Goal: Information Seeking & Learning: Learn about a topic

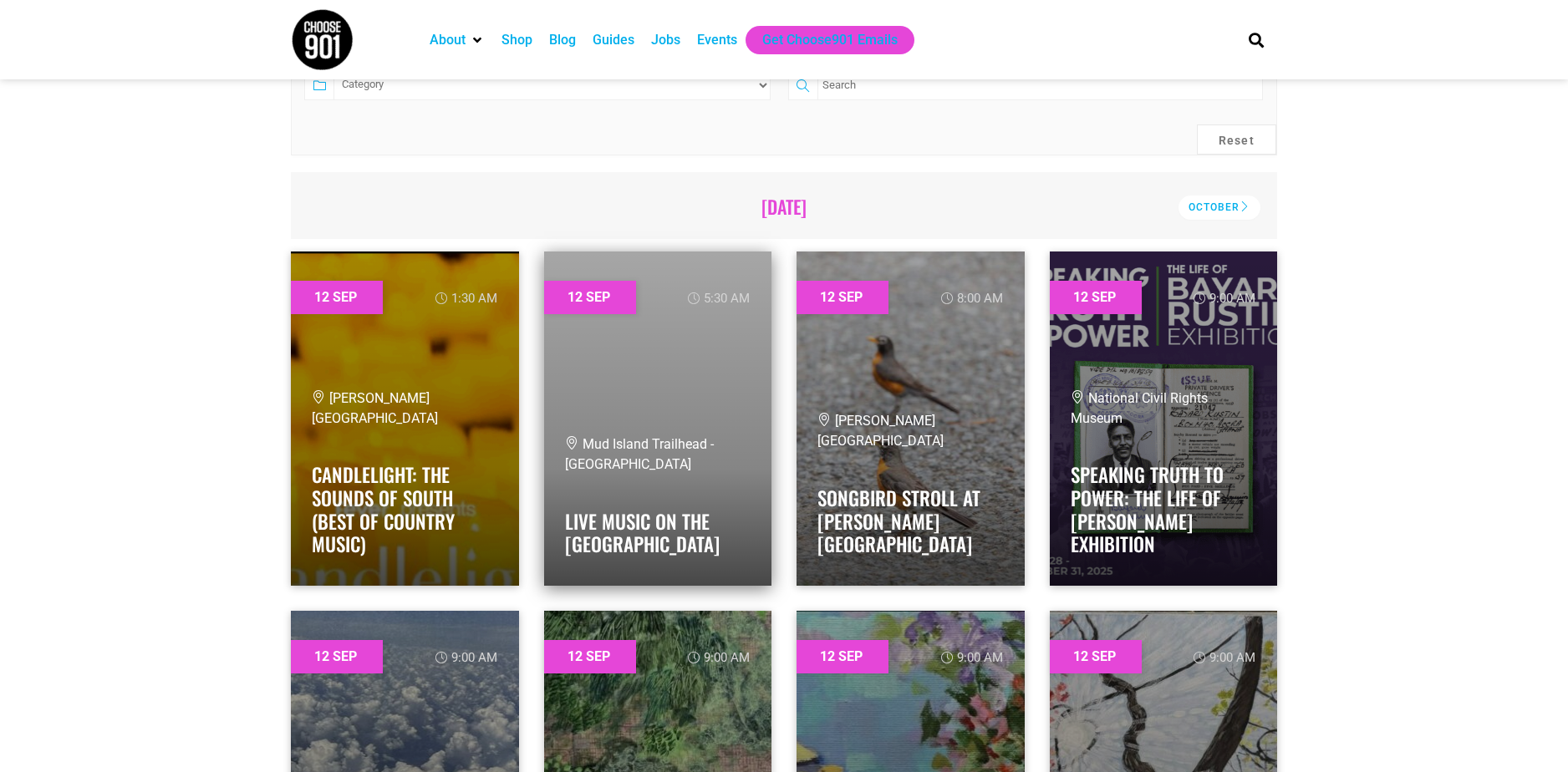
click at [703, 420] on link at bounding box center [658, 419] width 228 height 334
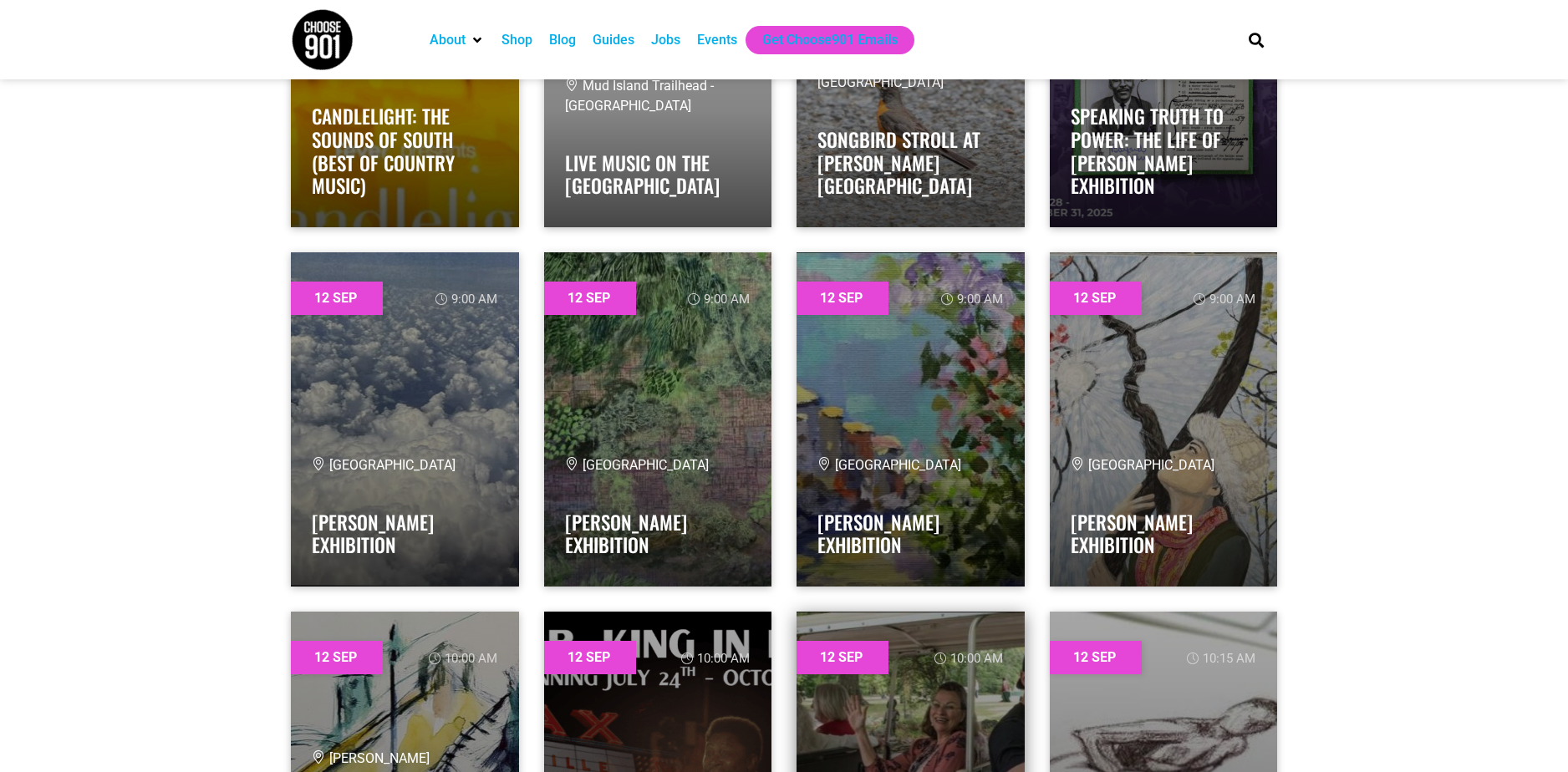
scroll to position [502, 0]
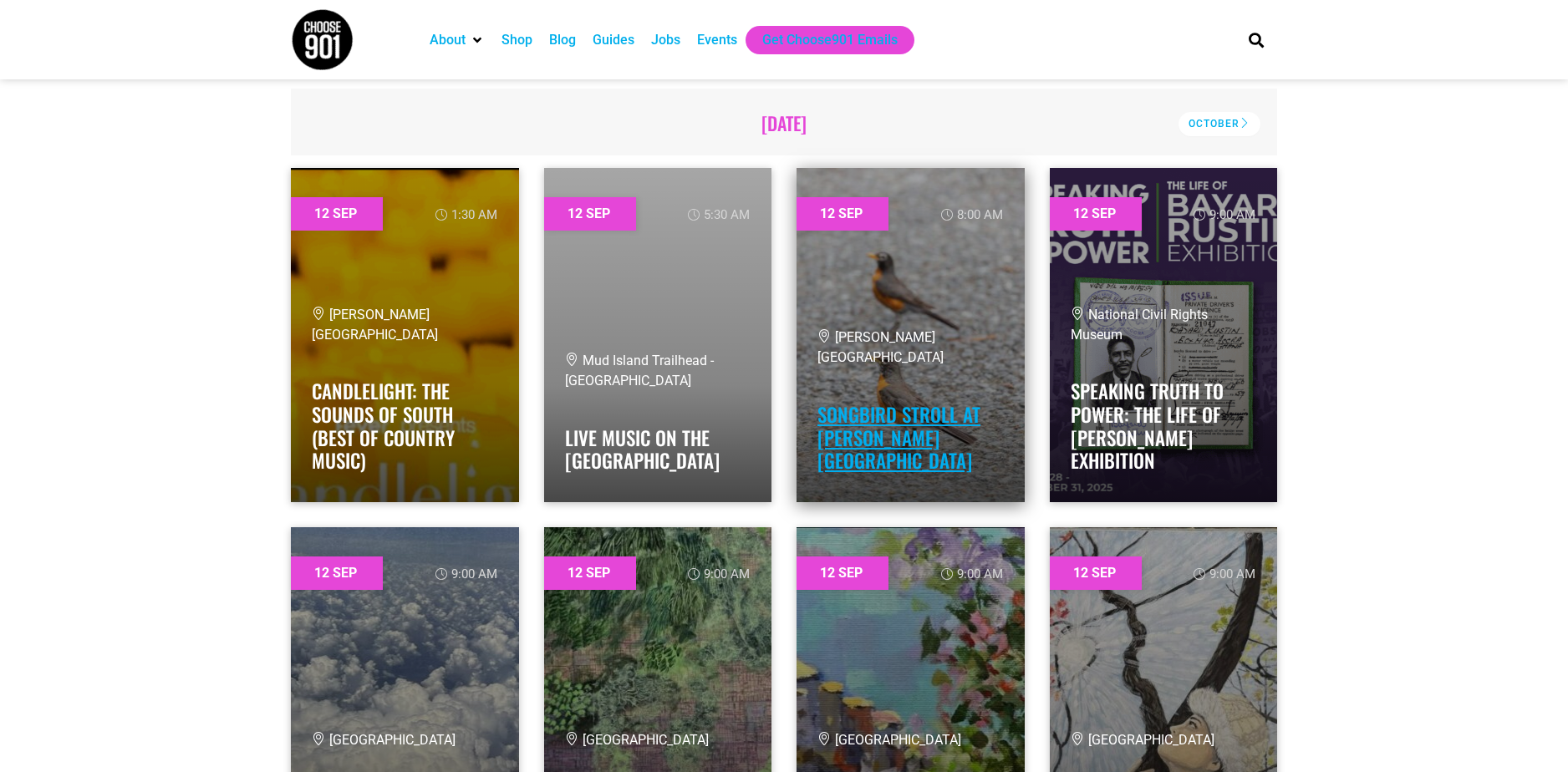
click at [882, 466] on link "Songbird Stroll at Overton Park" at bounding box center [899, 437] width 163 height 74
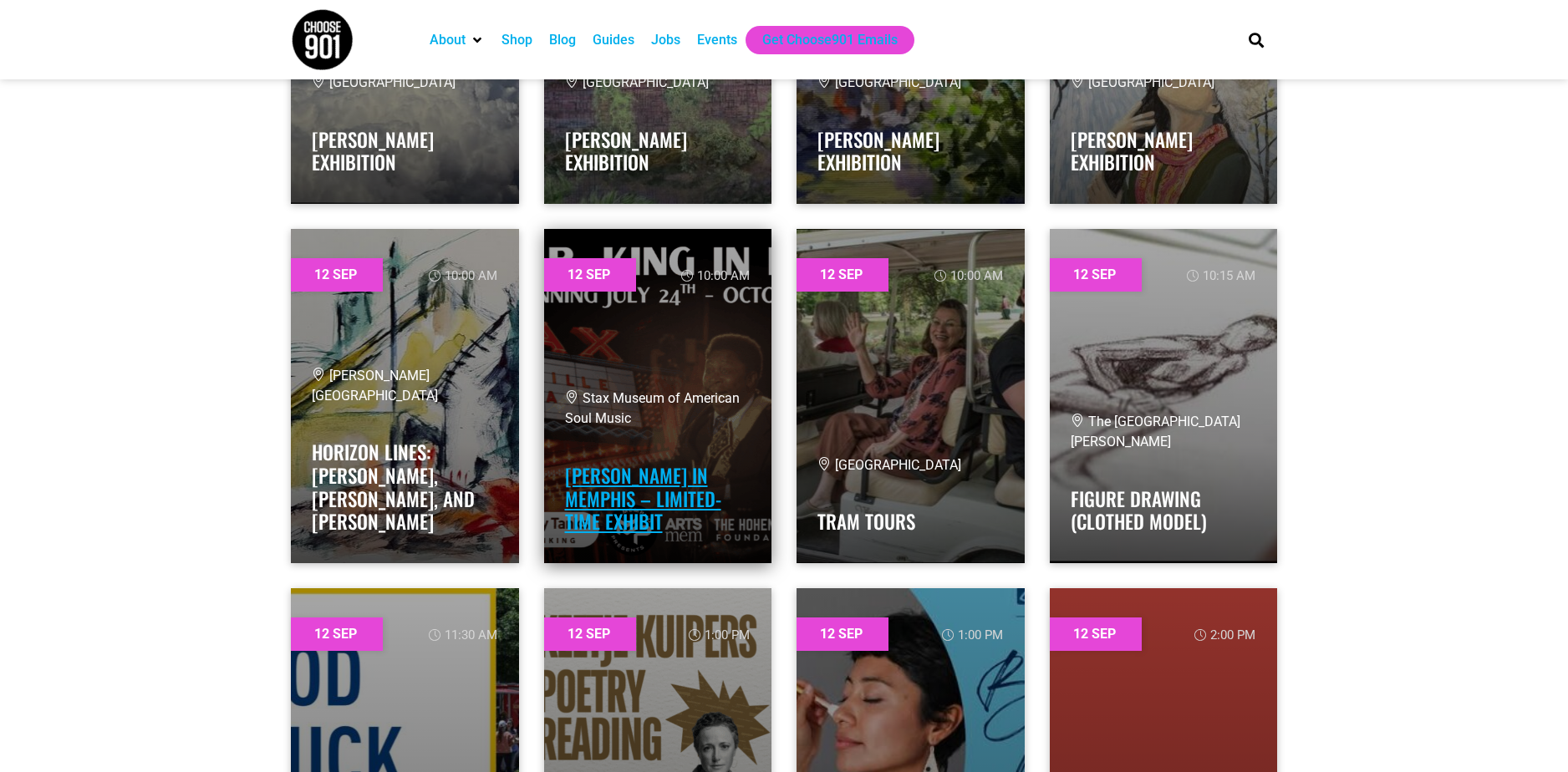
scroll to position [1170, 0]
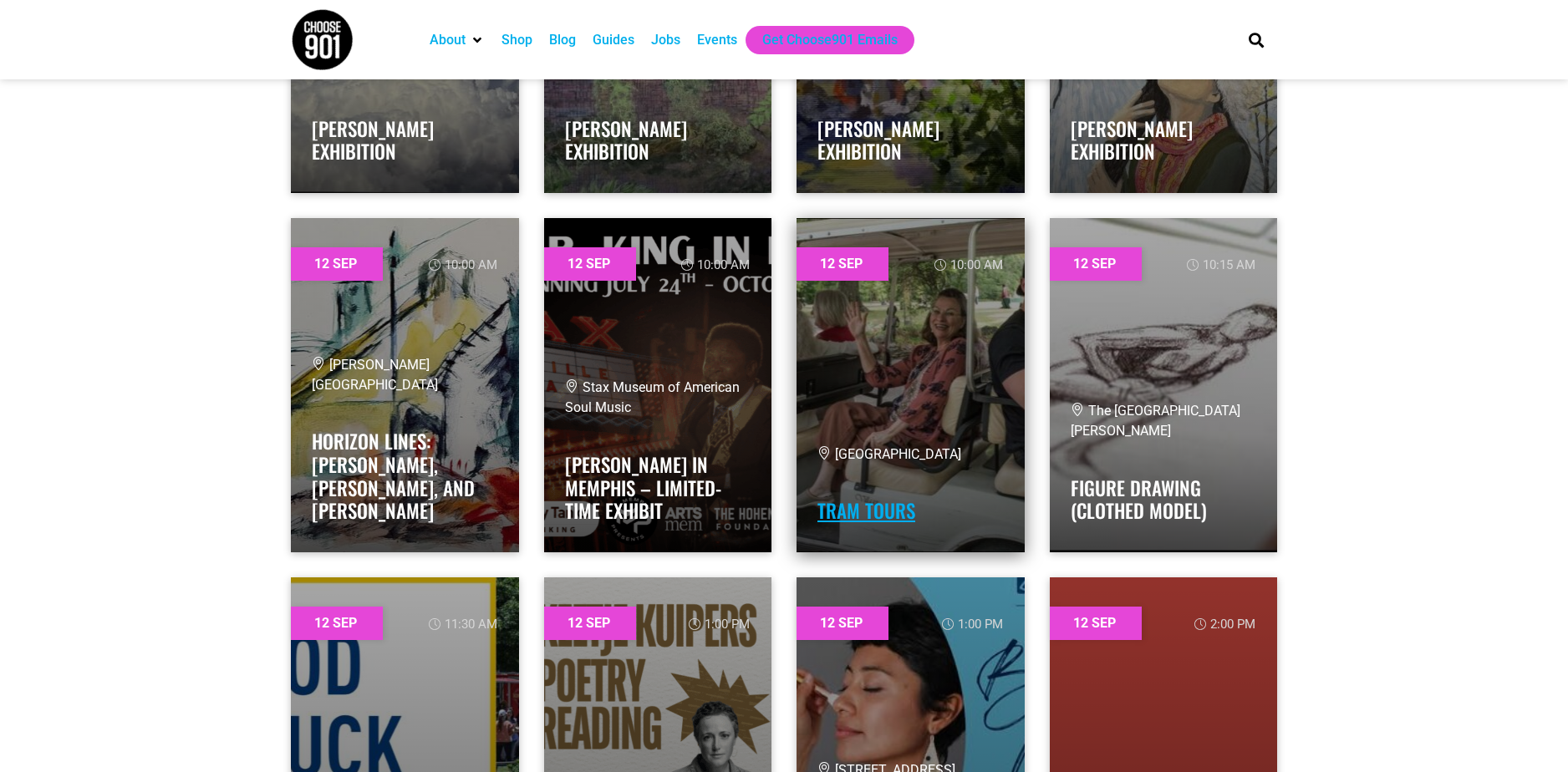
click at [895, 508] on link "Tram Tours" at bounding box center [867, 511] width 98 height 28
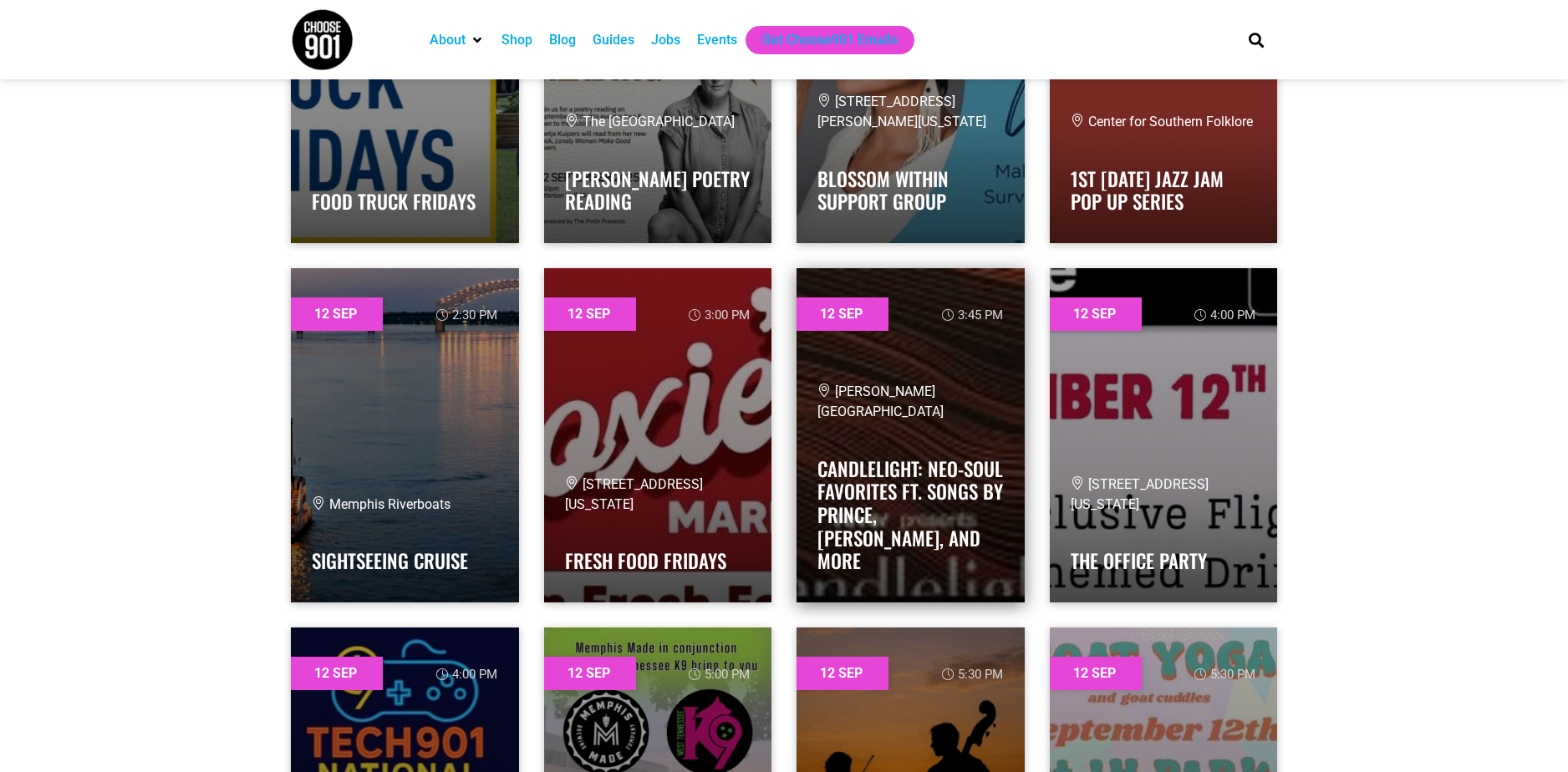
scroll to position [1672, 0]
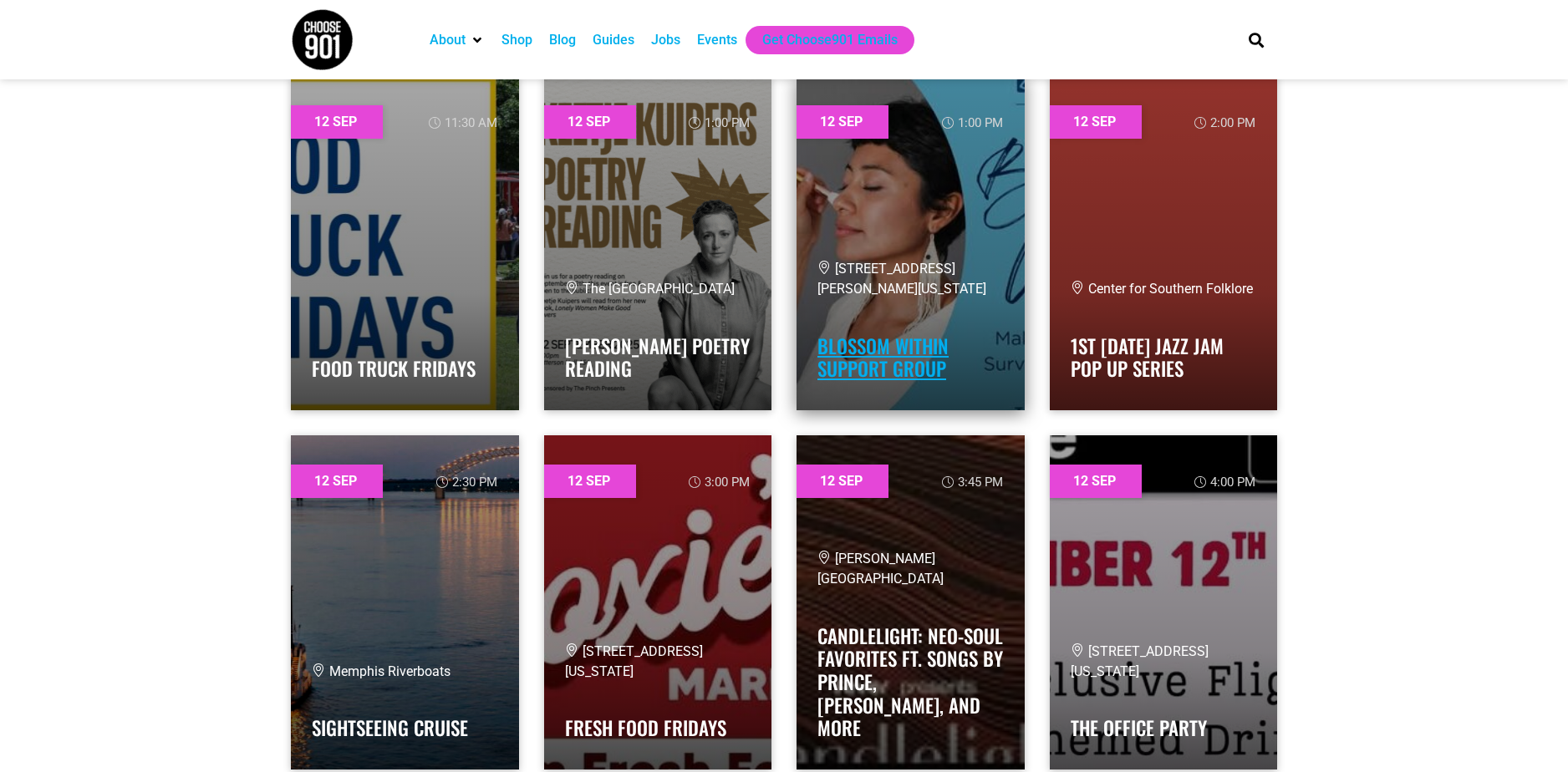
click at [869, 371] on link "Blossom Within Support Group" at bounding box center [883, 358] width 131 height 52
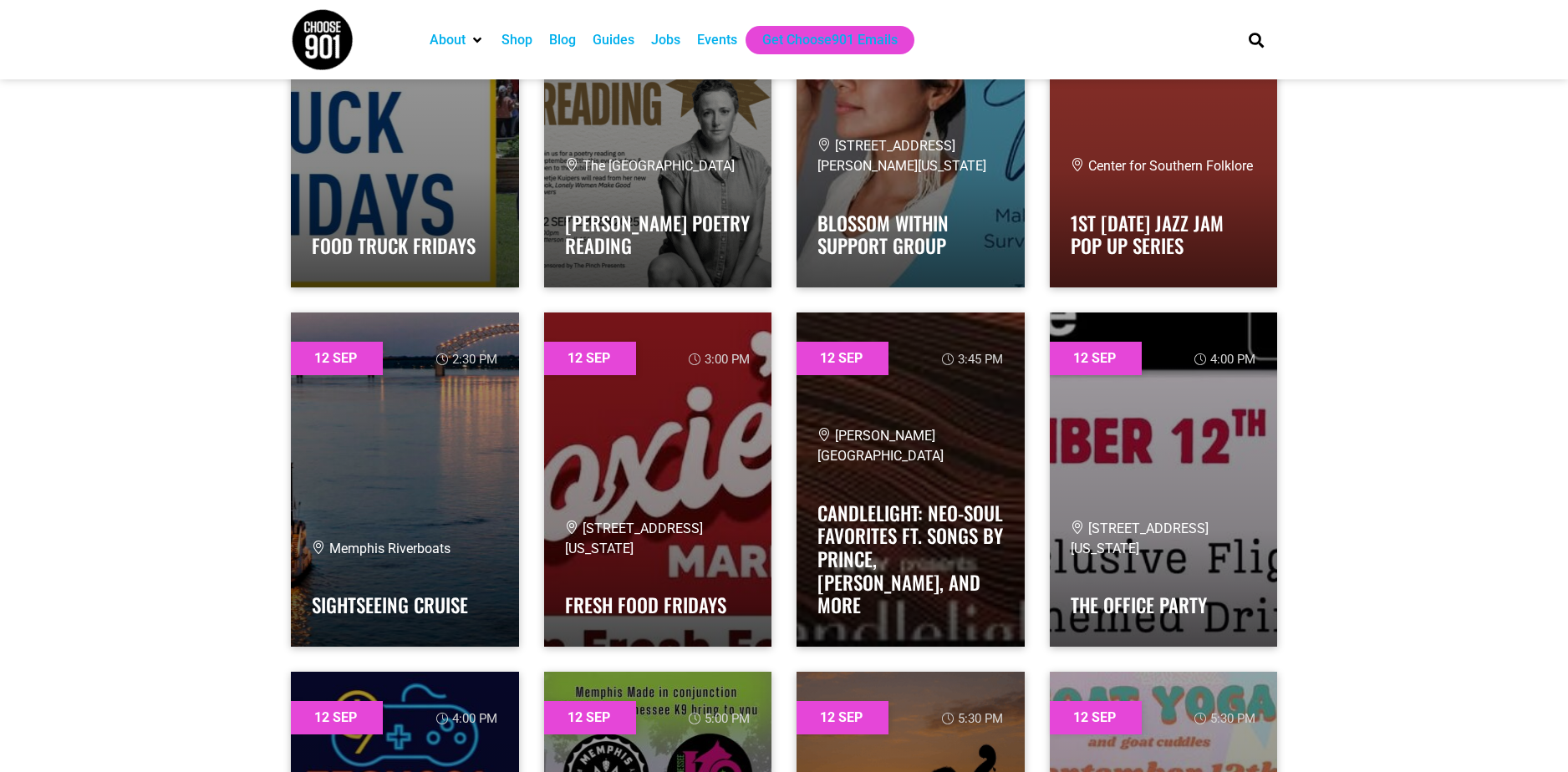
scroll to position [1839, 0]
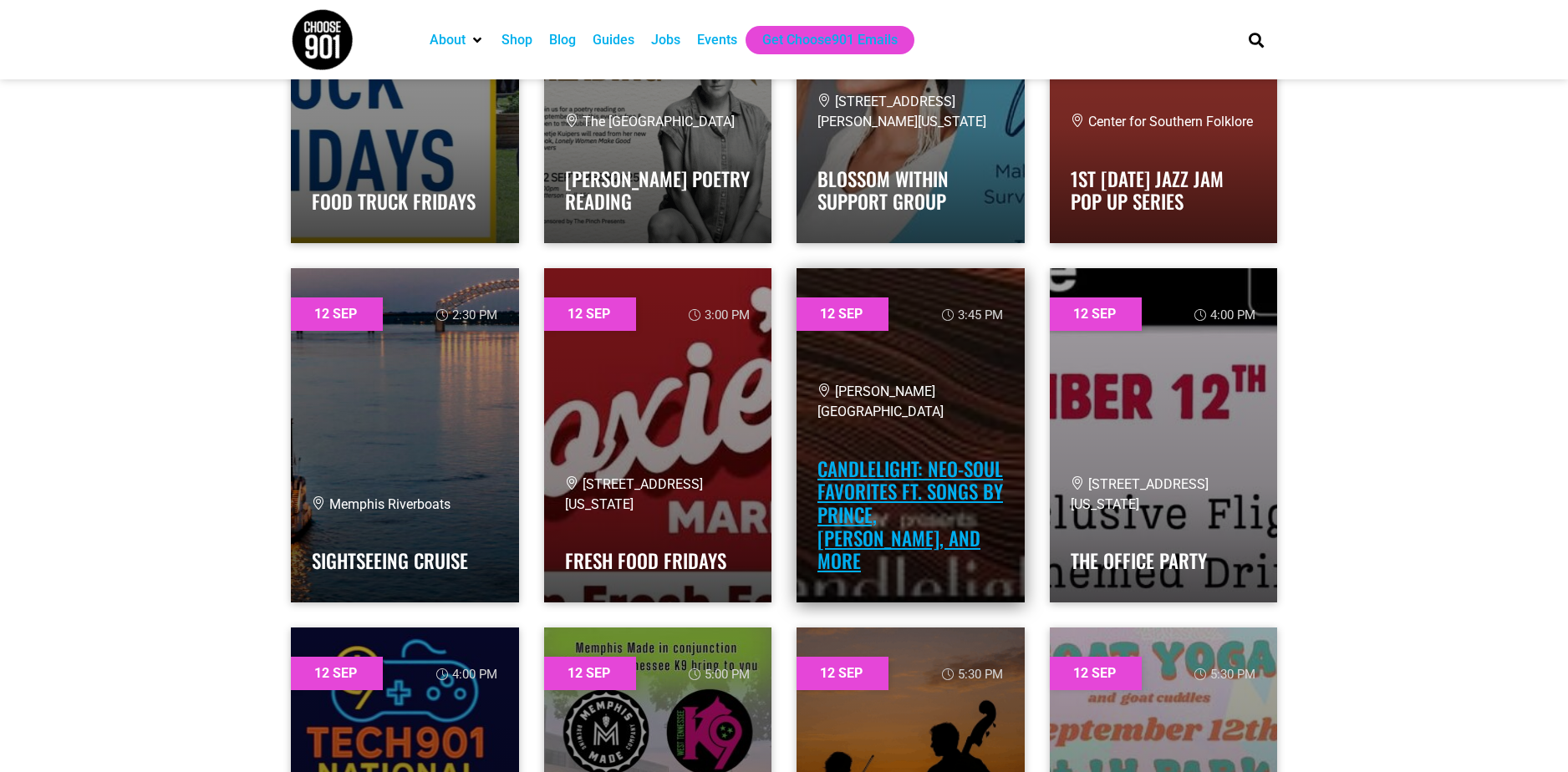
click at [845, 574] on link "Candlelight: Neo-Soul Favorites ft. Songs by Prince, Childish Gambino, and More" at bounding box center [911, 515] width 186 height 120
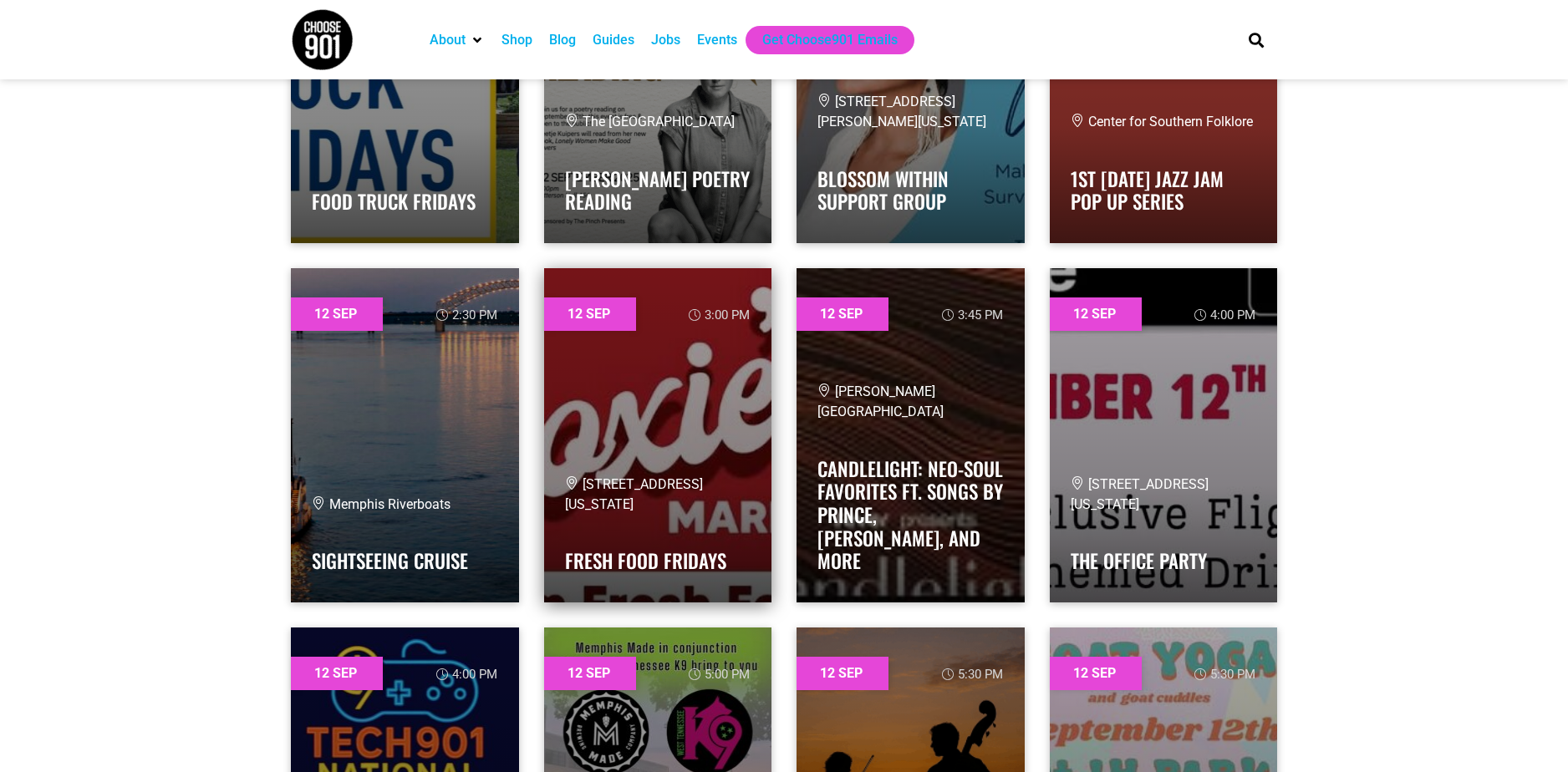
click at [628, 415] on link at bounding box center [658, 435] width 228 height 334
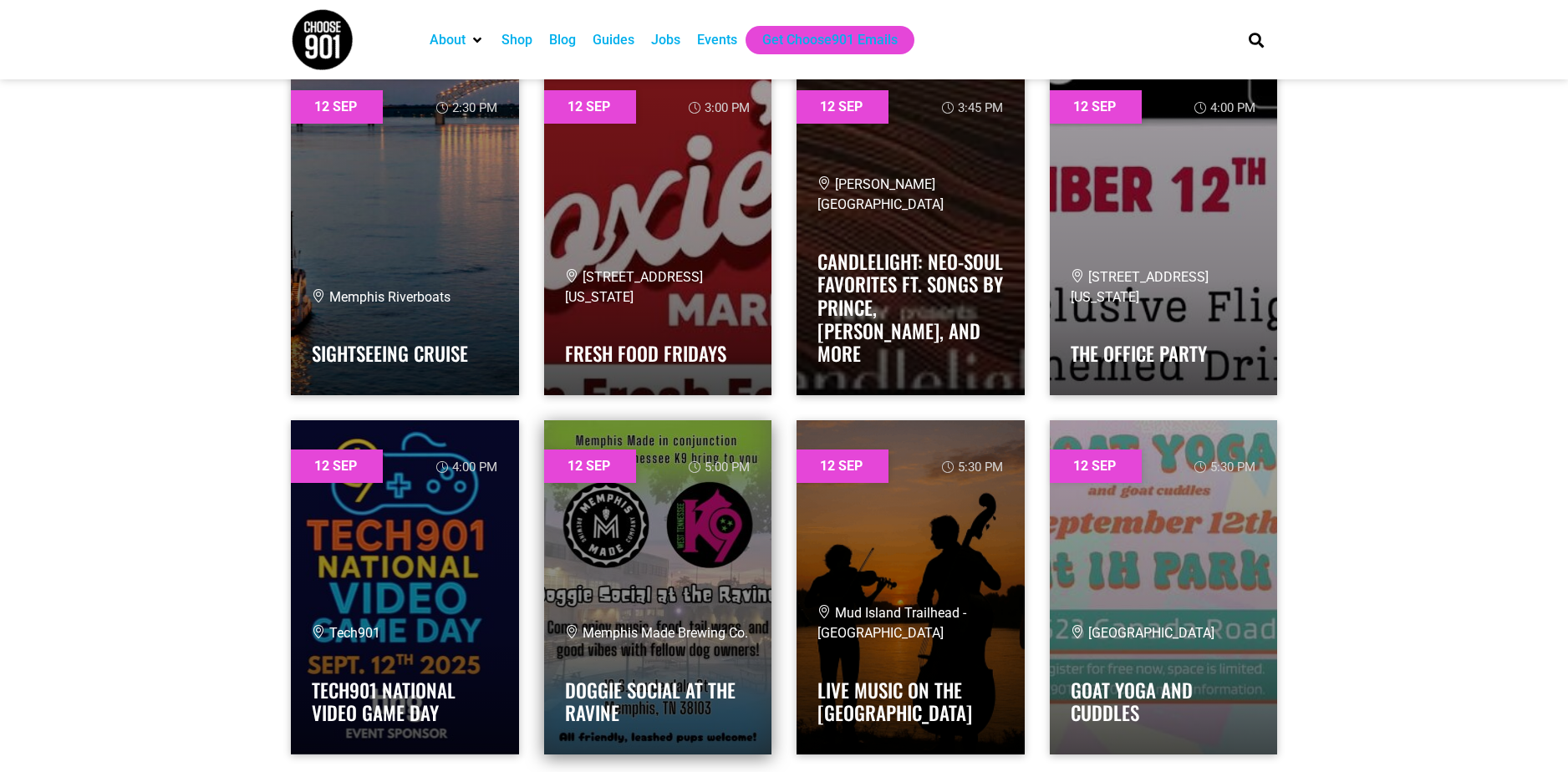
scroll to position [2090, 0]
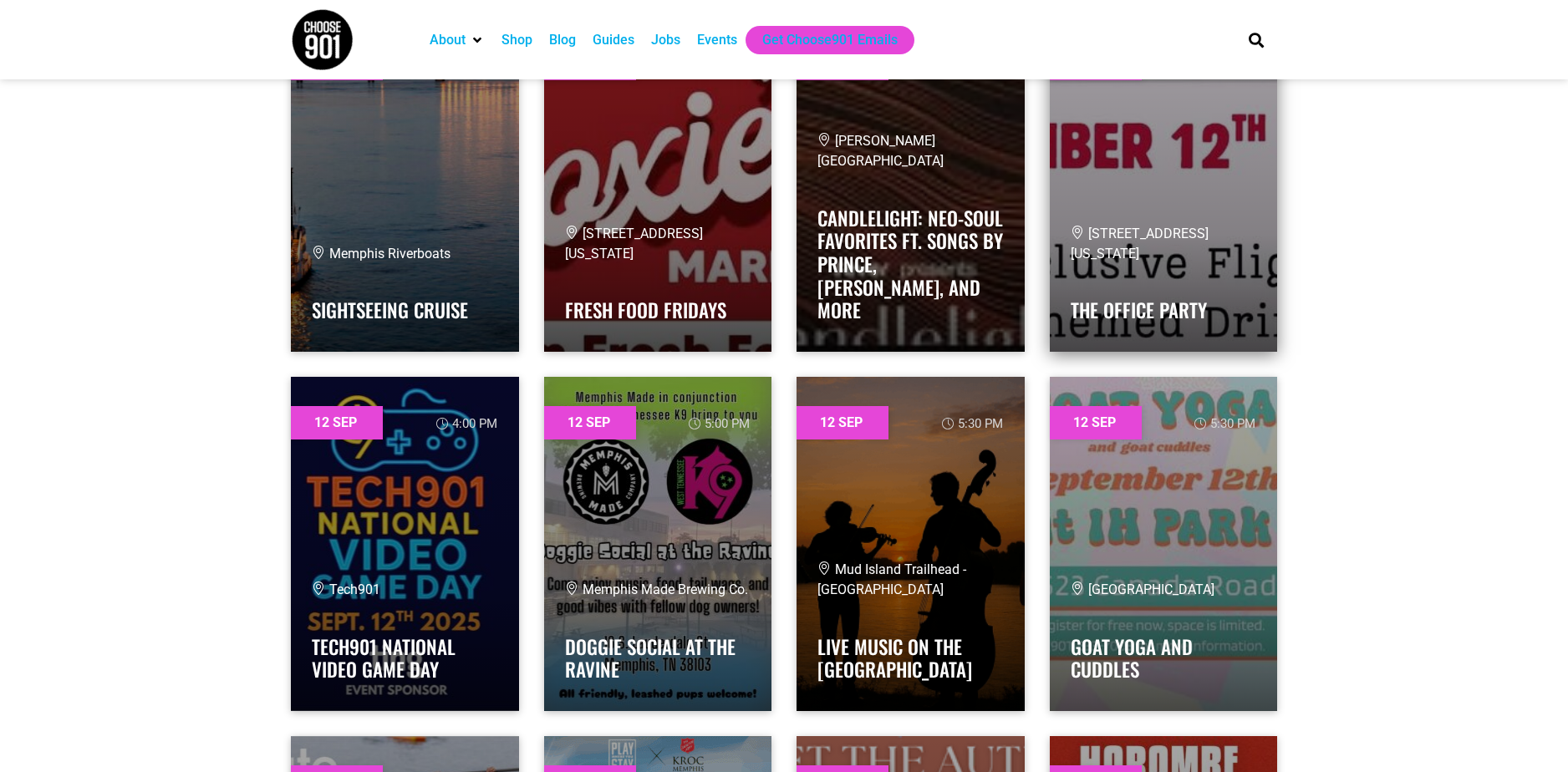
click at [1162, 275] on div "845 N Main, Memphis, TN, United States, Tennessee The Office Party" at bounding box center [1164, 277] width 186 height 107
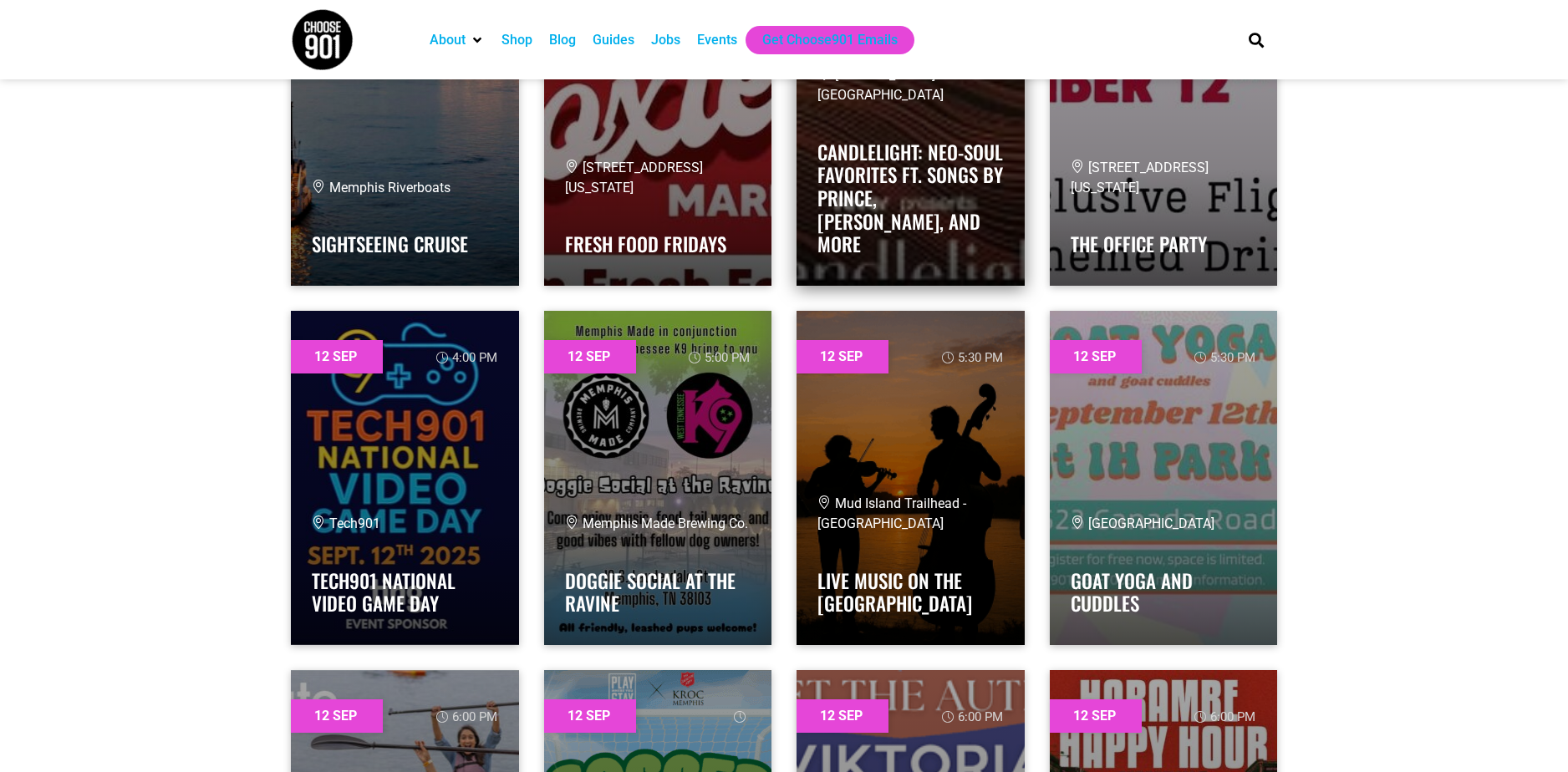
scroll to position [1923, 0]
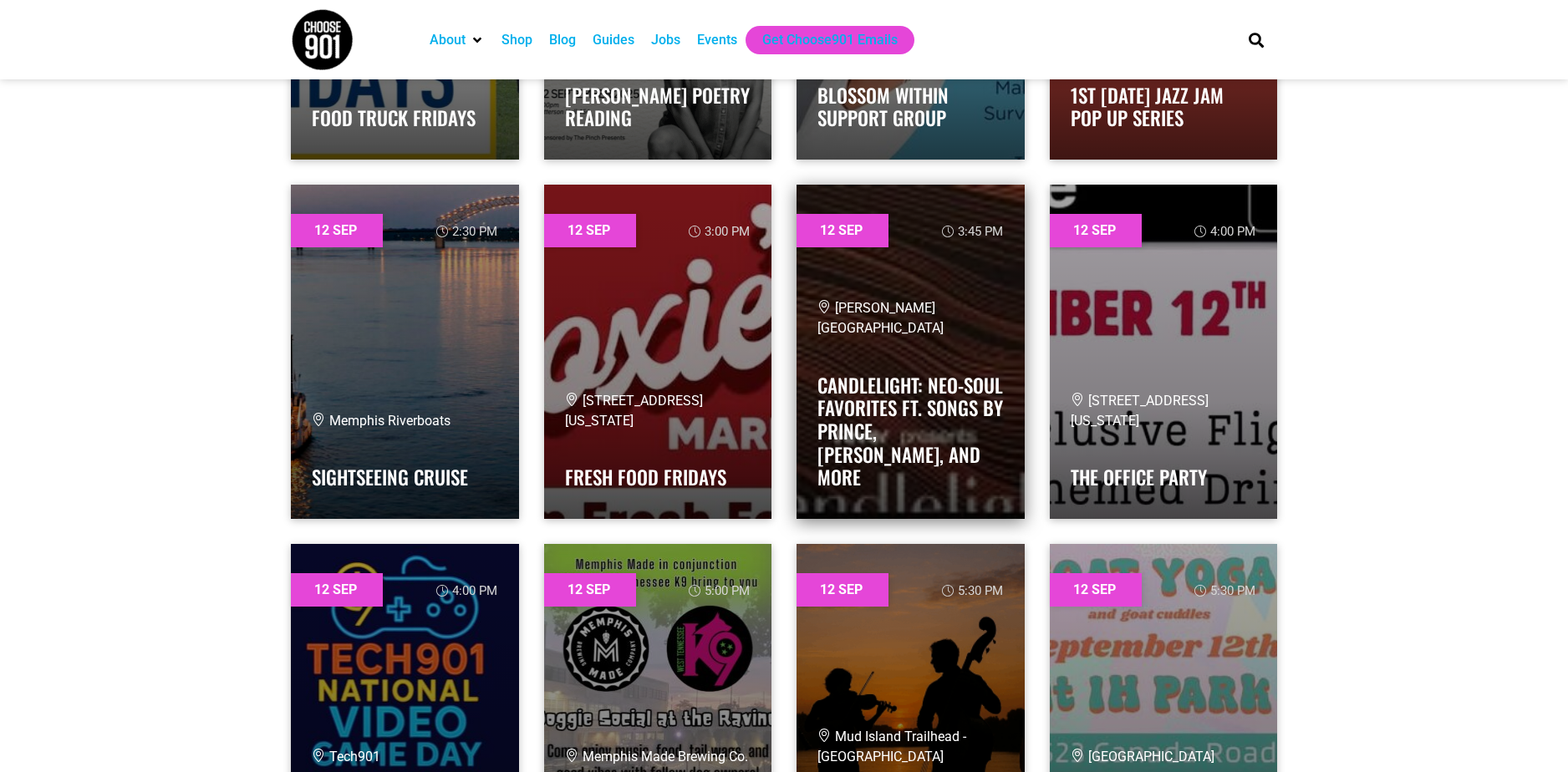
click at [945, 368] on div "Memphis Brooks Museum of Art Candlelight: Neo-Soul Favorites ft. Songs by Princ…" at bounding box center [911, 398] width 186 height 200
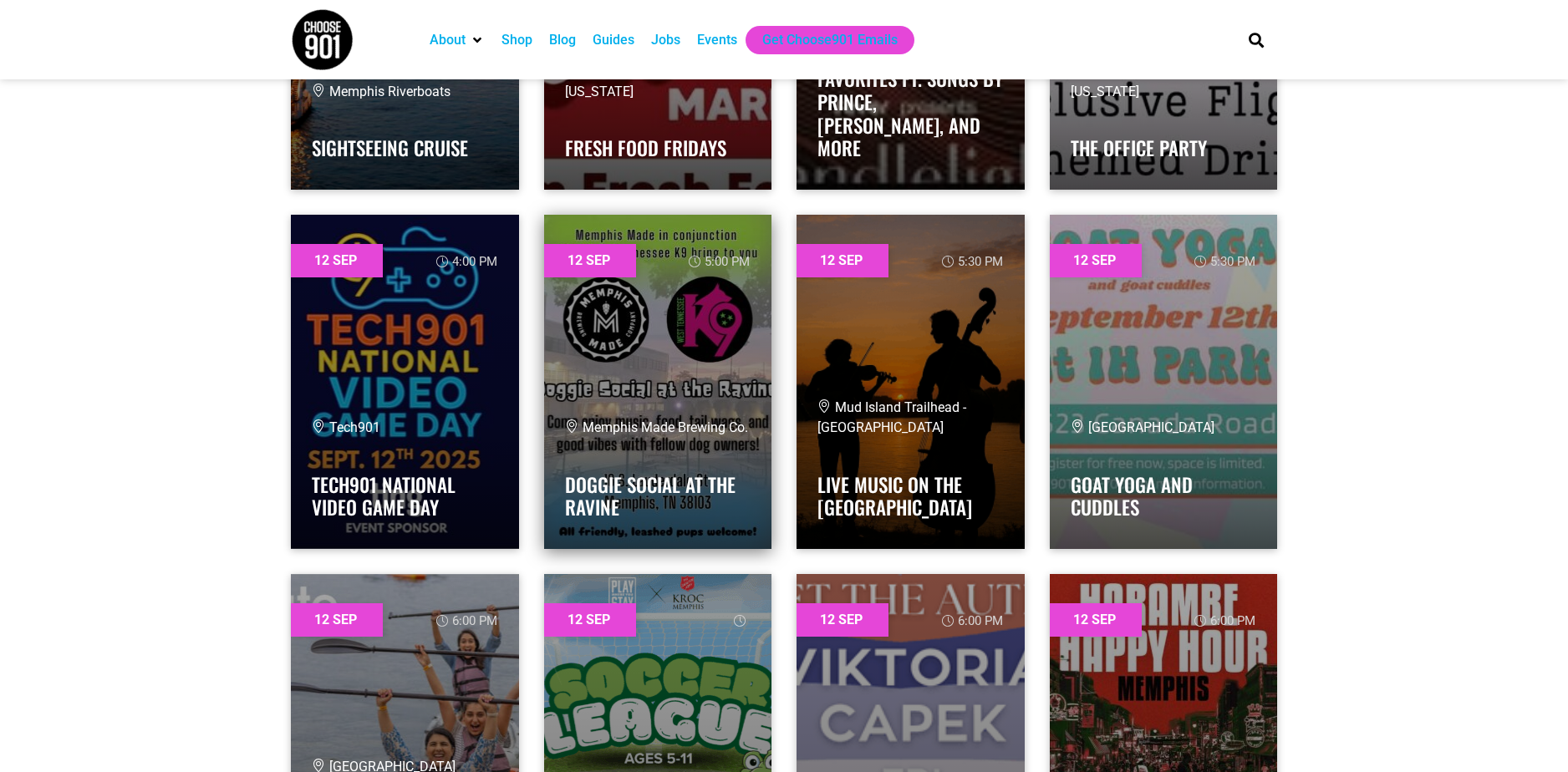
scroll to position [2257, 0]
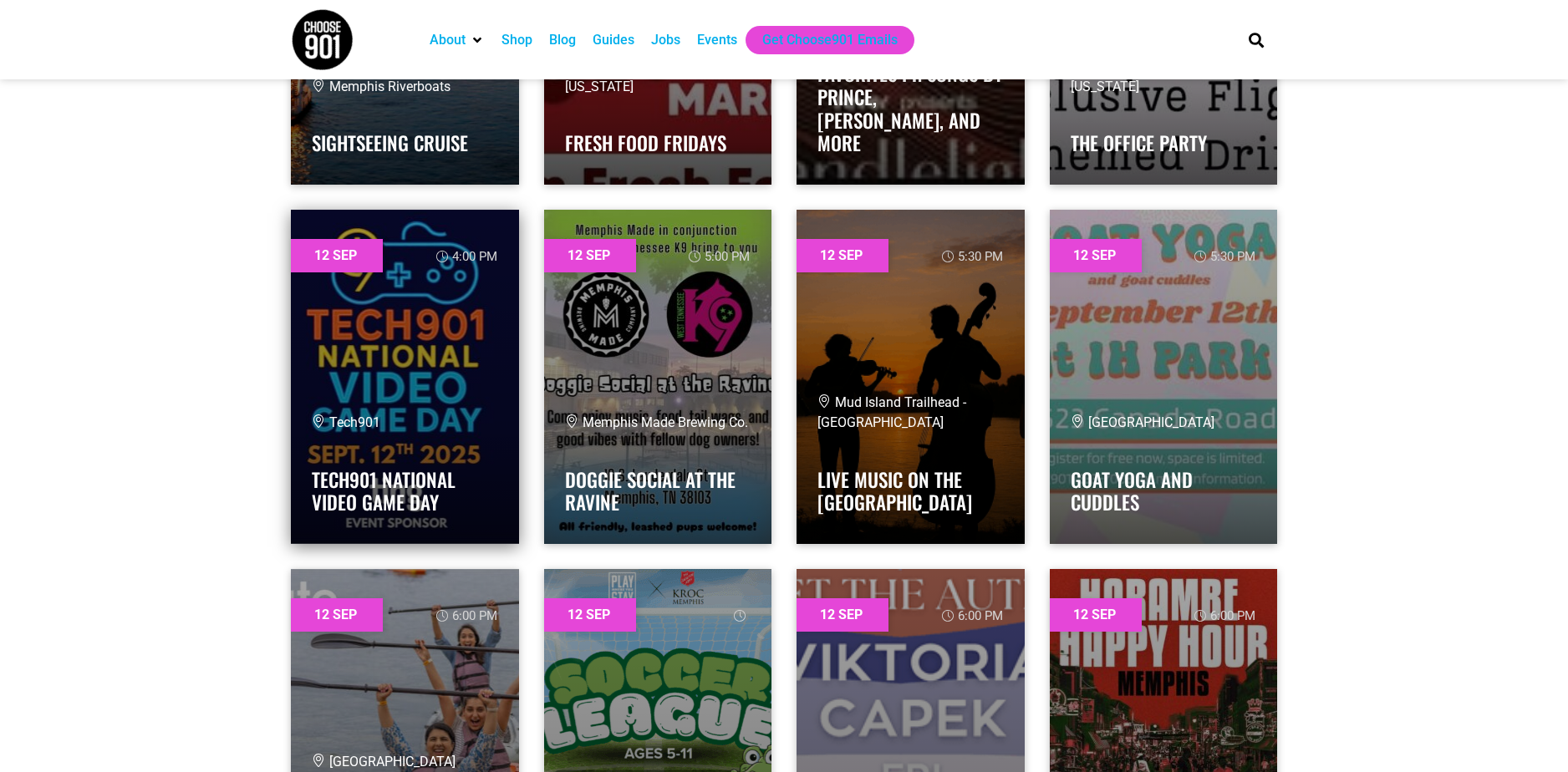
click at [432, 427] on div "Tech901" at bounding box center [405, 423] width 186 height 20
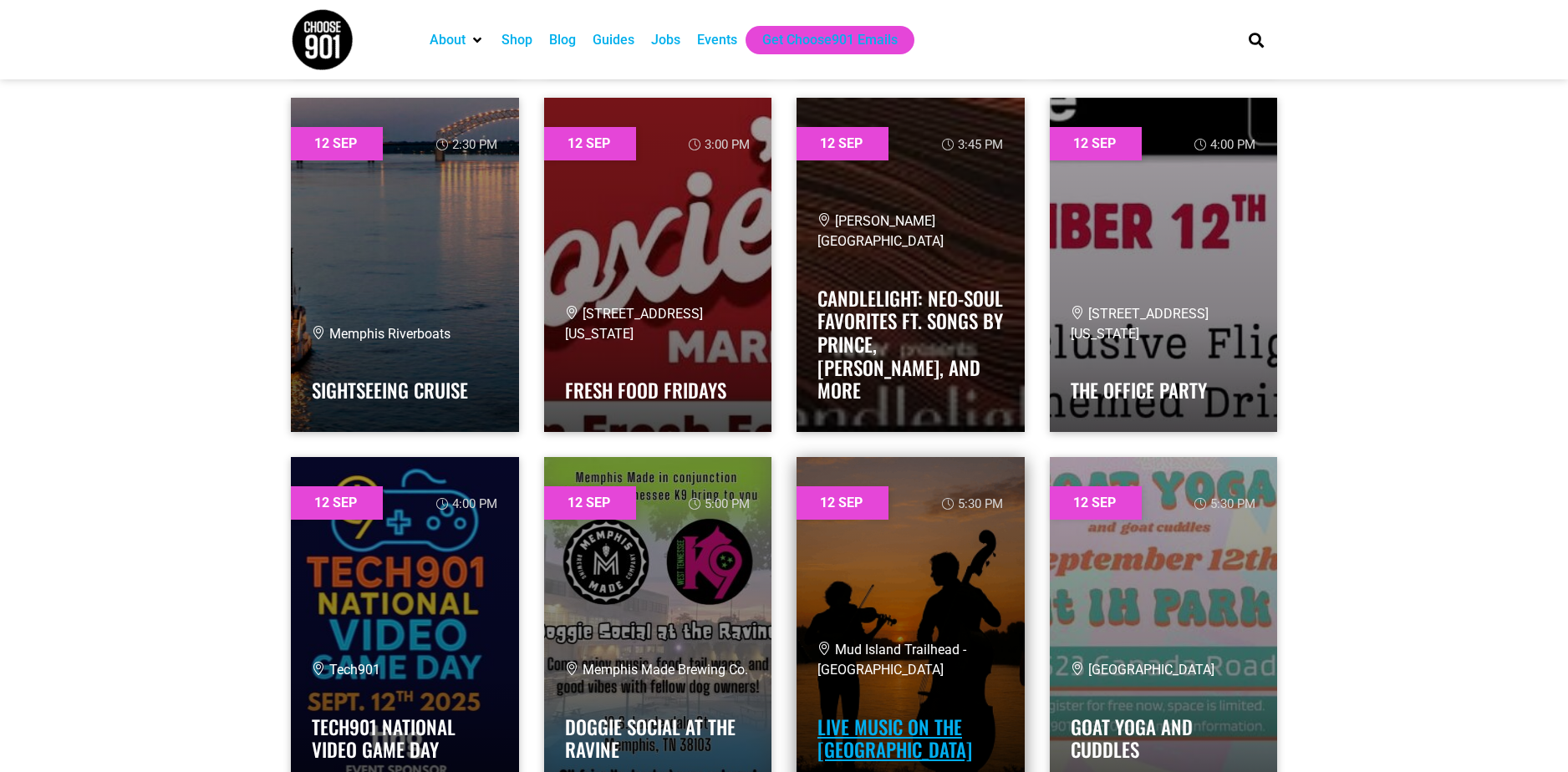
scroll to position [2006, 0]
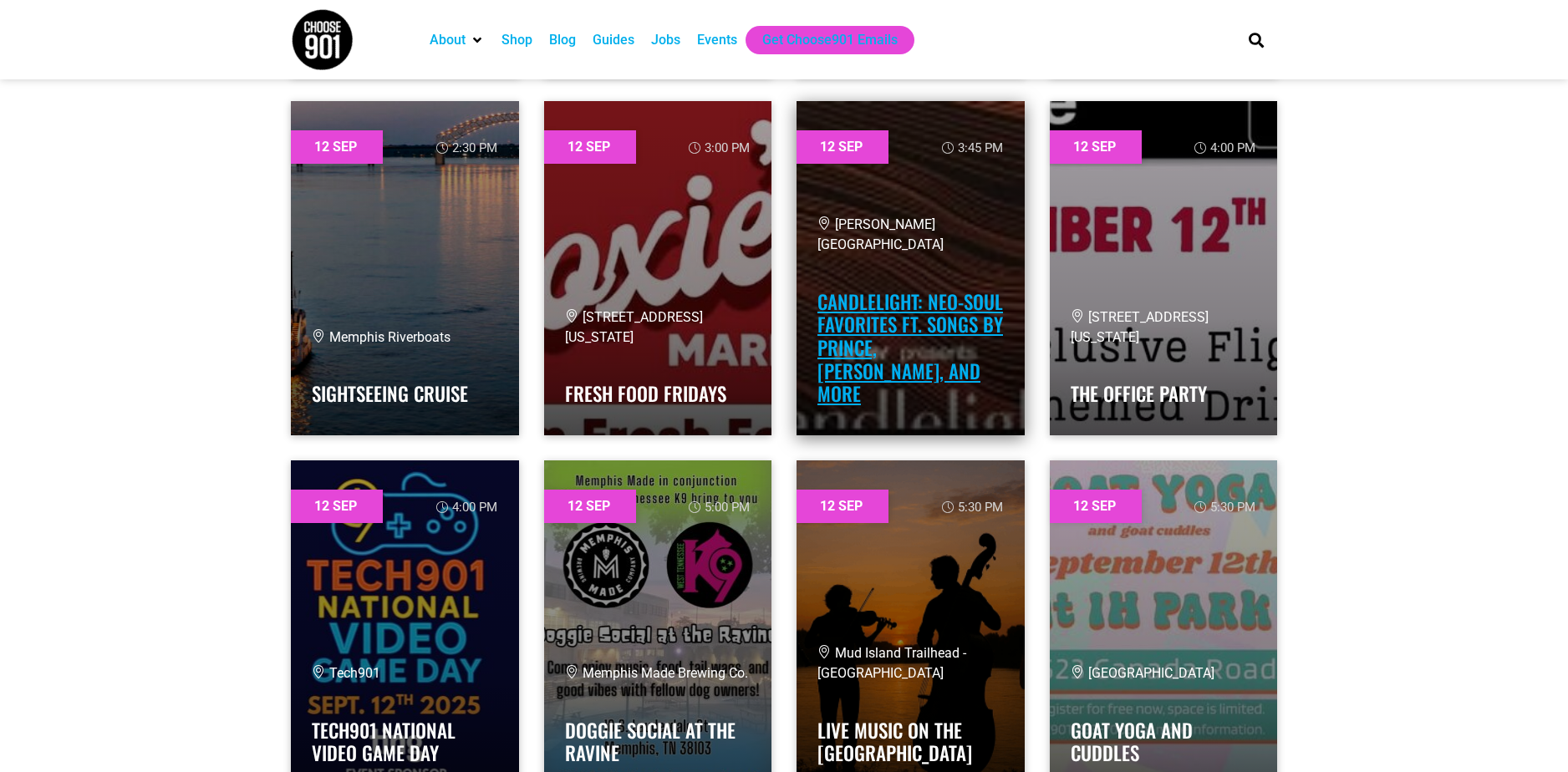
click at [895, 377] on link "Candlelight: Neo-Soul Favorites ft. Songs by Prince, Childish Gambino, and More" at bounding box center [911, 348] width 186 height 120
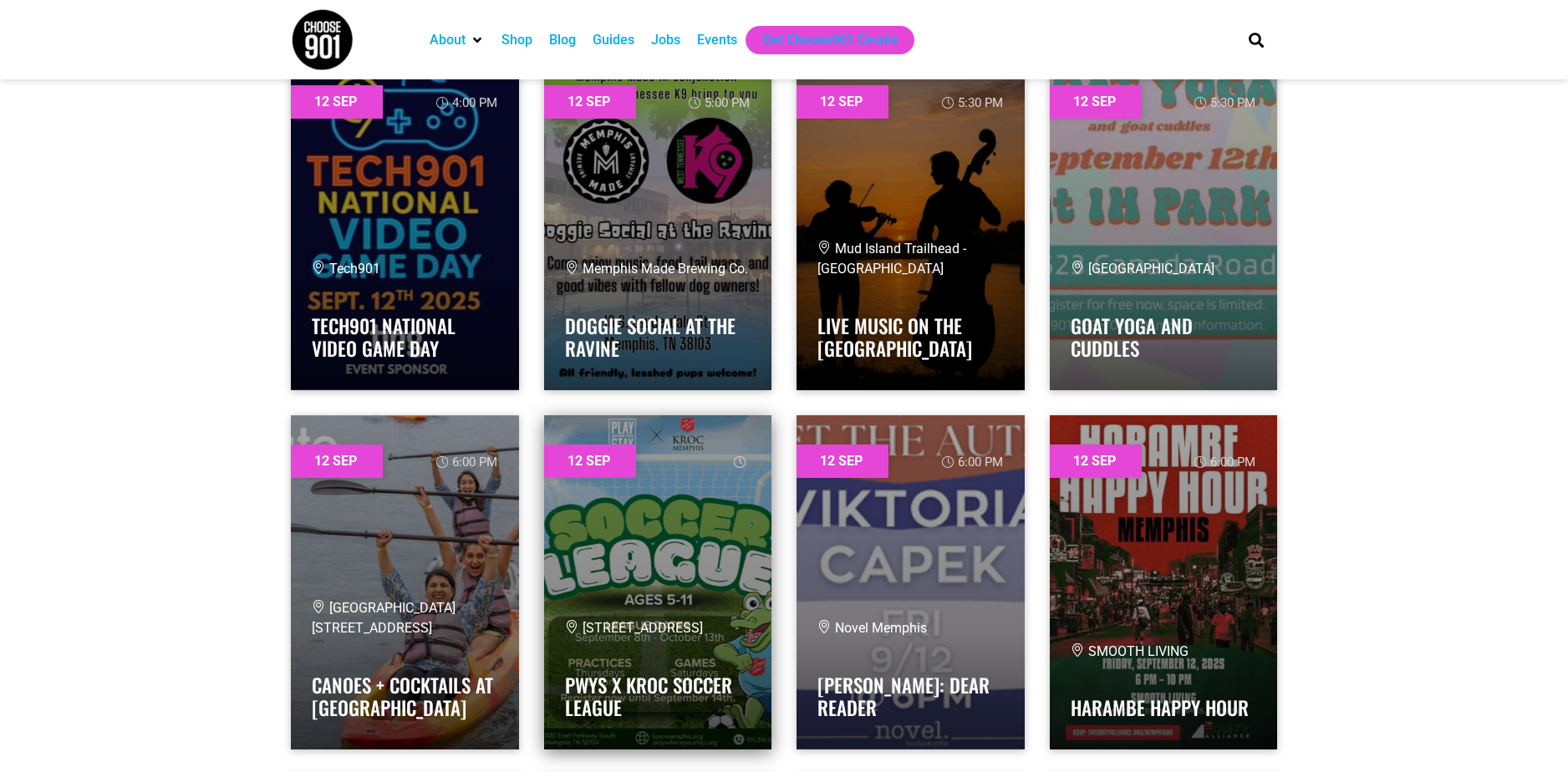
scroll to position [2508, 0]
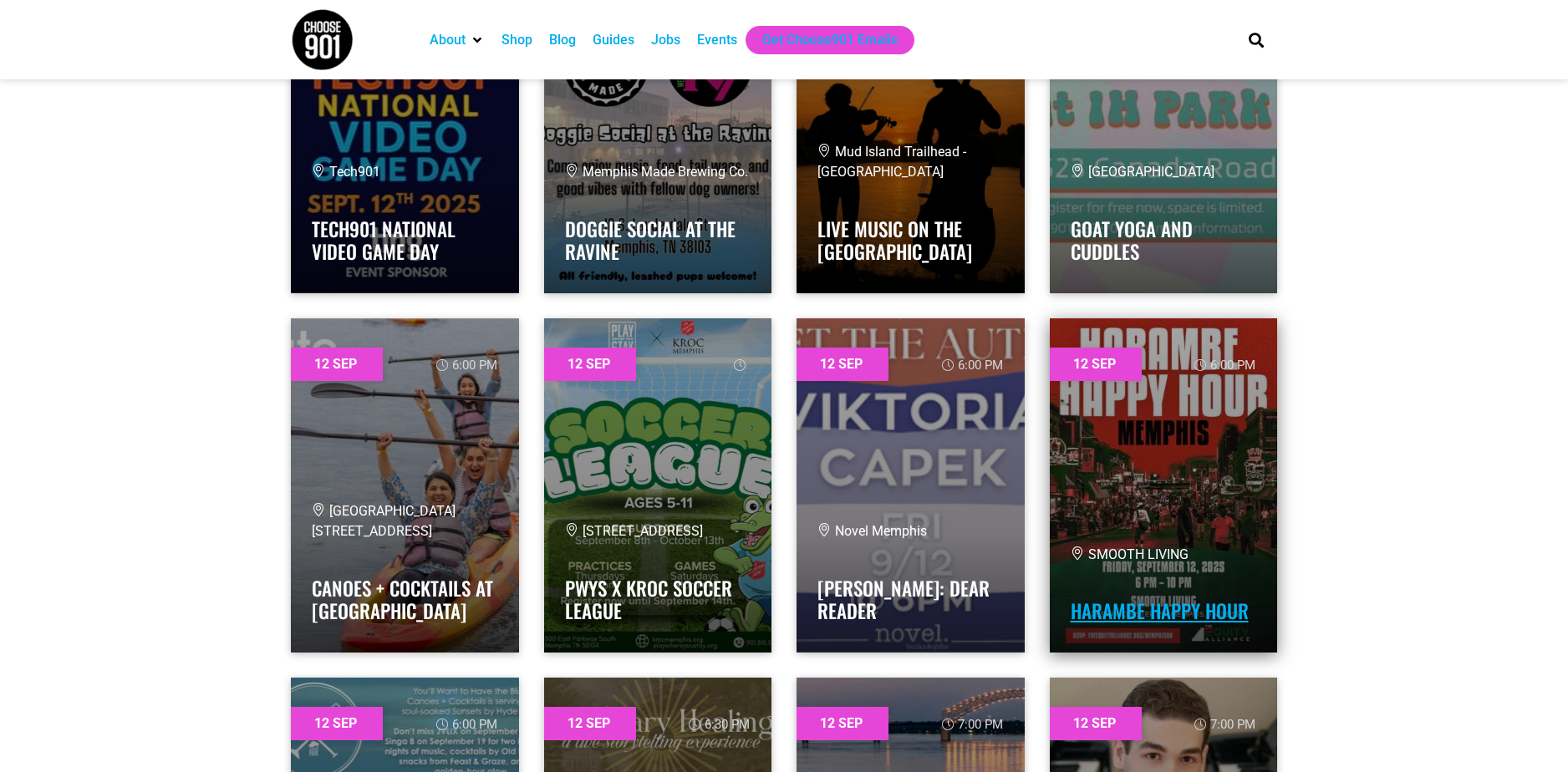
click at [1104, 603] on link "Harambe Happy Hour" at bounding box center [1160, 611] width 178 height 28
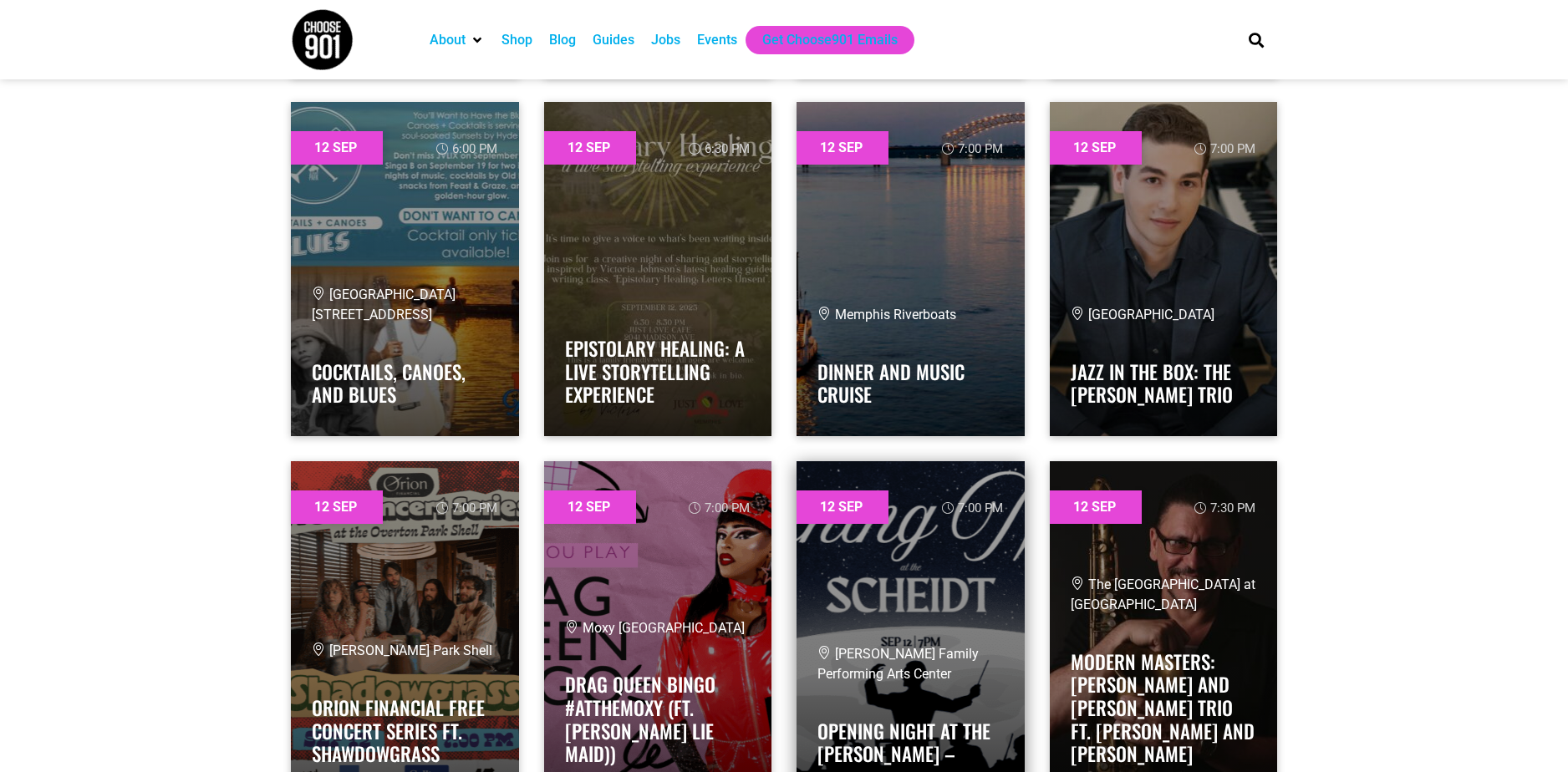
scroll to position [3260, 0]
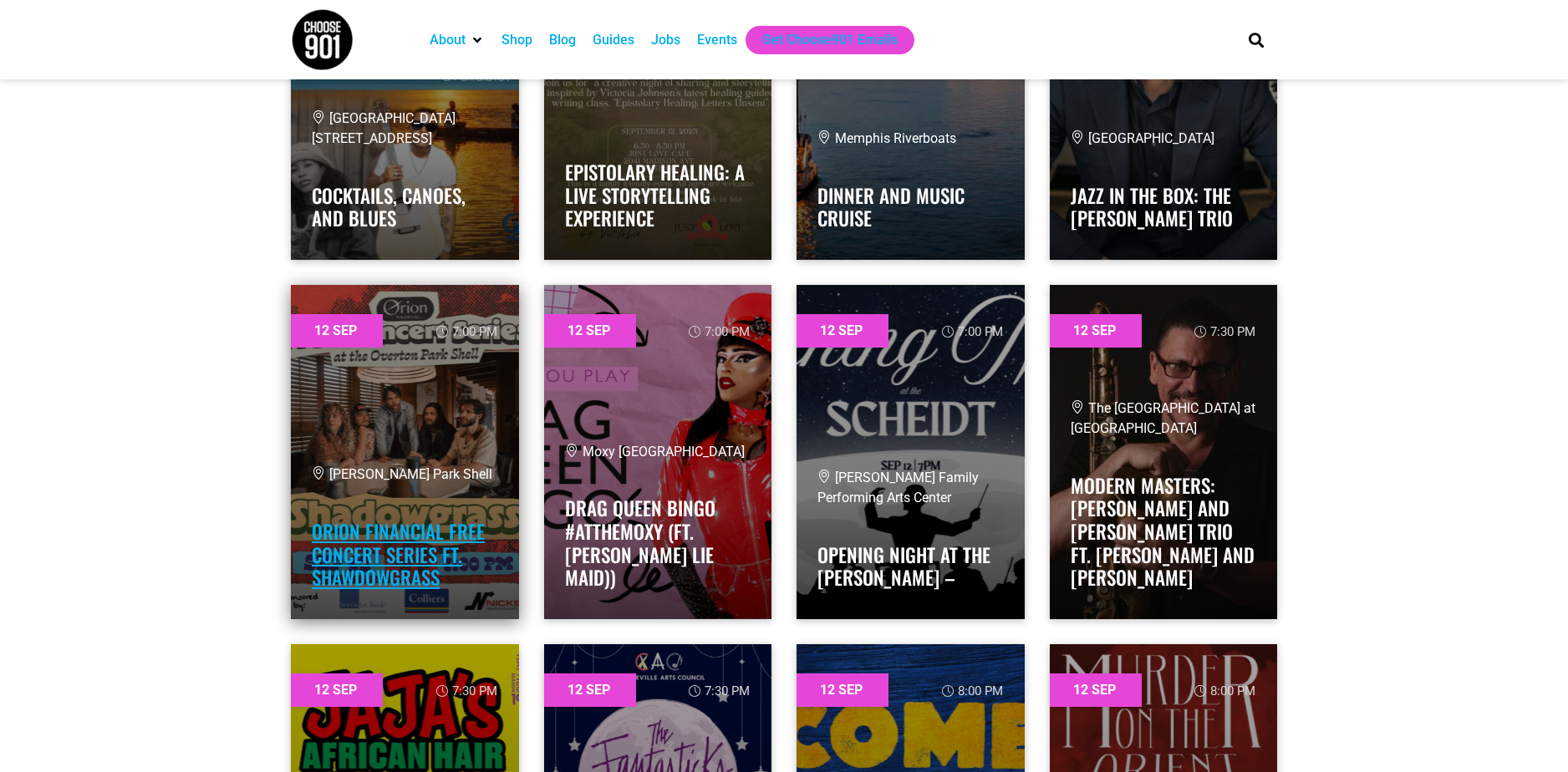
click at [395, 573] on link "Orion Financial Free Concert Series ft. Shawdowgrass" at bounding box center [398, 554] width 173 height 74
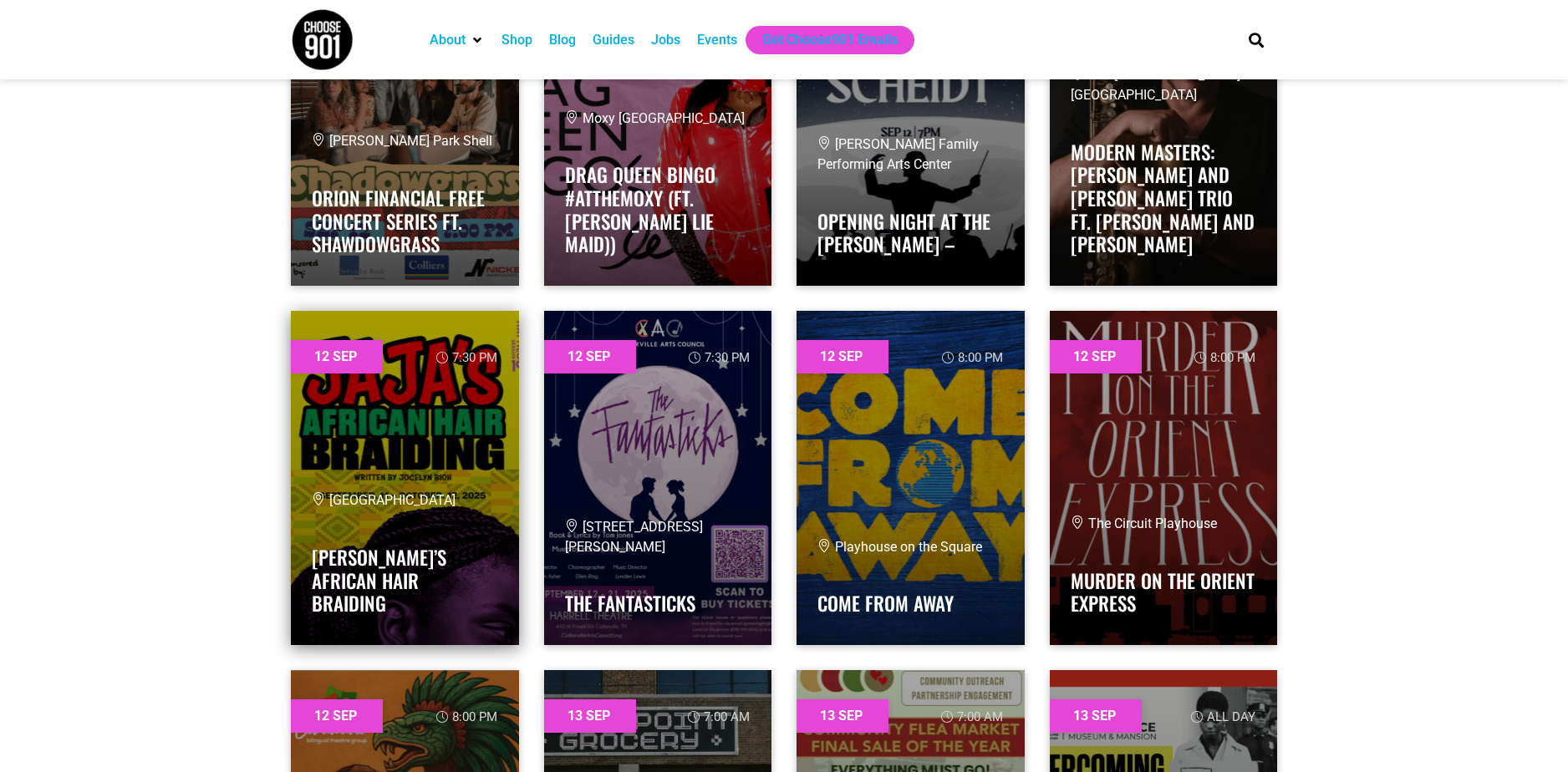
scroll to position [3595, 0]
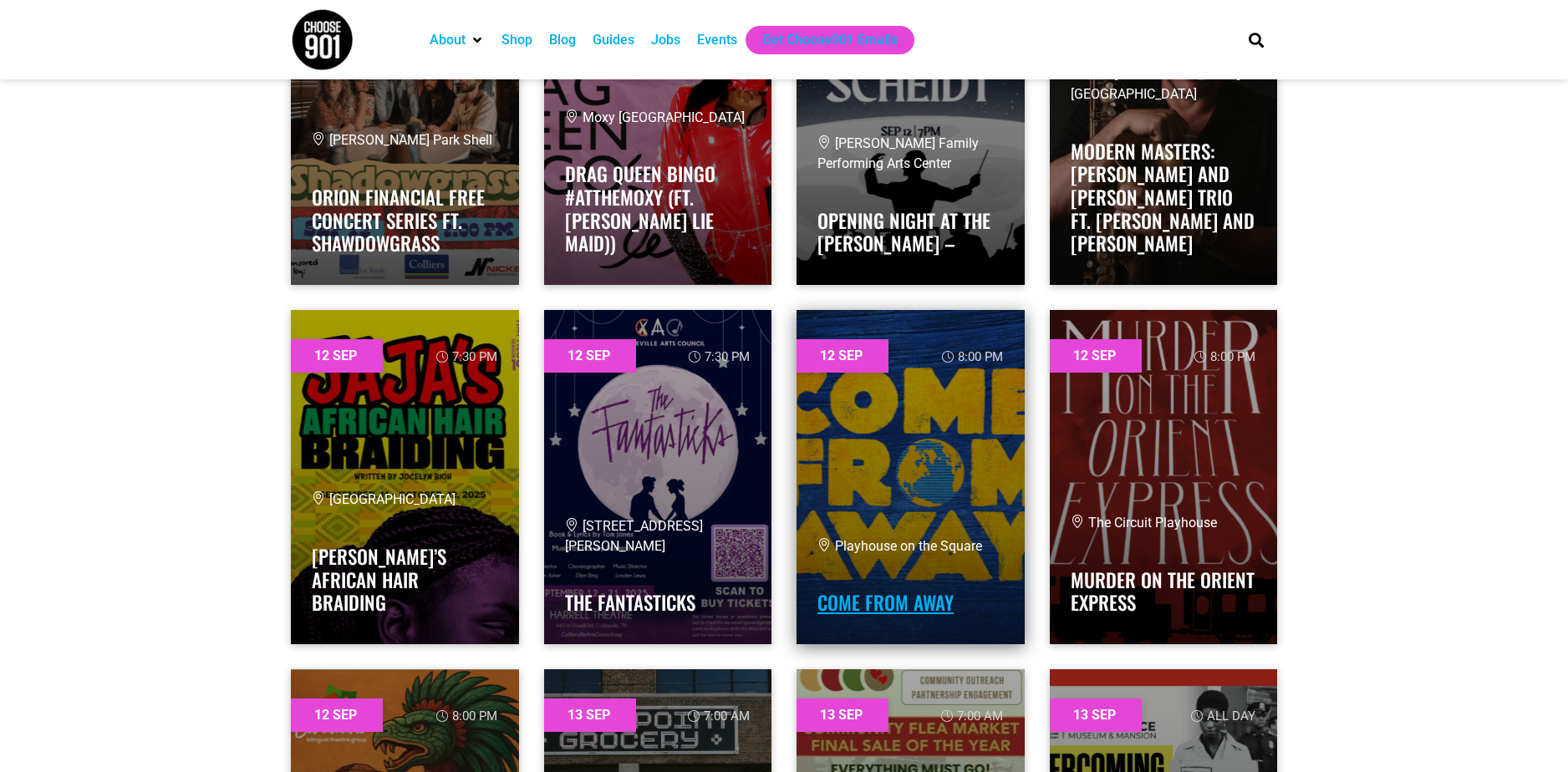
click at [849, 604] on link "Come From Away" at bounding box center [886, 603] width 136 height 28
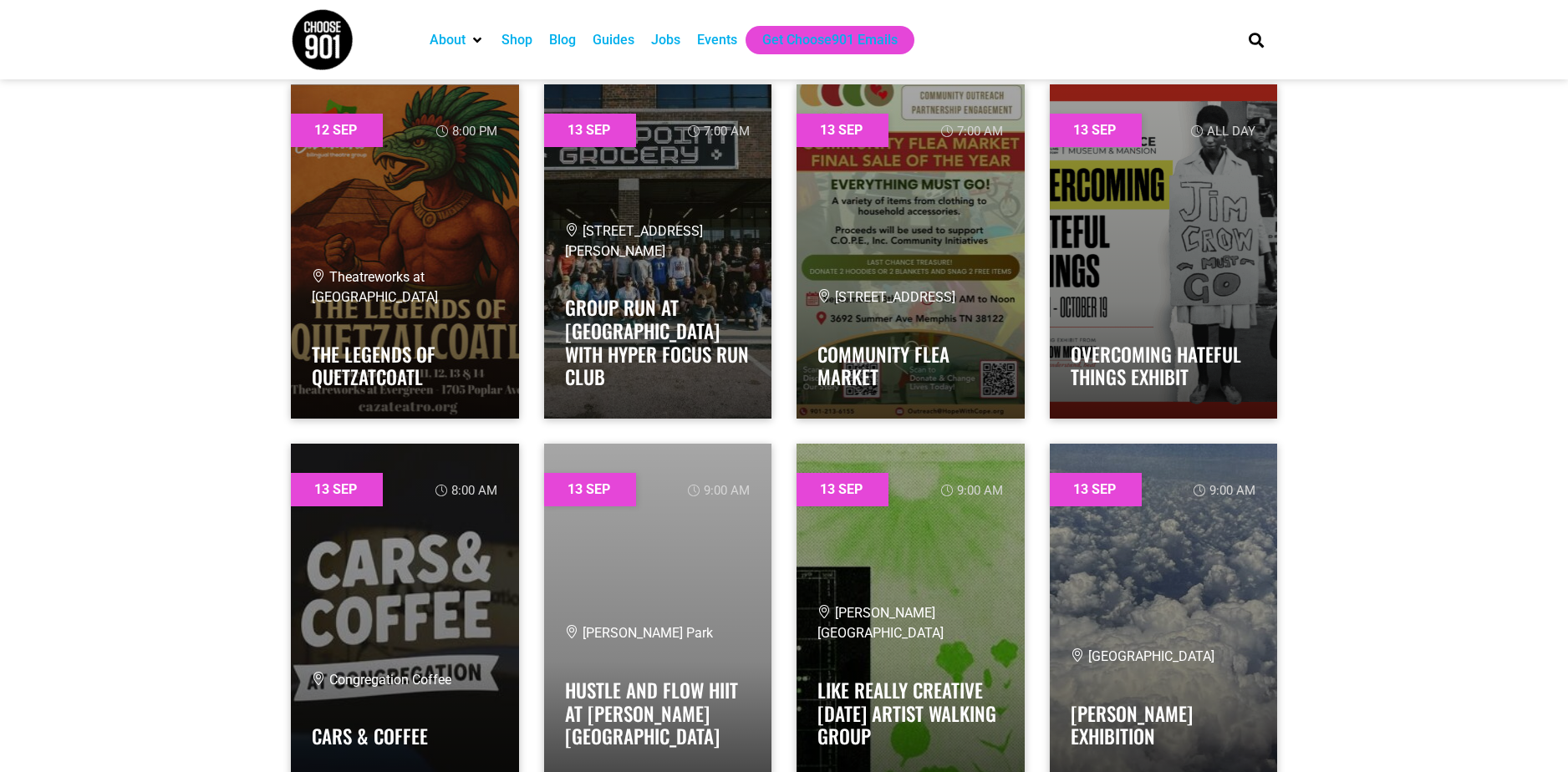
scroll to position [4431, 0]
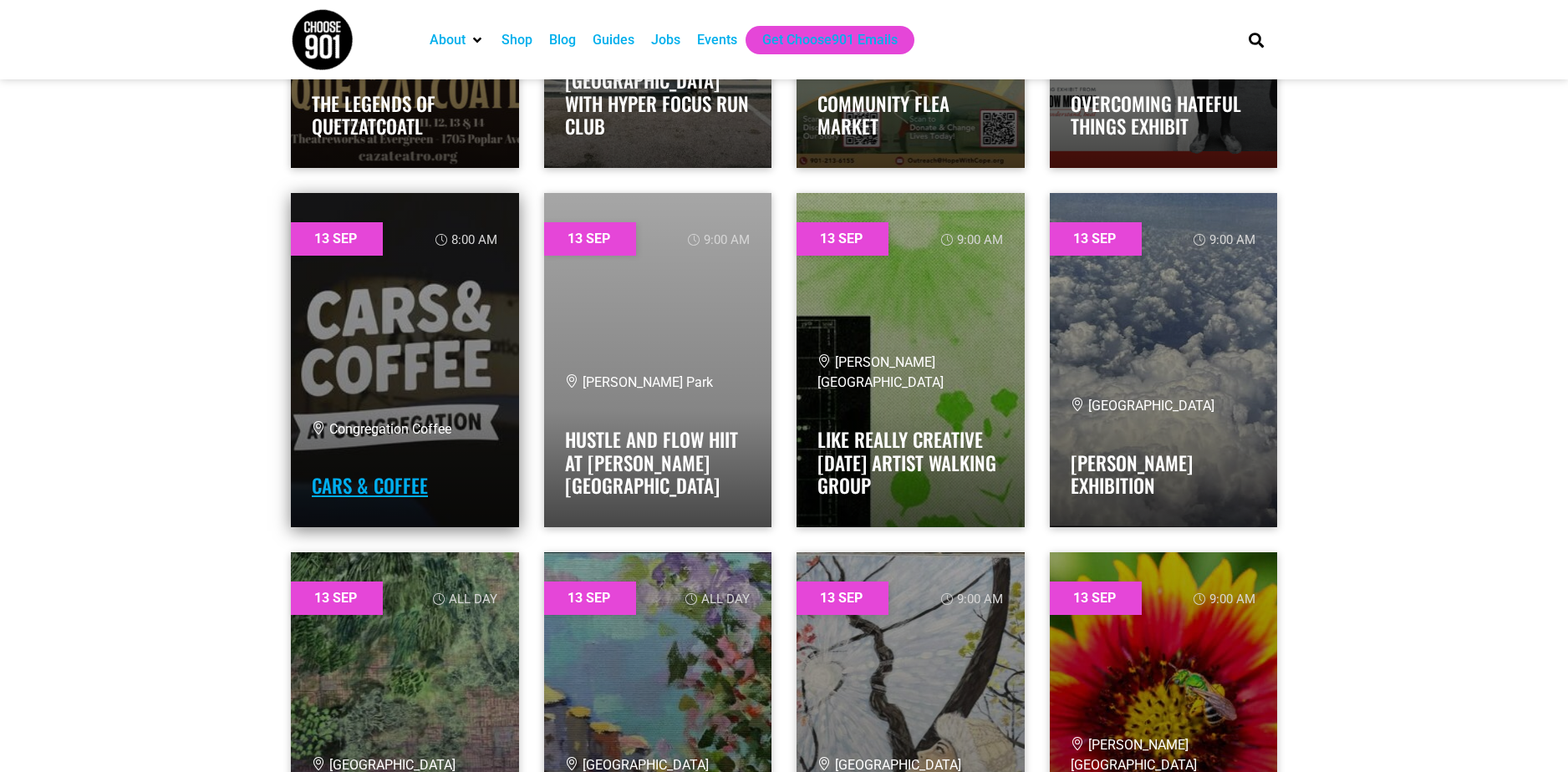
click at [390, 490] on link "Cars & Coffee" at bounding box center [370, 486] width 116 height 28
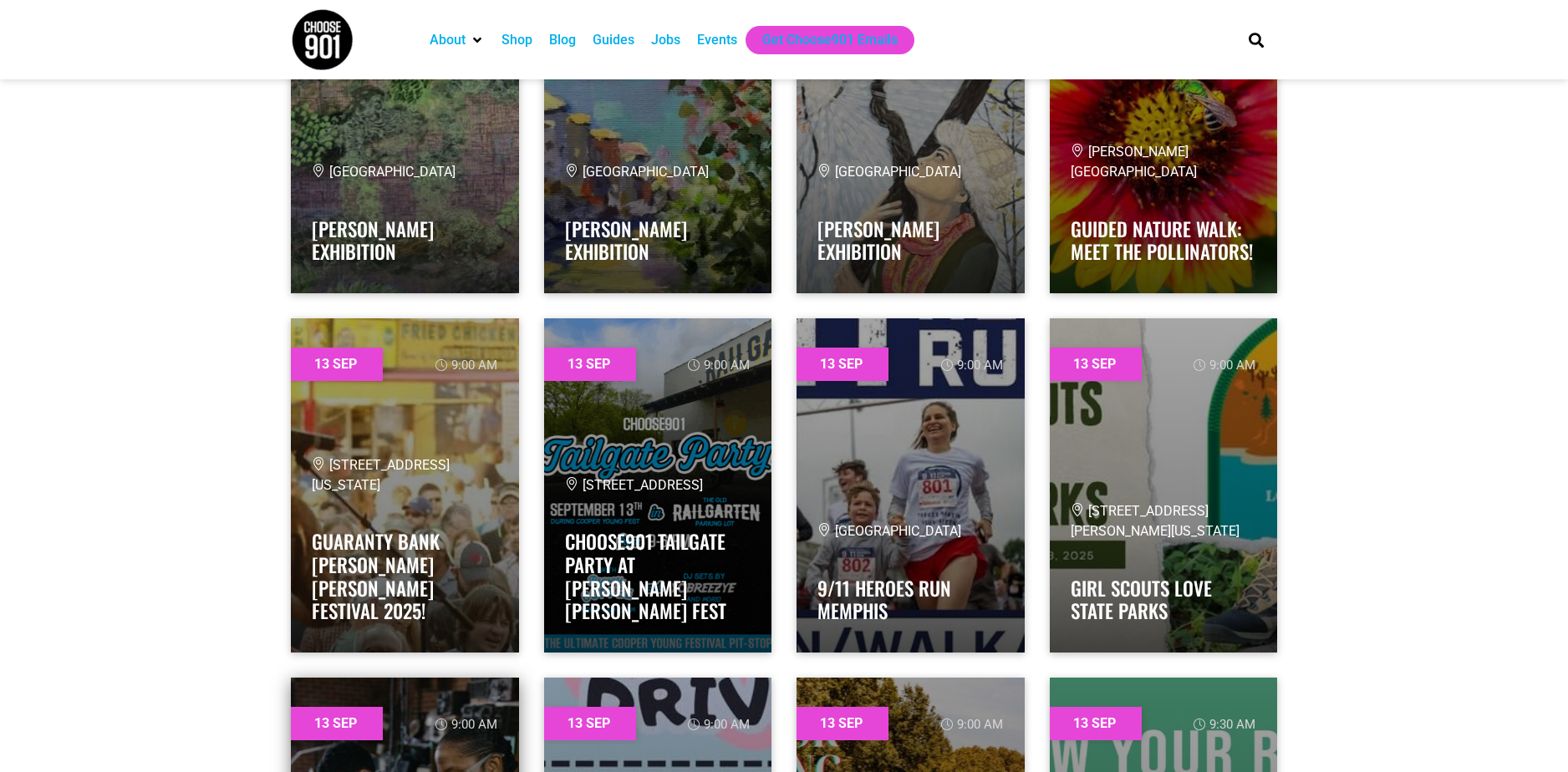
scroll to position [5183, 0]
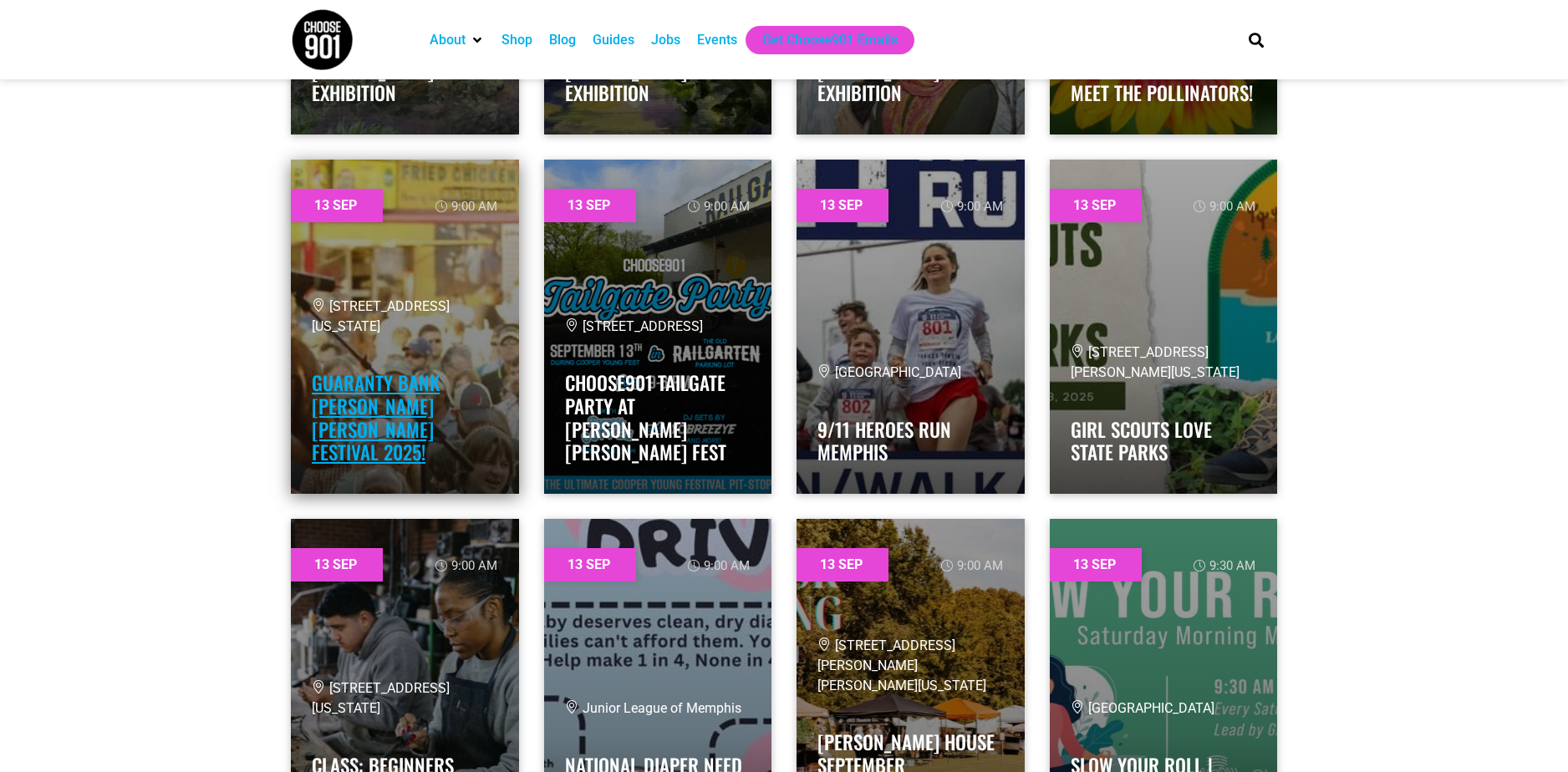
click at [365, 449] on link "Guaranty Bank Cooper Young Festival 2025!" at bounding box center [376, 418] width 128 height 98
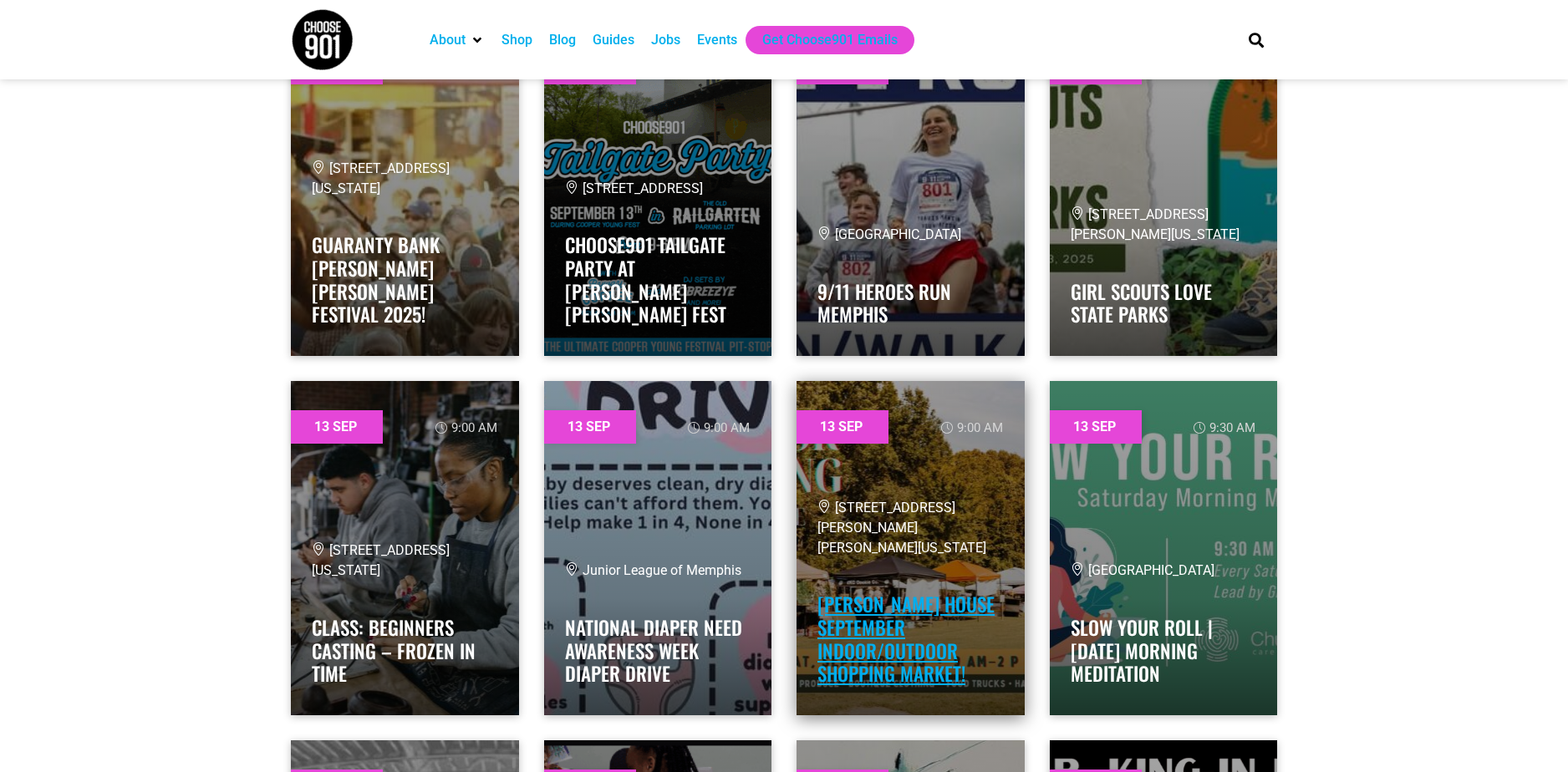
scroll to position [5434, 0]
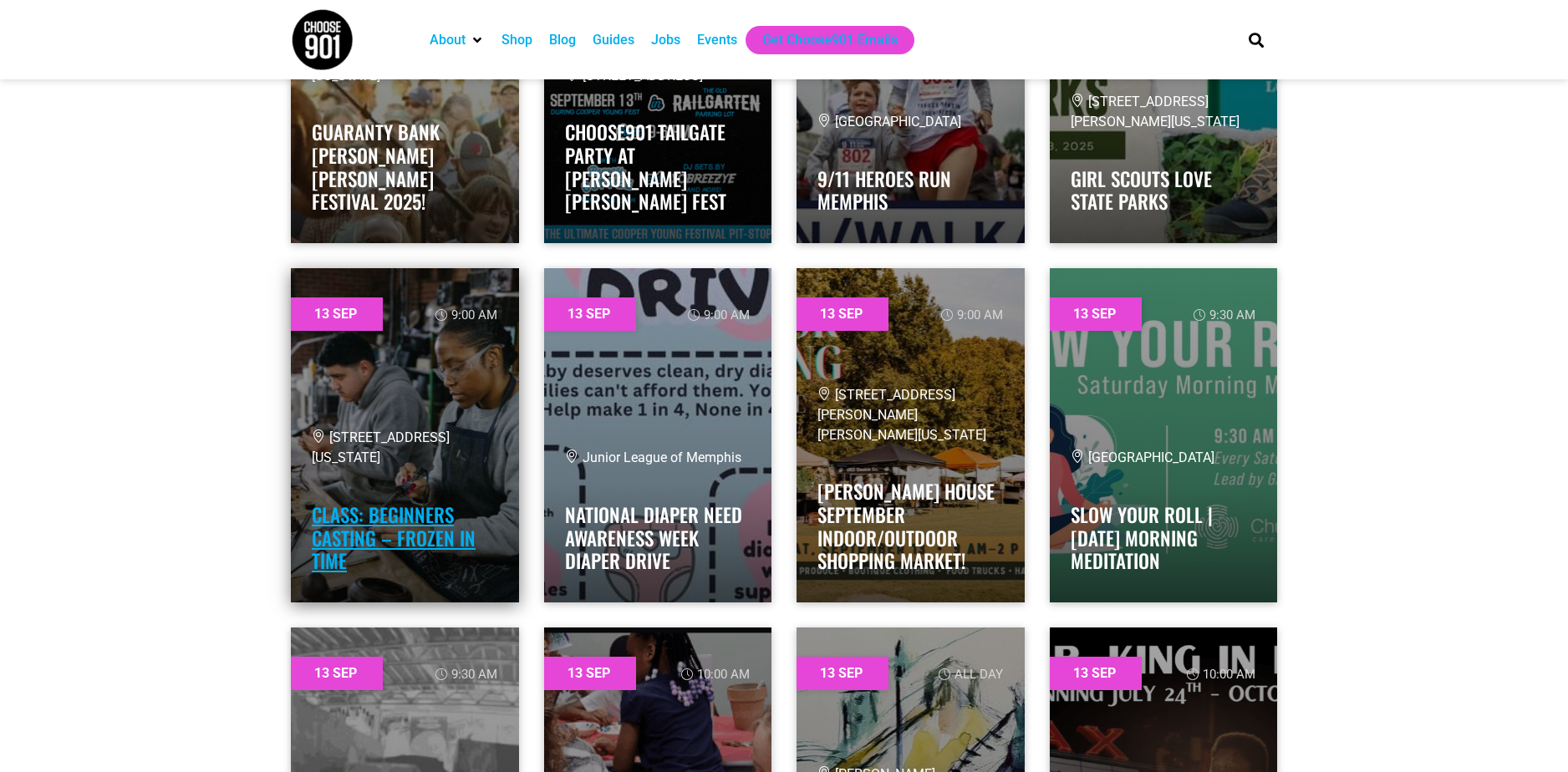
click at [384, 545] on link "Class: Beginners Casting – Frozen in Time" at bounding box center [394, 538] width 164 height 74
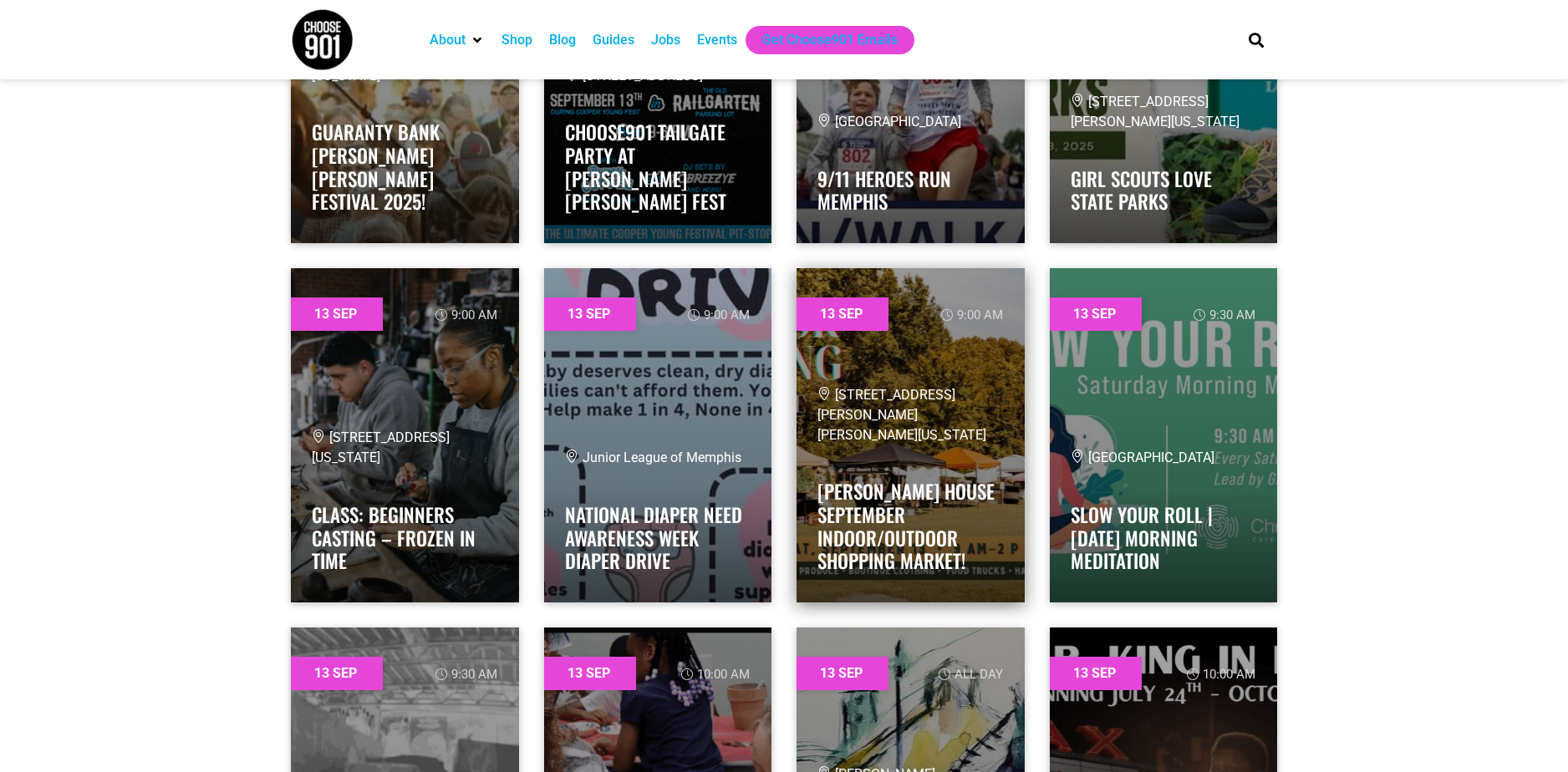
click at [941, 507] on h4 "Rhodes House September Indoor/Outdoor Shopping Market!" at bounding box center [911, 522] width 186 height 102
click at [919, 520] on h4 "Rhodes House September Indoor/Outdoor Shopping Market!" at bounding box center [911, 522] width 186 height 102
click at [884, 528] on link "Rhodes House September Indoor/Outdoor Shopping Market!" at bounding box center [906, 526] width 177 height 98
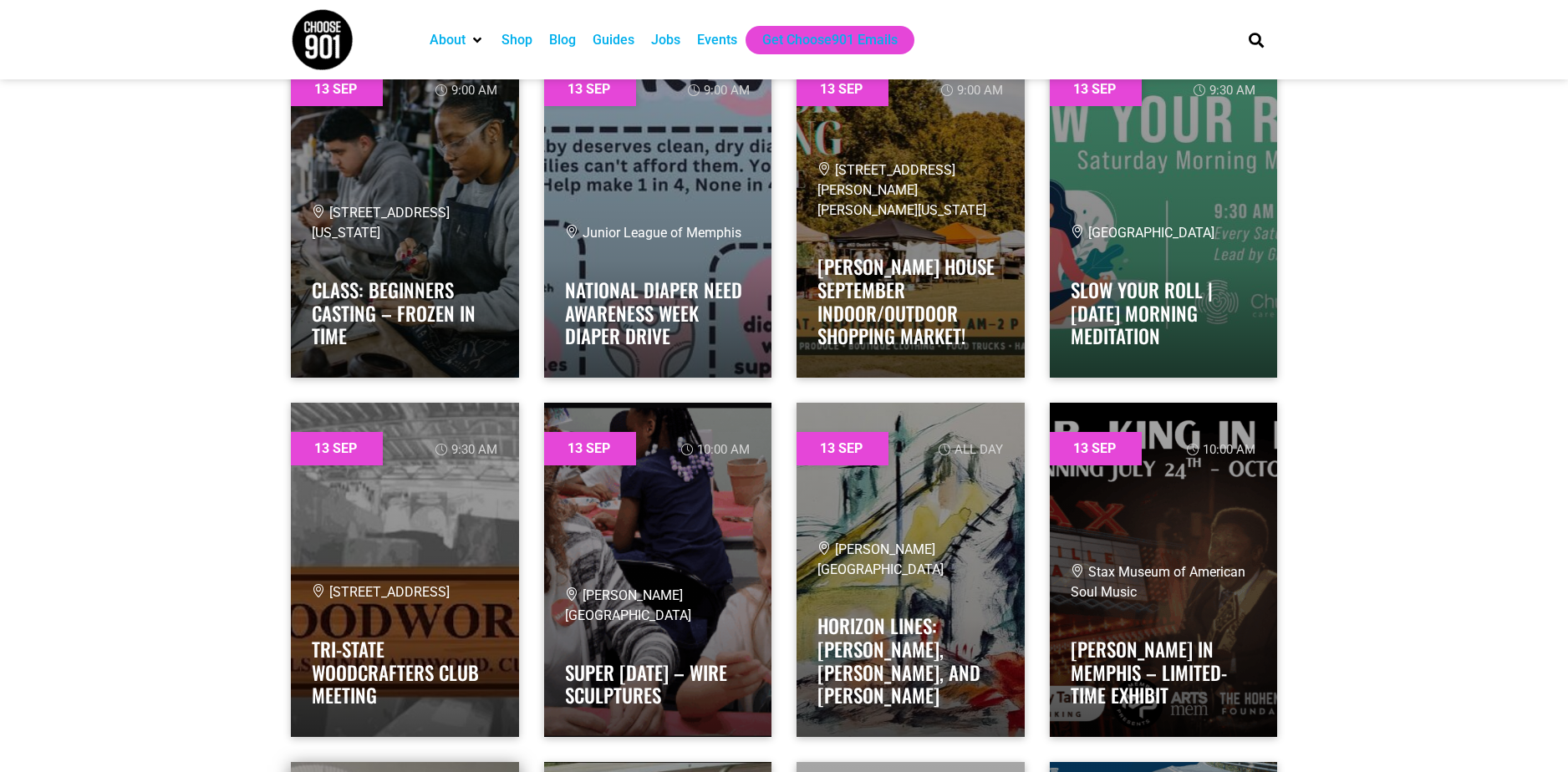
scroll to position [5685, 0]
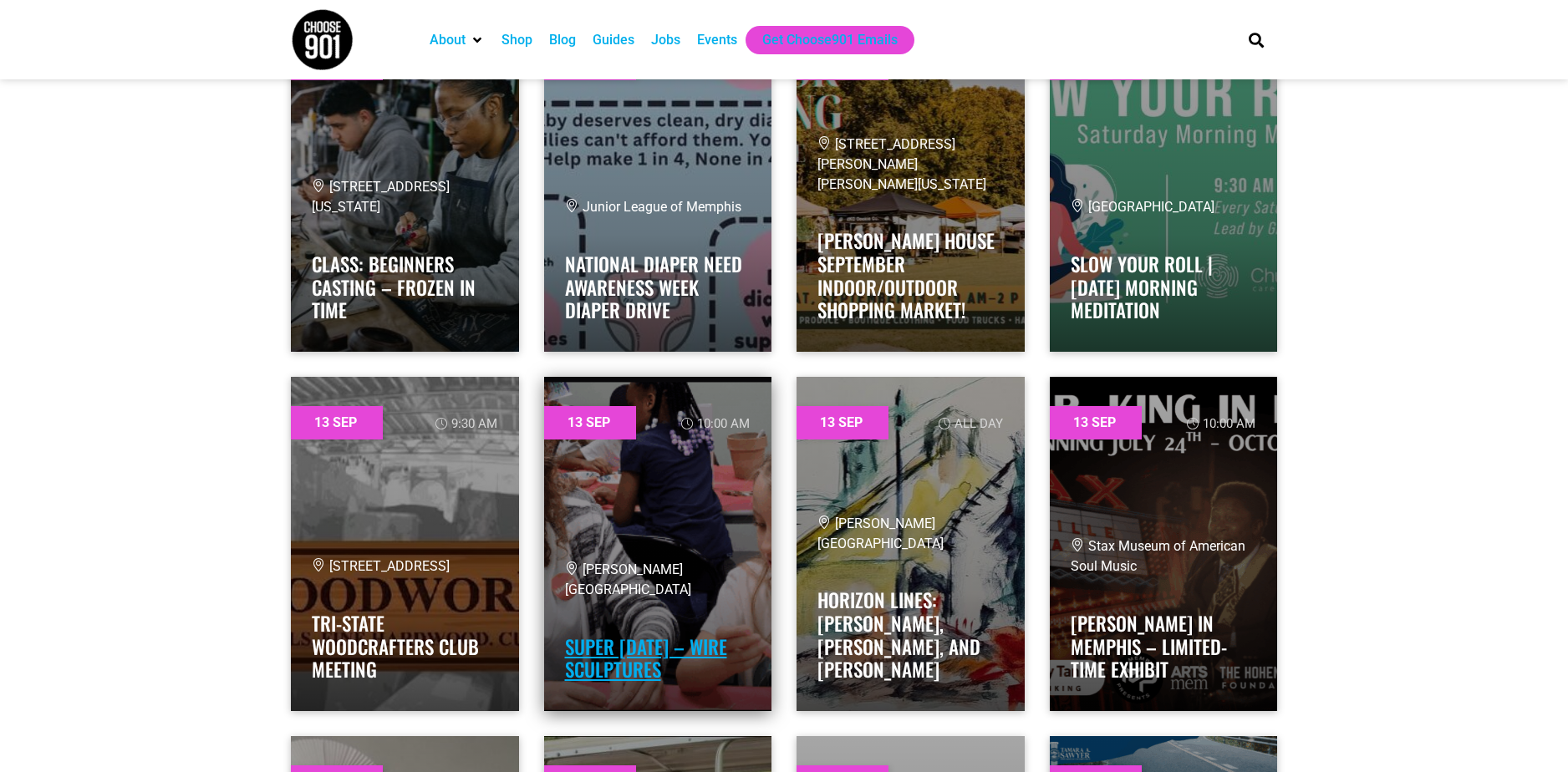
click at [608, 677] on link "Super Saturday – Wire Sculptures" at bounding box center [646, 659] width 162 height 52
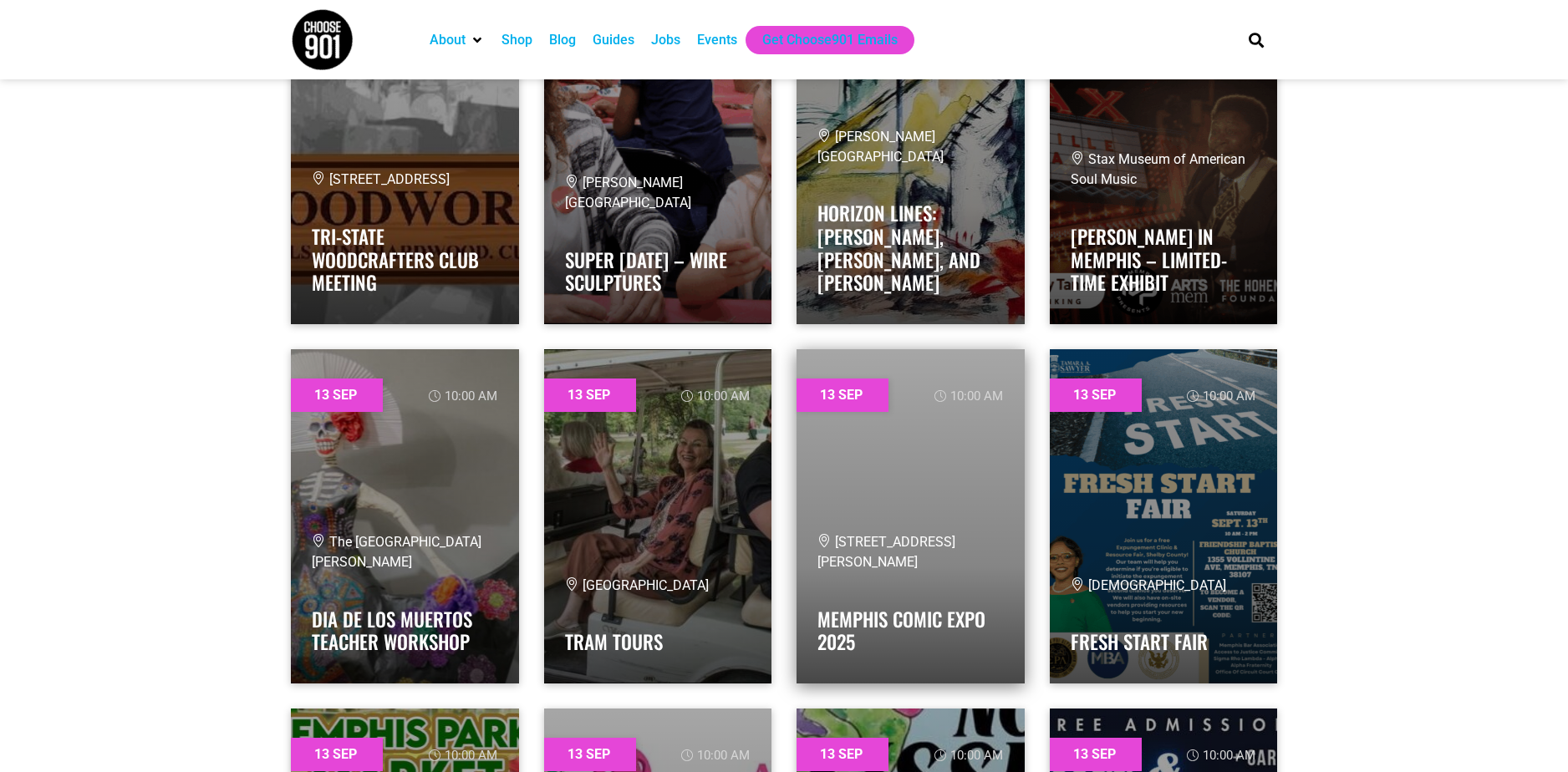
scroll to position [6270, 0]
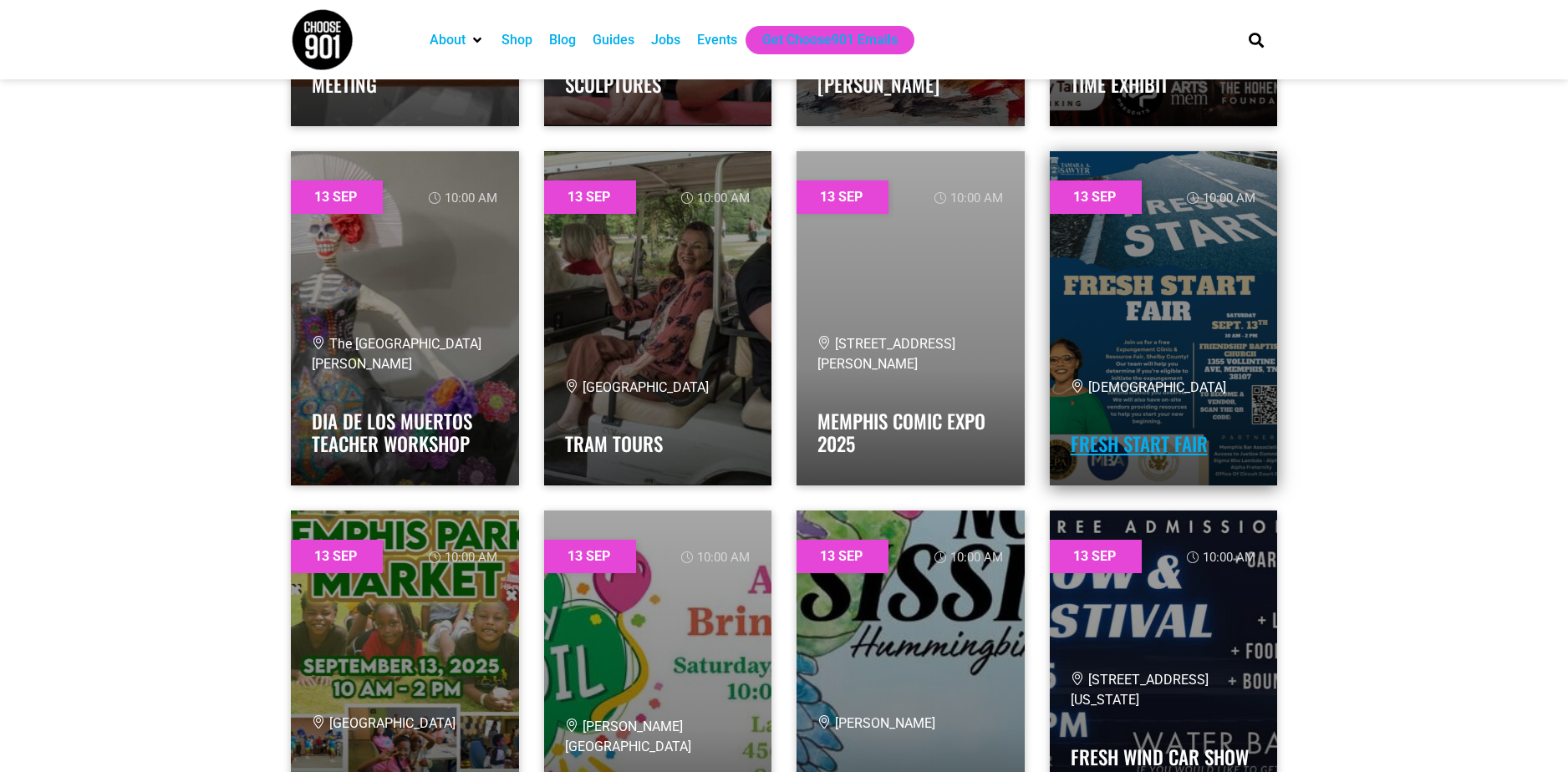
click at [1099, 440] on link "Fresh Start Fair" at bounding box center [1139, 444] width 137 height 28
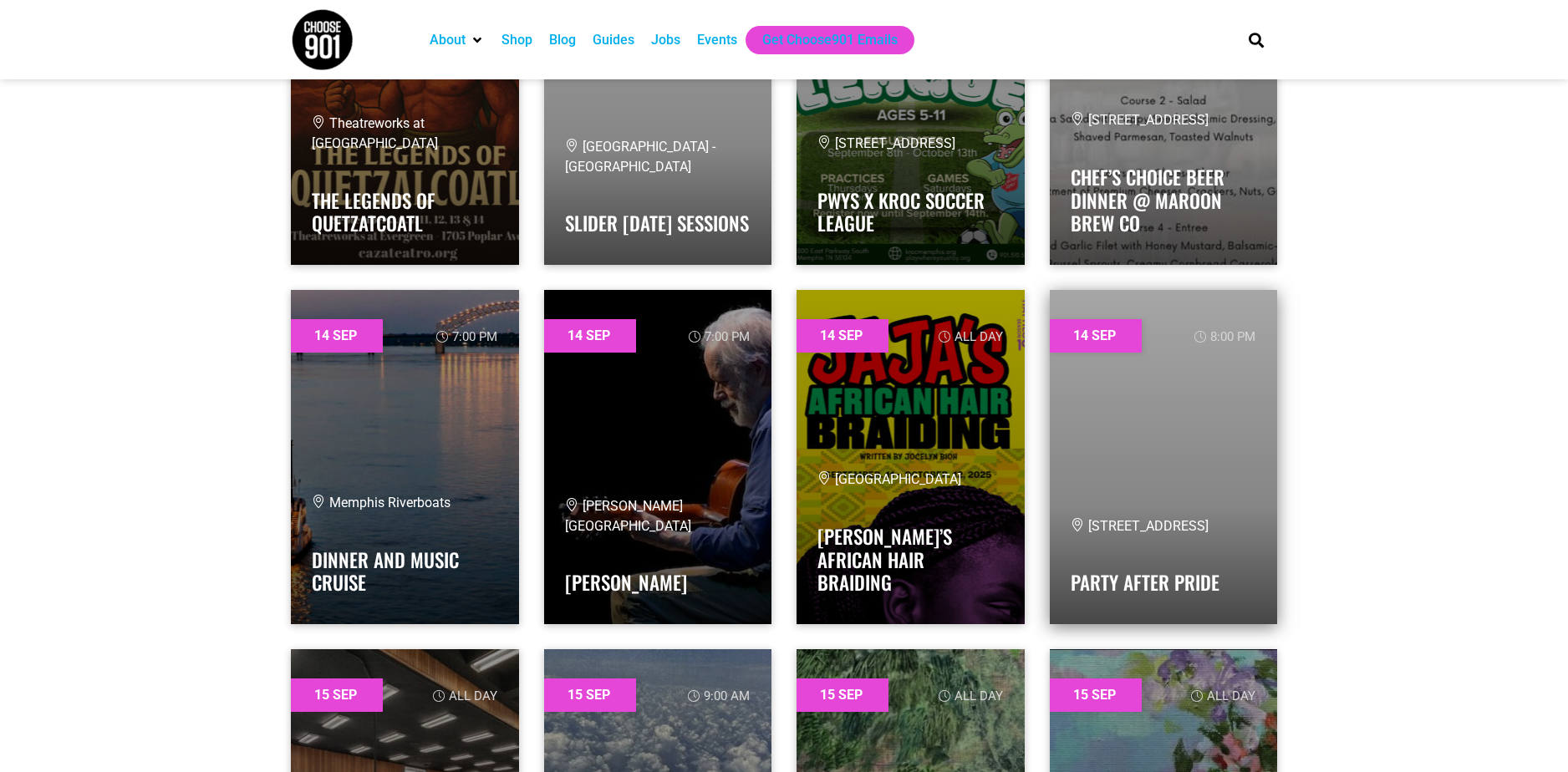
scroll to position [12791, 0]
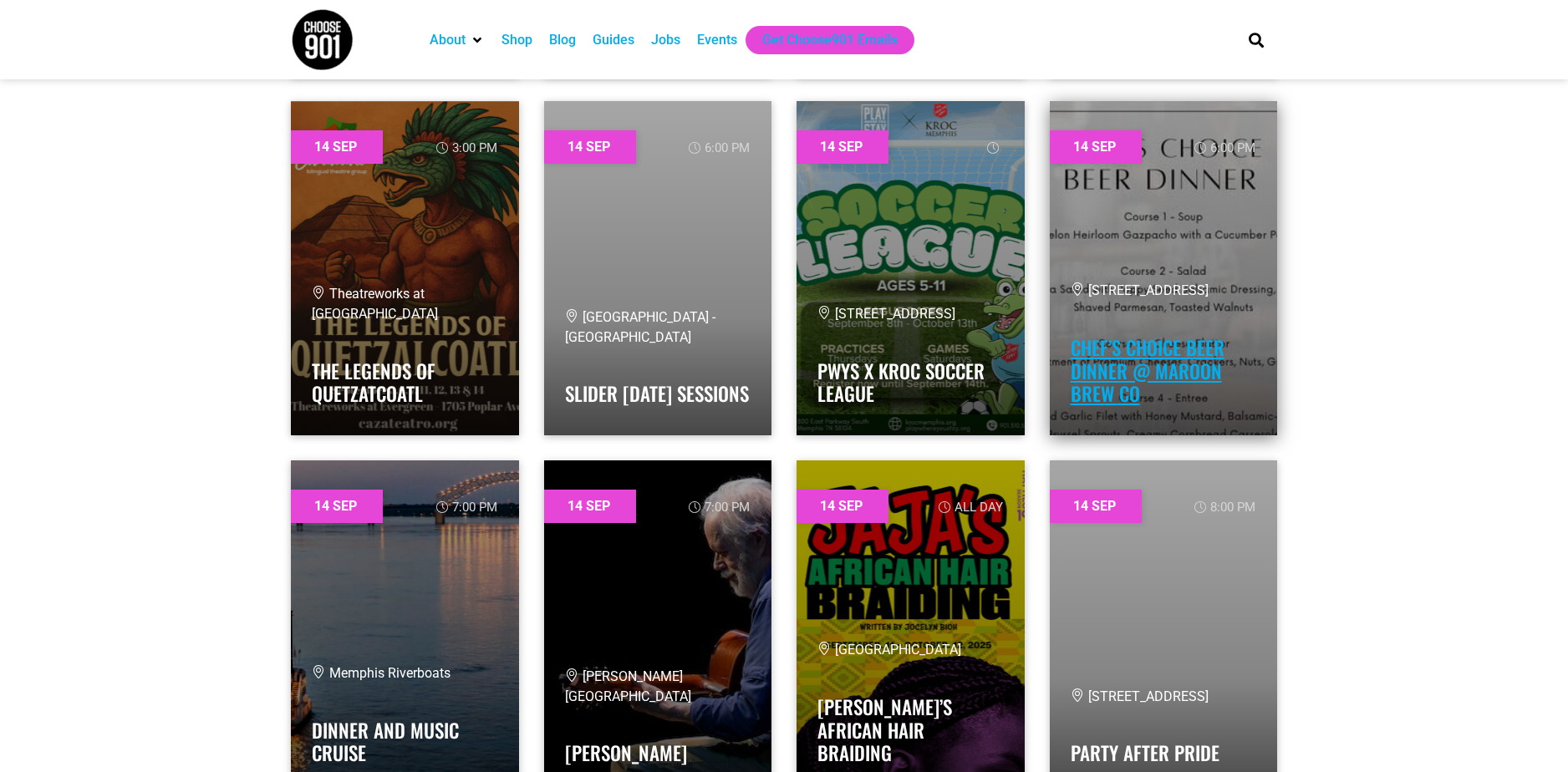
click at [1094, 400] on link "Chef’s Choice Beer Dinner @ Maroon Brew Co" at bounding box center [1148, 371] width 154 height 74
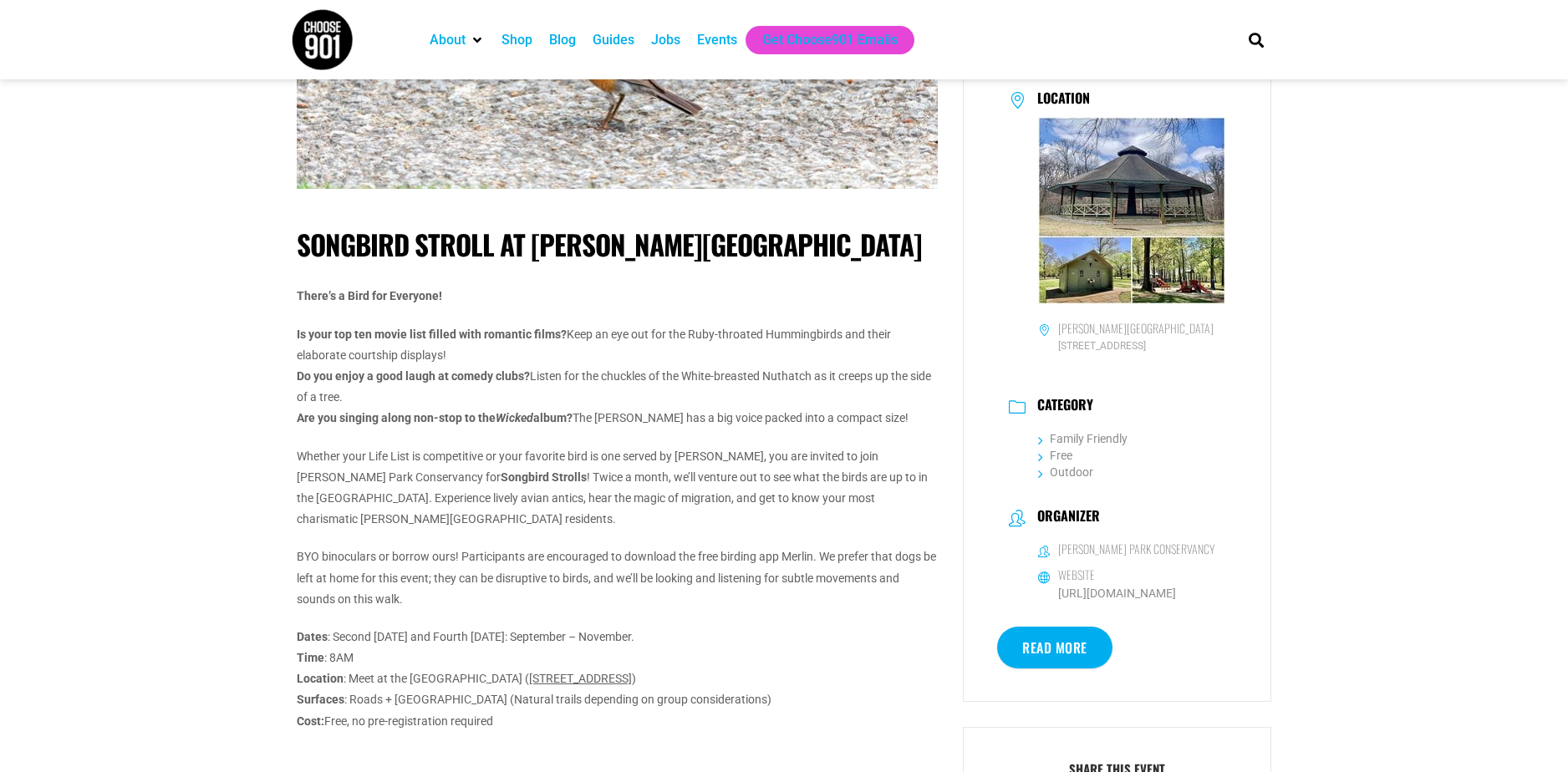
scroll to position [334, 0]
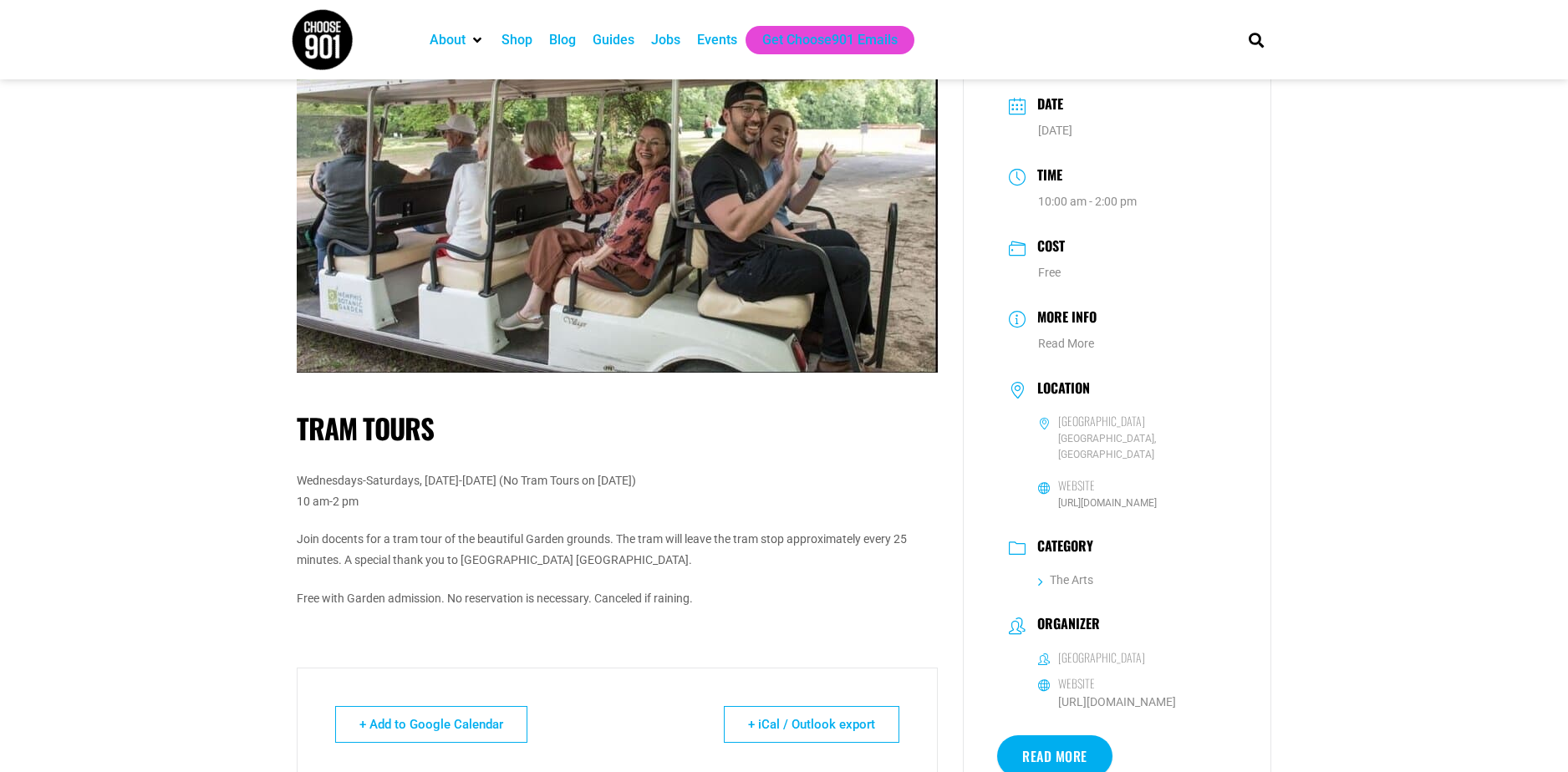
scroll to position [84, 0]
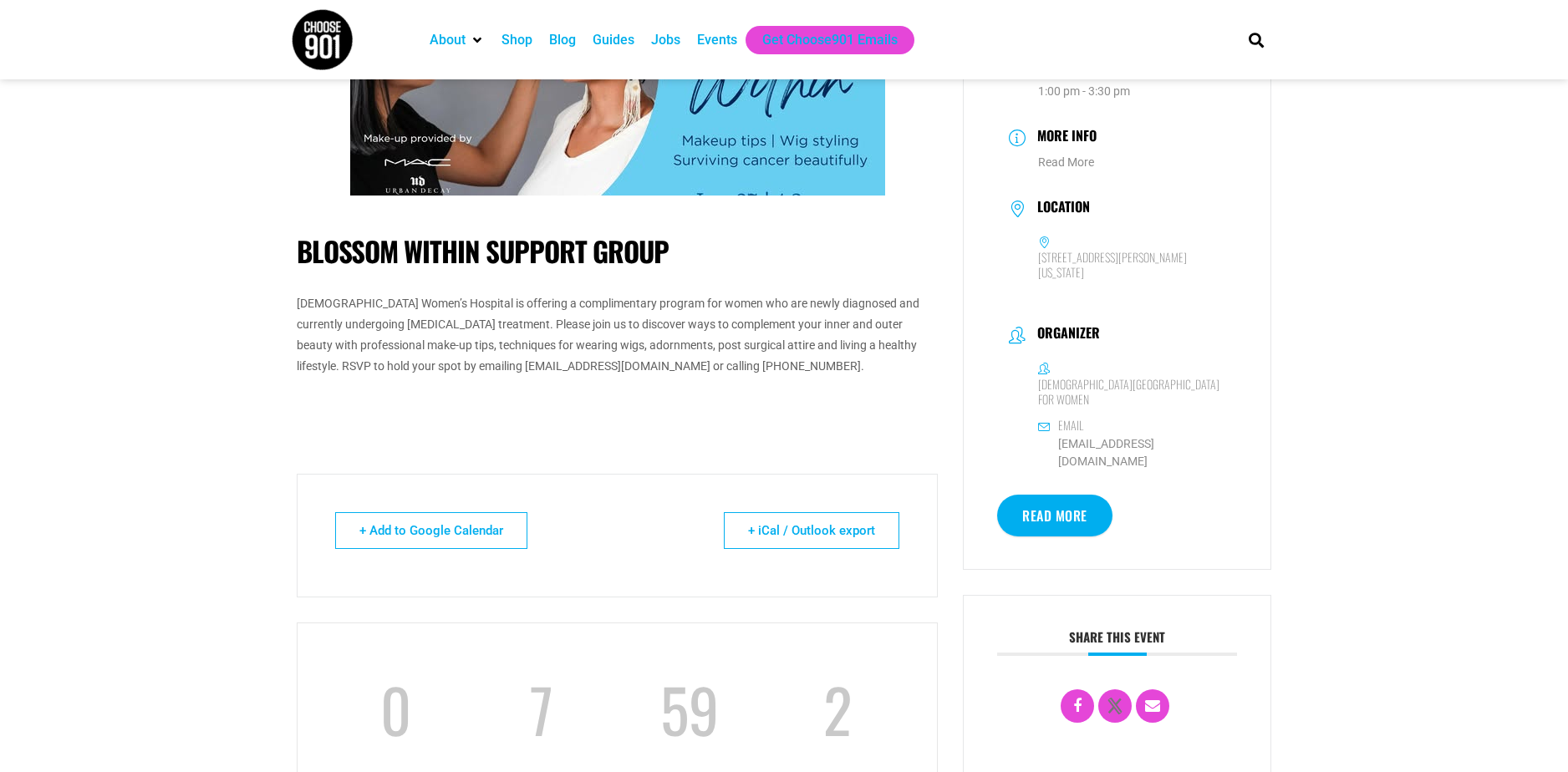
scroll to position [167, 0]
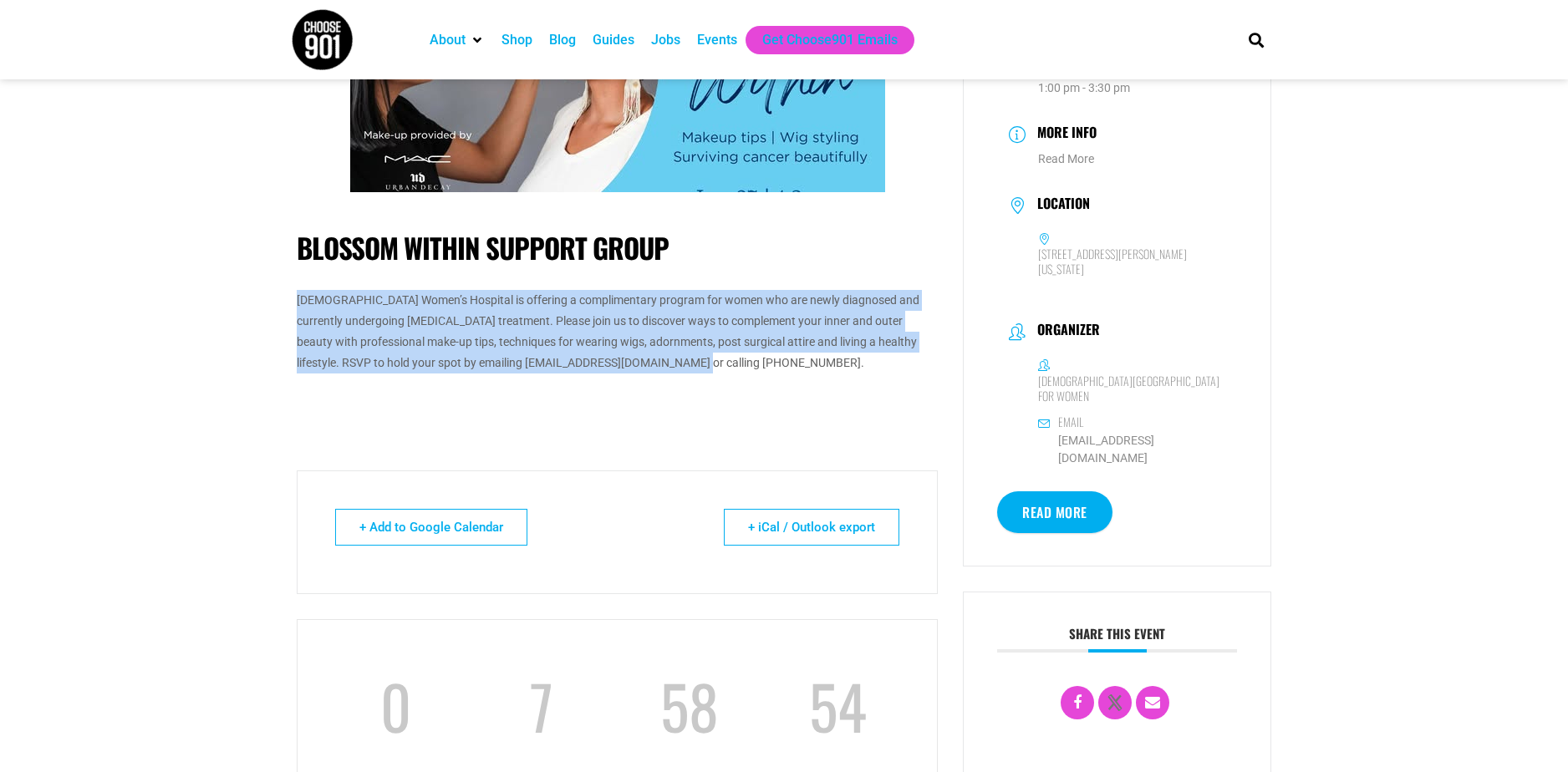
drag, startPoint x: 726, startPoint y: 370, endPoint x: 278, endPoint y: 288, distance: 454.9
click at [278, 288] on body "About Contact Us Donate Shop Blog Guides Jobs Events Get Choose901 Emails Searc…" at bounding box center [784, 693] width 1568 height 1721
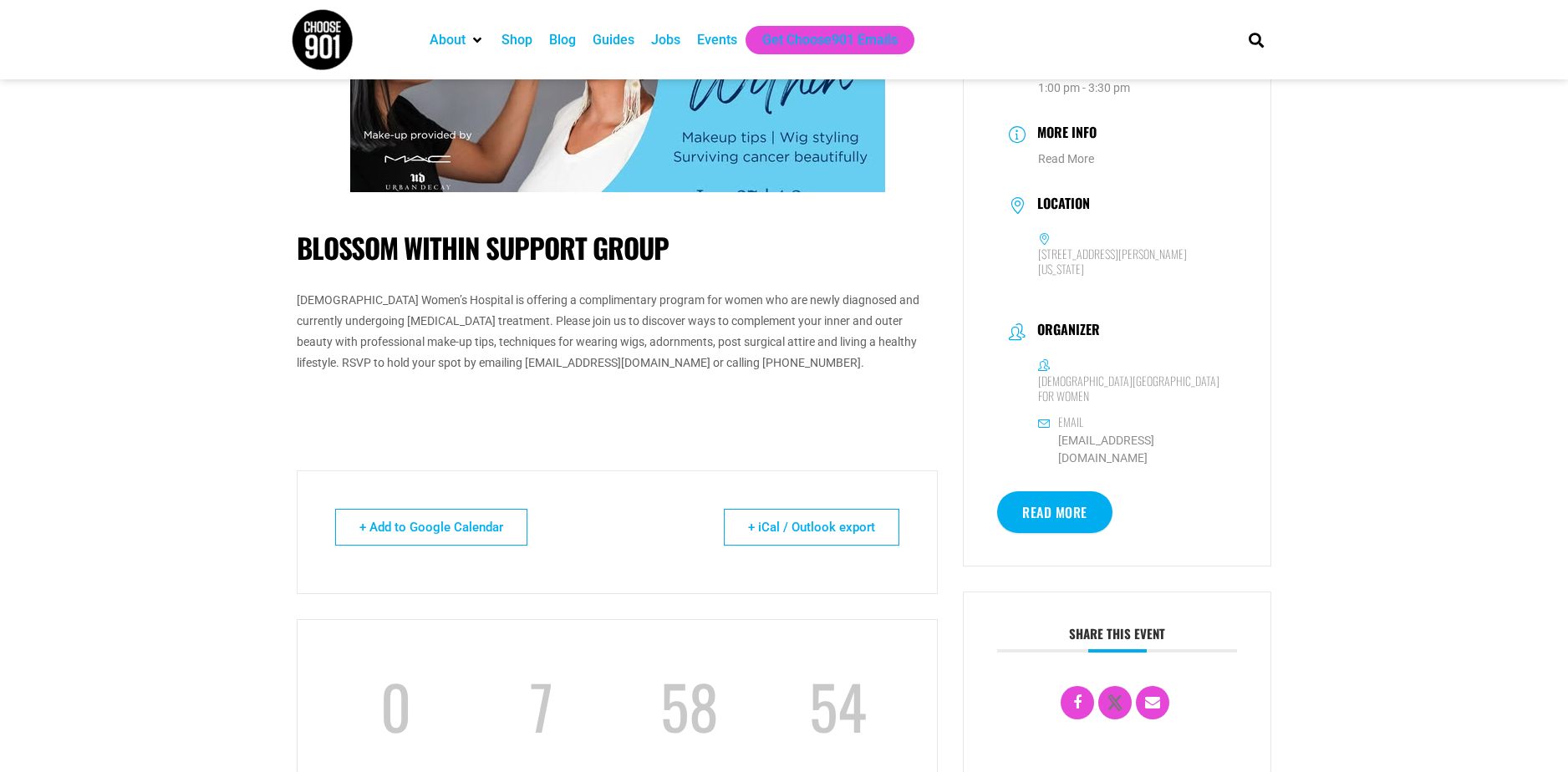
drag, startPoint x: 278, startPoint y: 288, endPoint x: 732, endPoint y: 418, distance: 472.3
click at [732, 418] on div "Blossom Within Support Group Baptist Women’s Hospital is offering a complimenta…" at bounding box center [617, 330] width 641 height 264
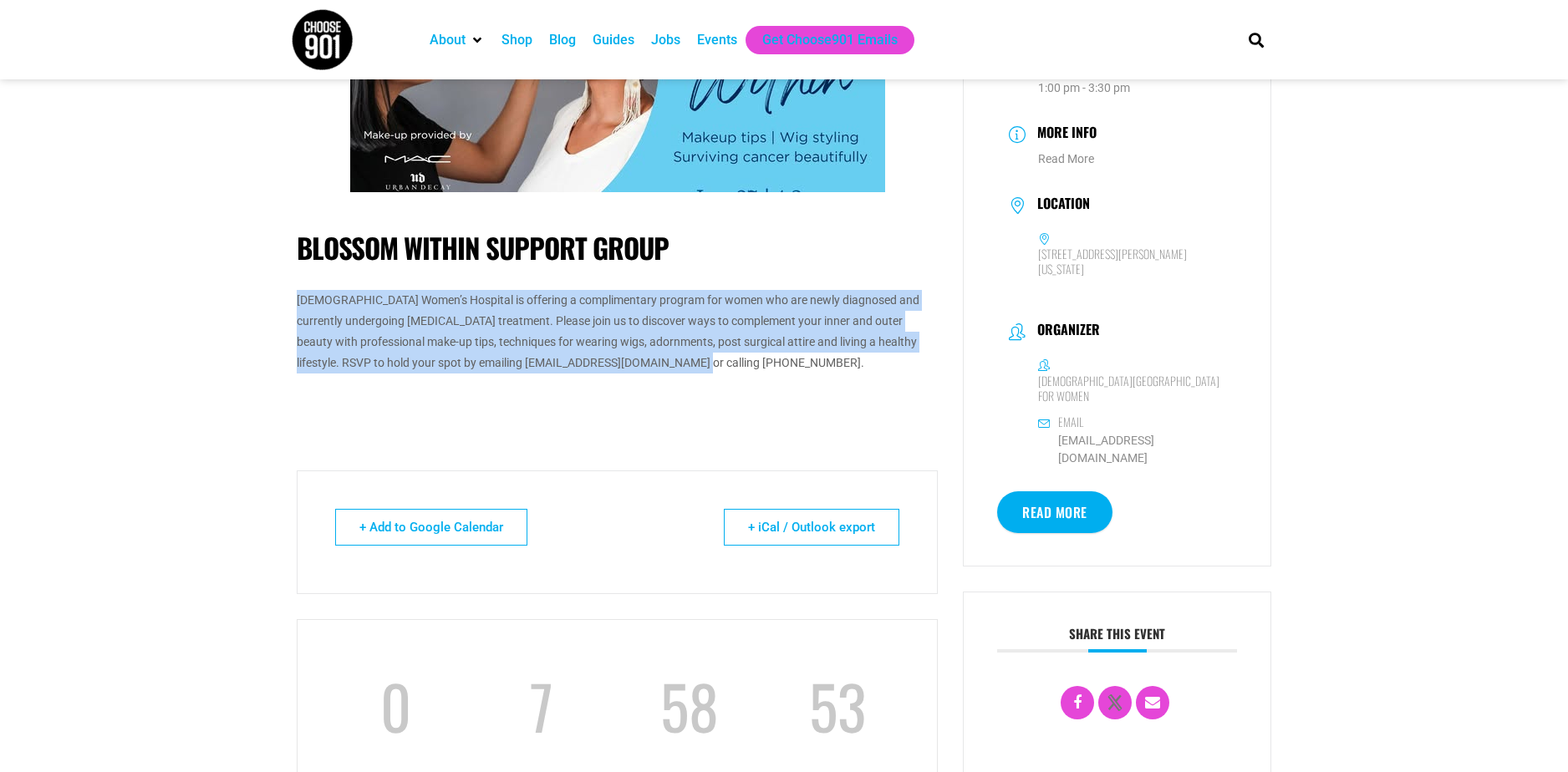
drag, startPoint x: 699, startPoint y: 359, endPoint x: 299, endPoint y: 278, distance: 407.8
click at [299, 278] on div "Blossom Within Support Group Baptist Women’s Hospital is offering a complimenta…" at bounding box center [617, 330] width 641 height 264
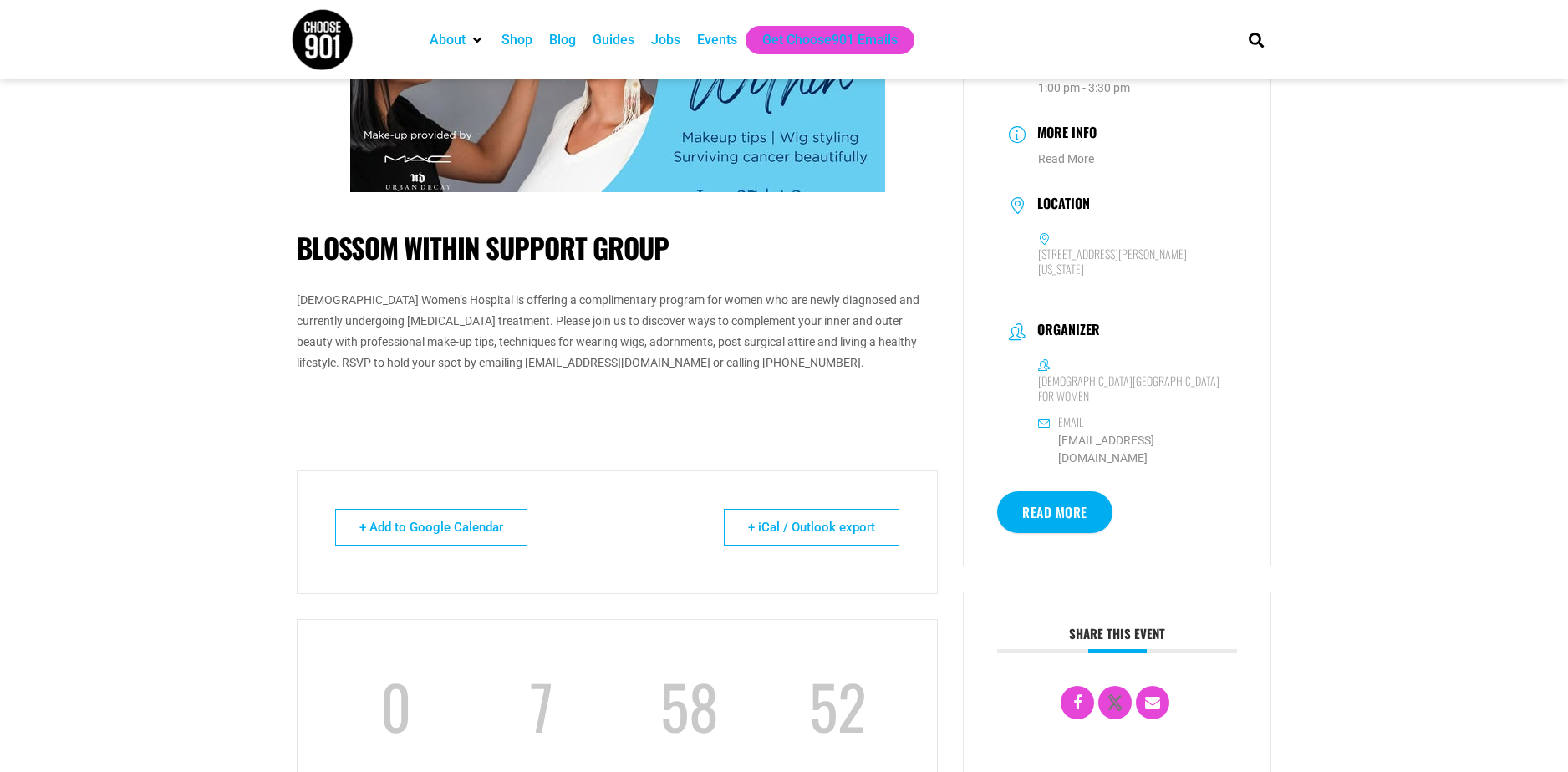
drag, startPoint x: 299, startPoint y: 278, endPoint x: 759, endPoint y: 432, distance: 484.9
click at [759, 432] on div "Blossom Within Support Group Baptist Women’s Hospital is offering a complimenta…" at bounding box center [617, 330] width 641 height 264
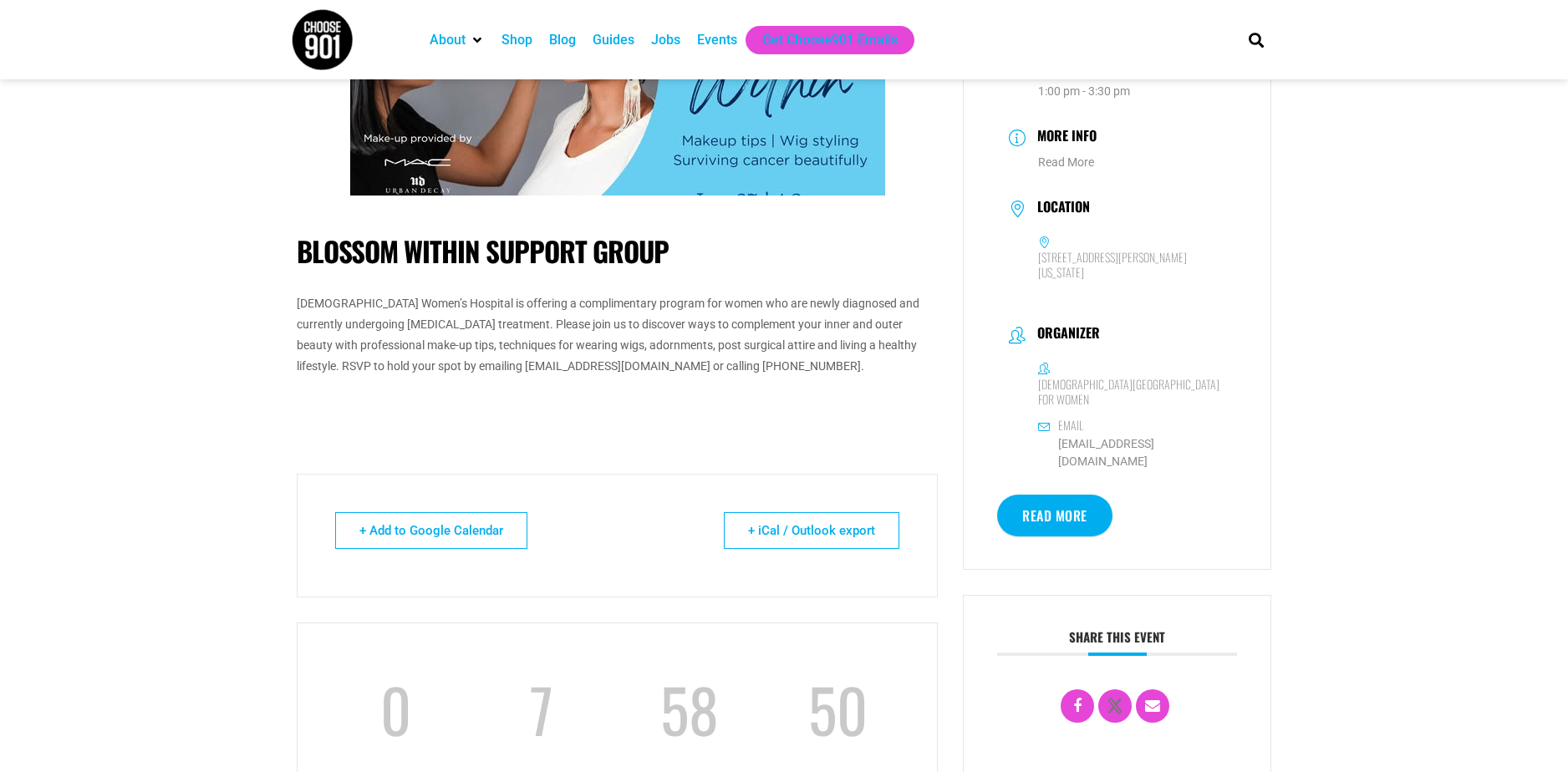
scroll to position [0, 0]
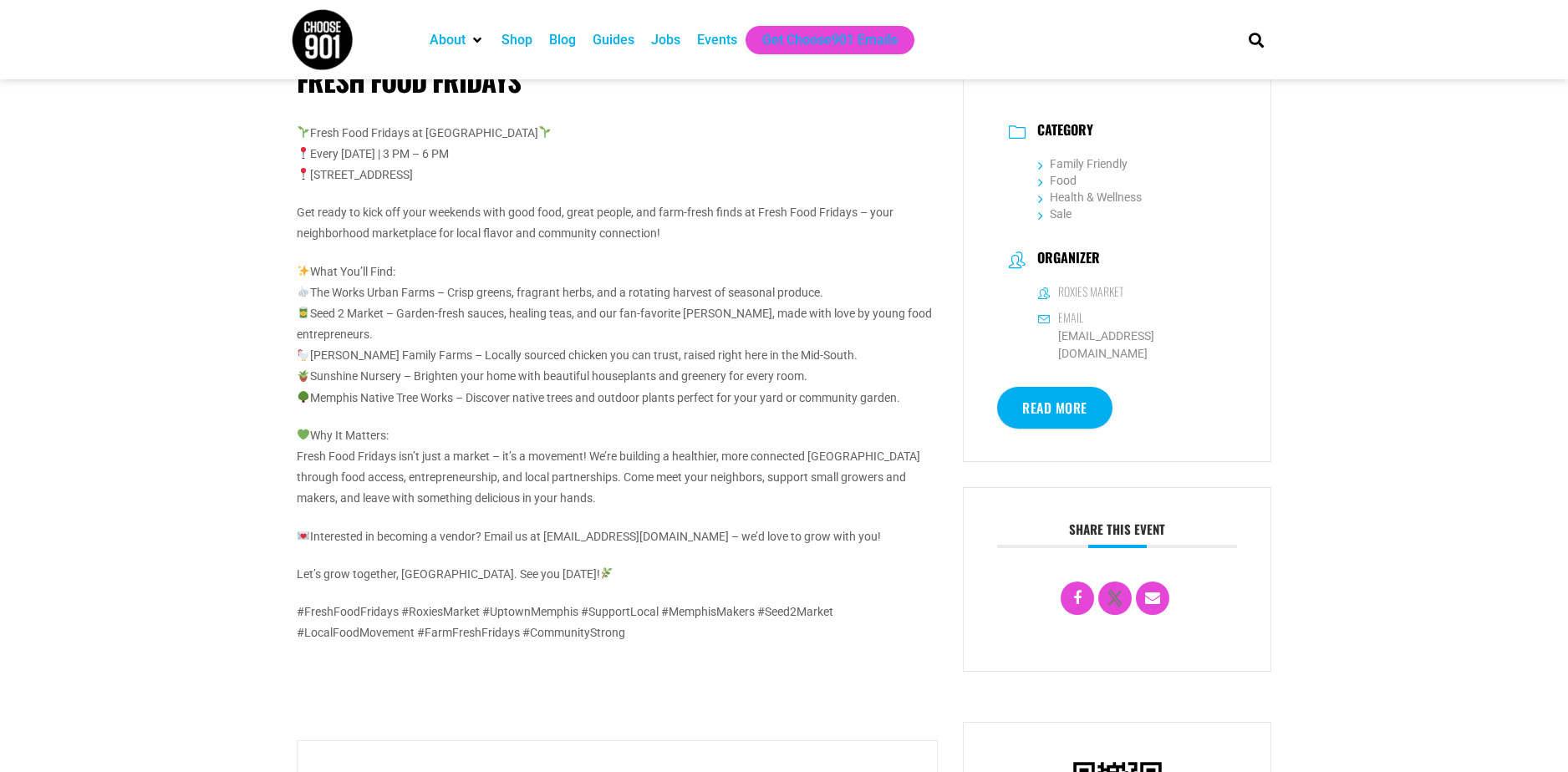
scroll to position [251, 0]
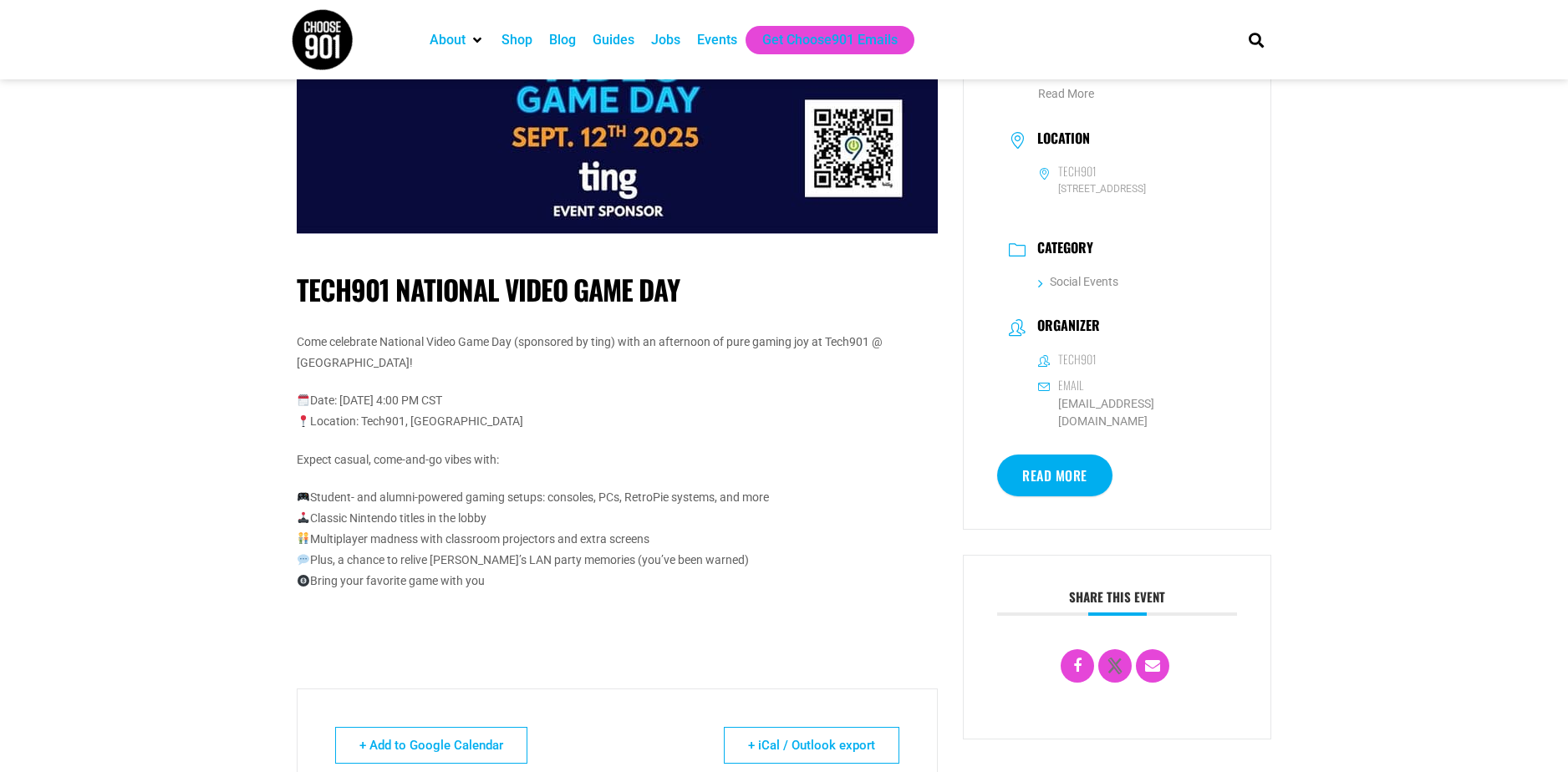
scroll to position [251, 0]
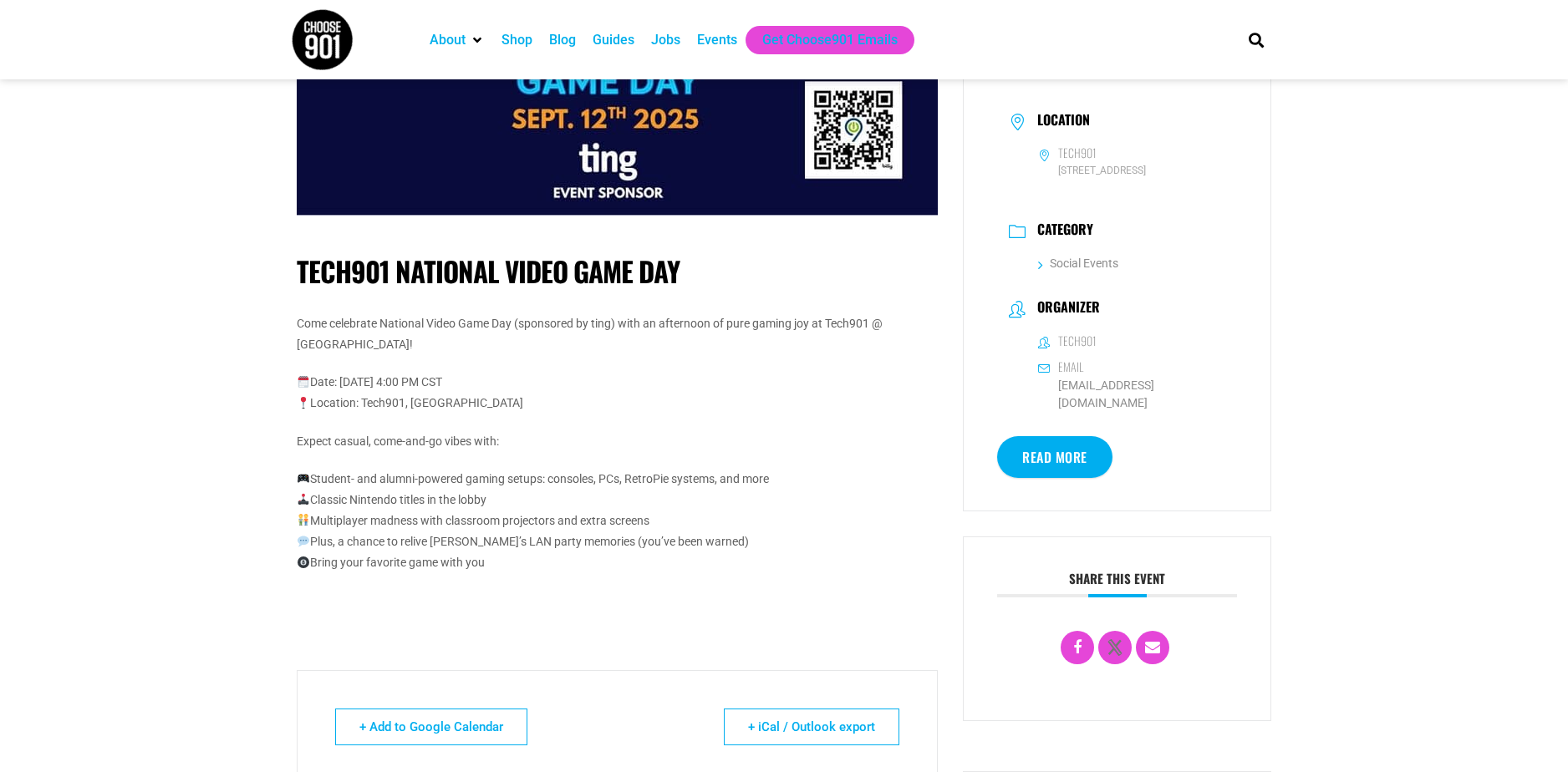
drag, startPoint x: 558, startPoint y: 571, endPoint x: 308, endPoint y: 517, distance: 255.6
click at [308, 517] on p "Student- and alumni-powered gaming setups: consoles, PCs, RetroPie systems, and…" at bounding box center [617, 521] width 641 height 105
click at [593, 593] on p at bounding box center [617, 601] width 641 height 21
drag, startPoint x: 534, startPoint y: 568, endPoint x: 264, endPoint y: 446, distance: 296.7
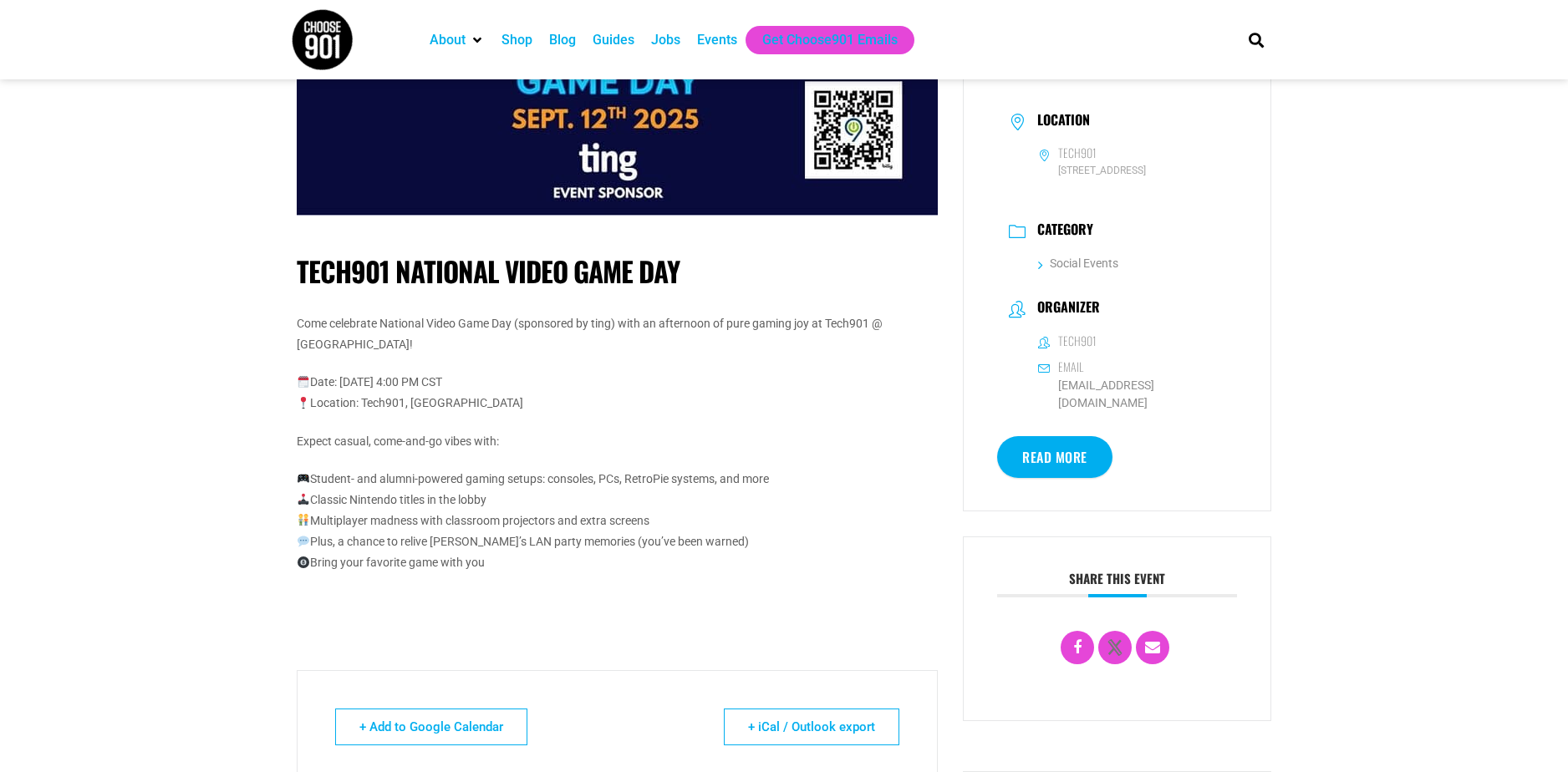
drag, startPoint x: 264, startPoint y: 446, endPoint x: 544, endPoint y: 542, distance: 296.1
click at [544, 542] on p "Student- and alumni-powered gaming setups: consoles, PCs, RetroPie systems, and…" at bounding box center [617, 521] width 641 height 105
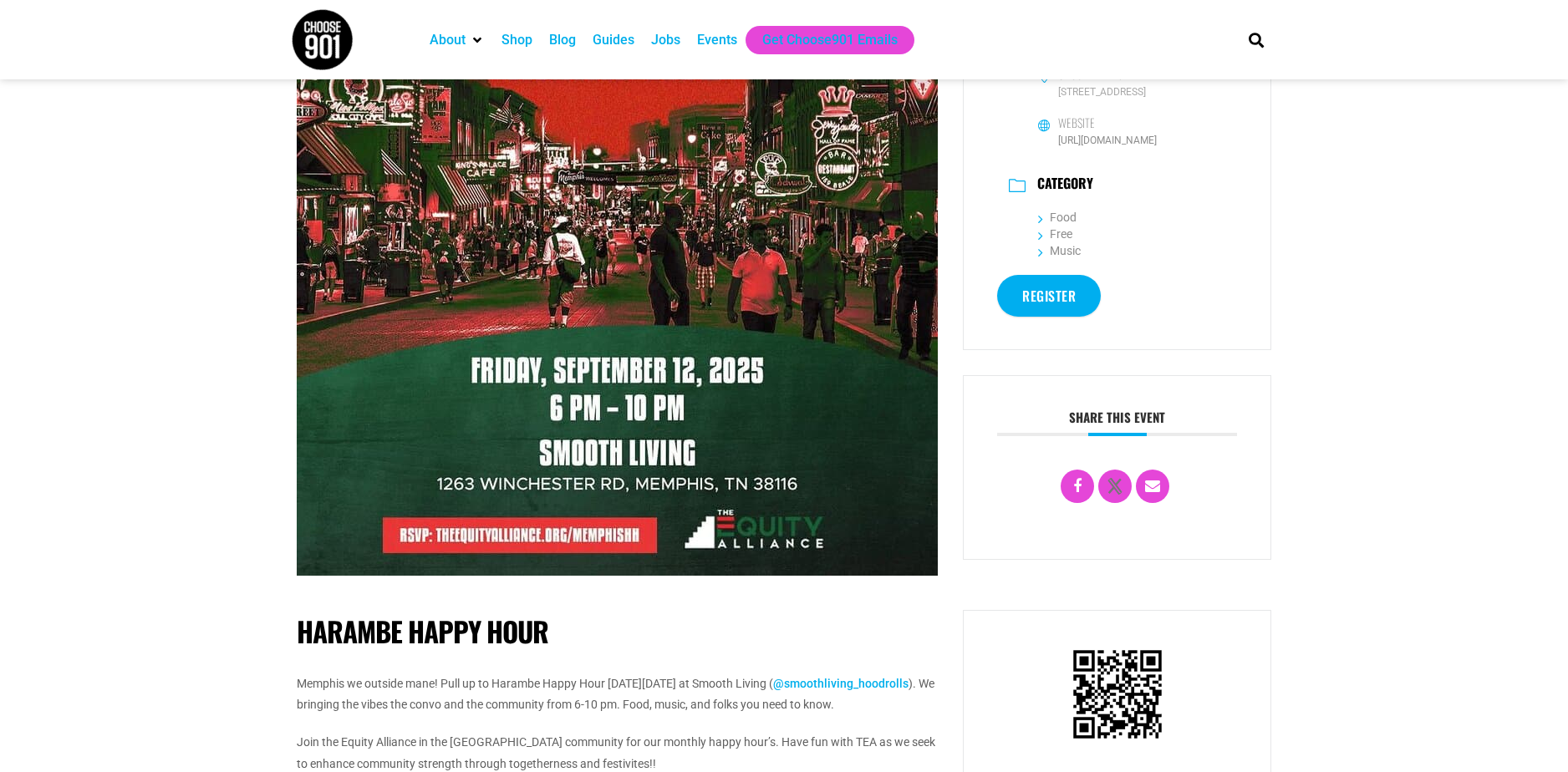
scroll to position [167, 0]
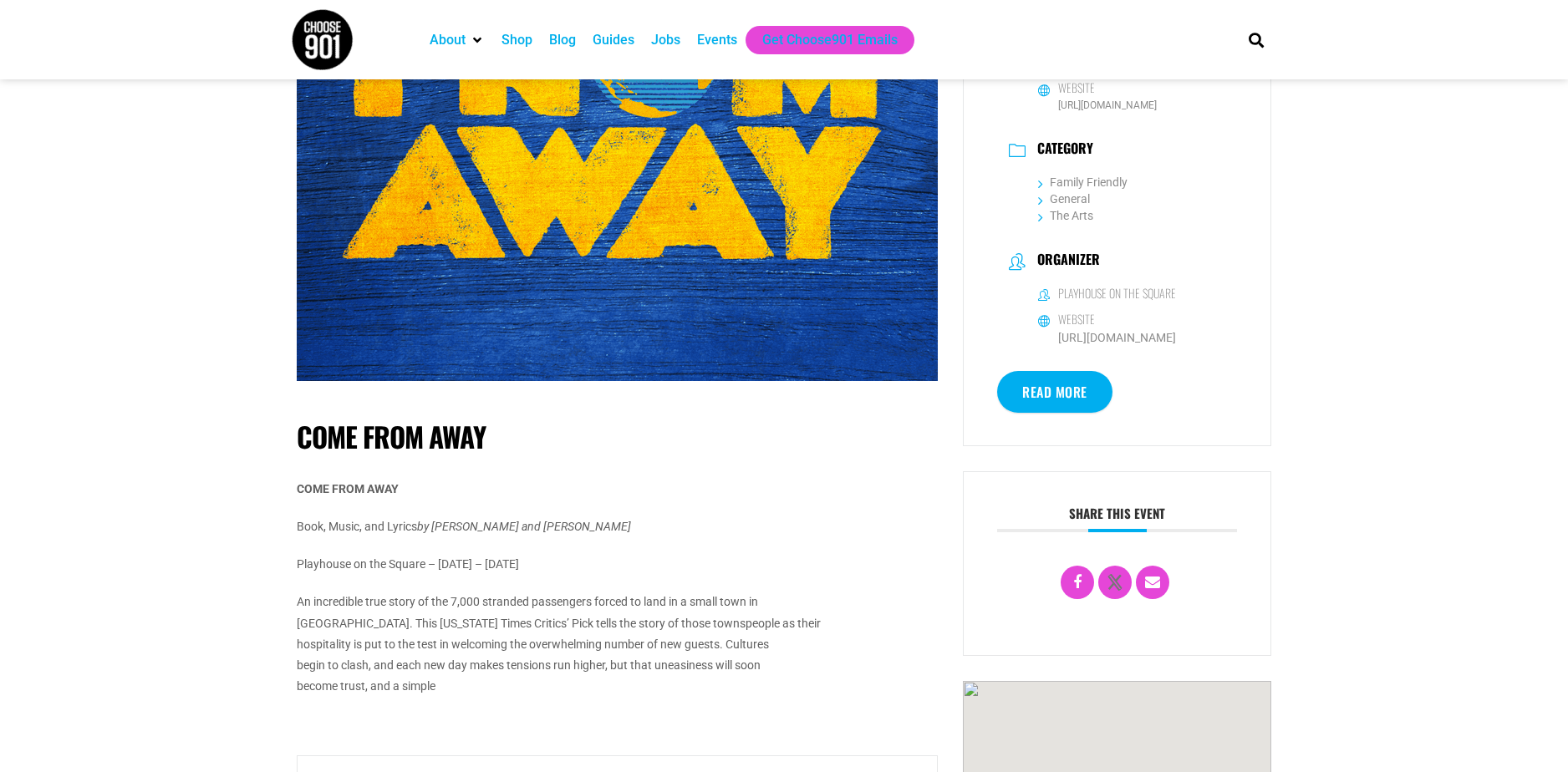
scroll to position [334, 0]
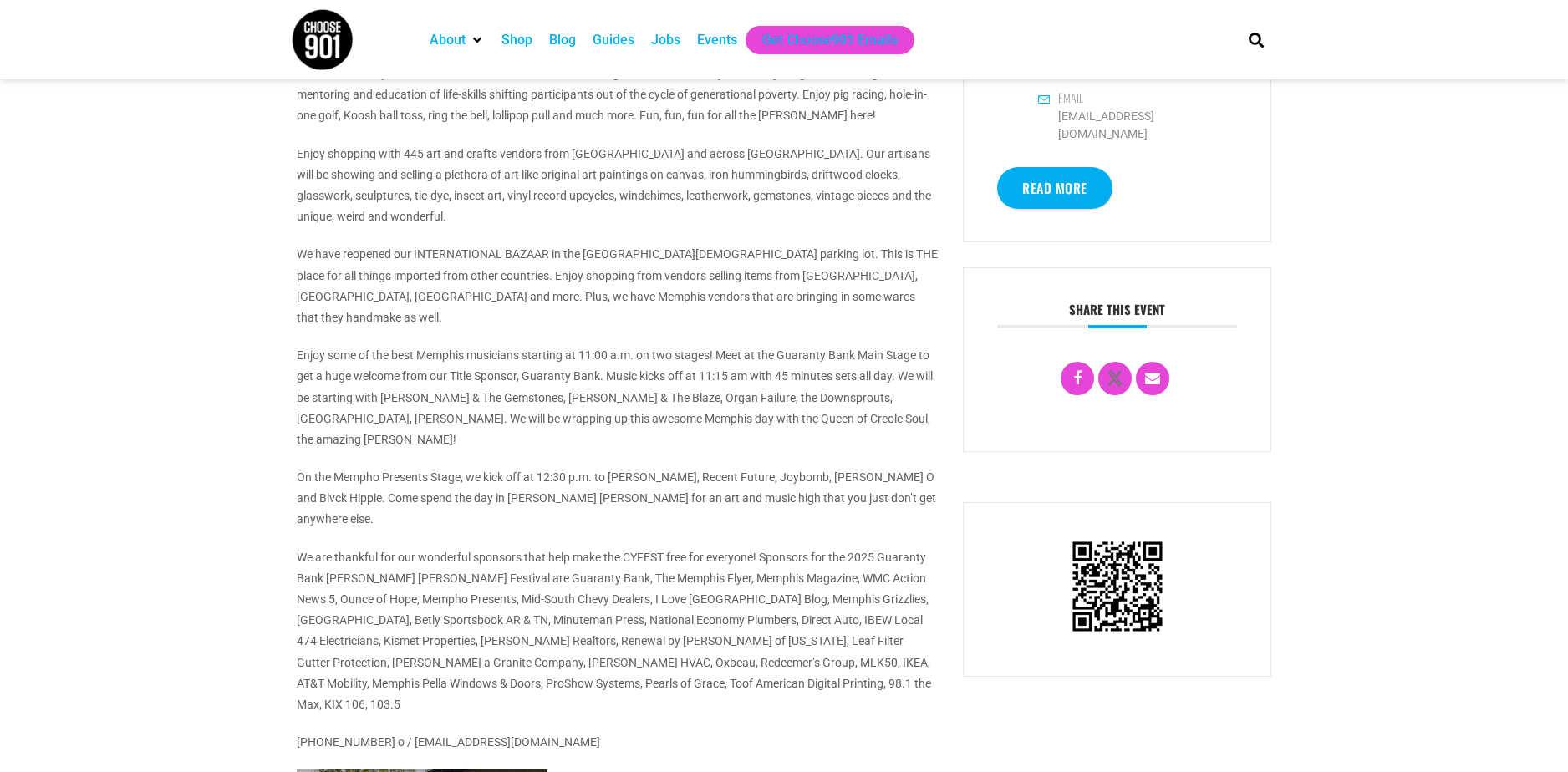
scroll to position [1003, 0]
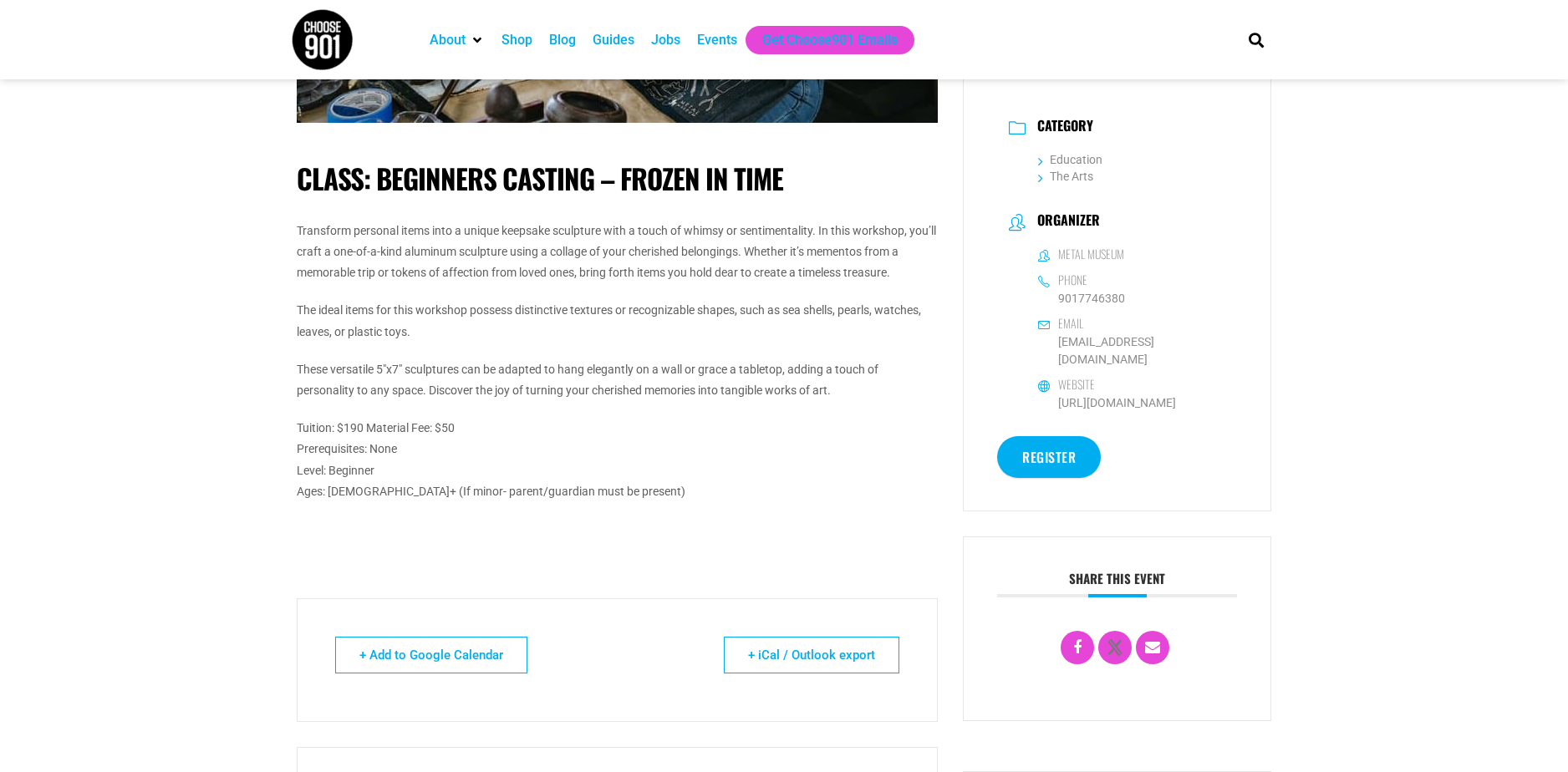
scroll to position [502, 0]
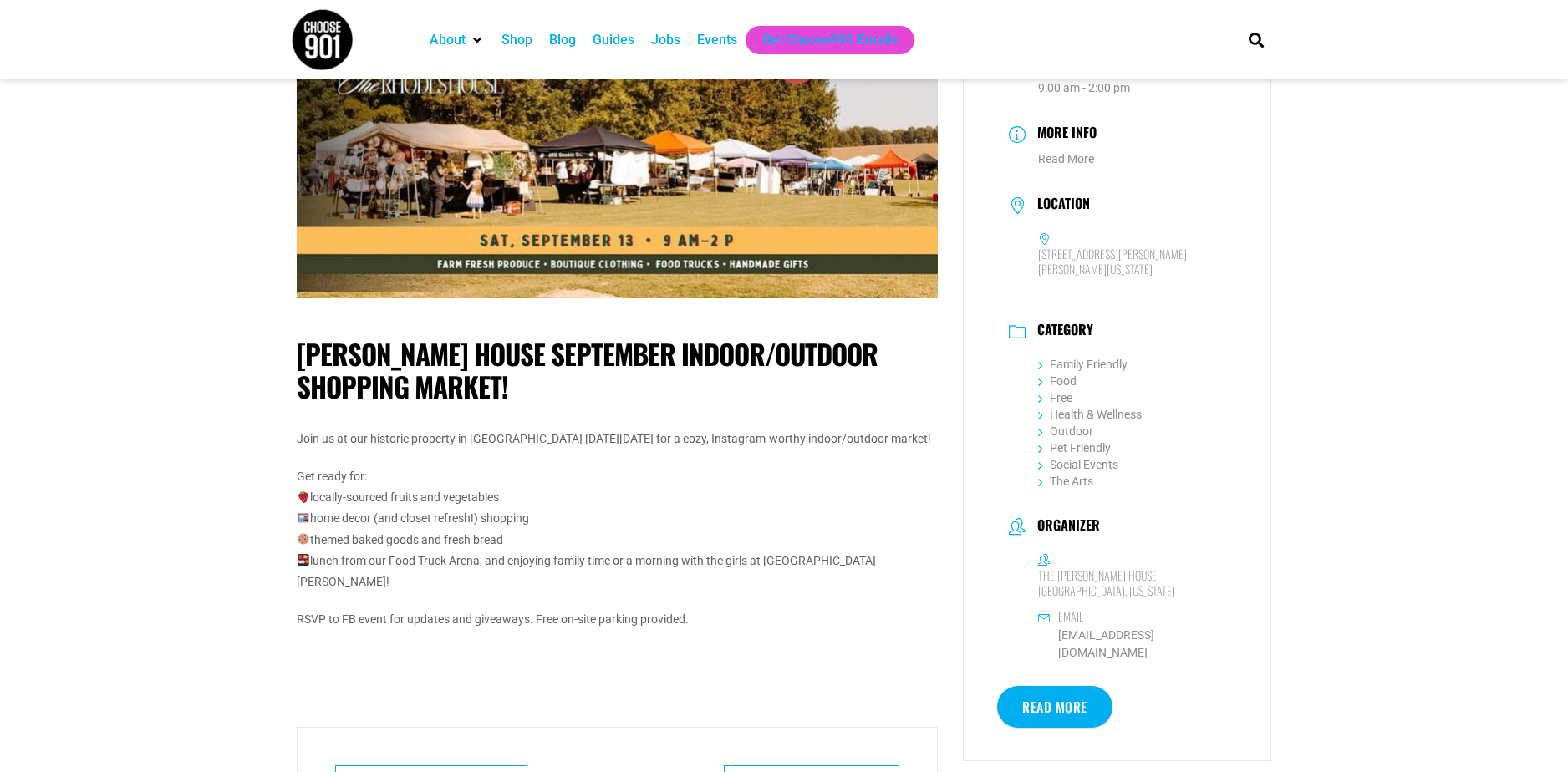
scroll to position [167, 0]
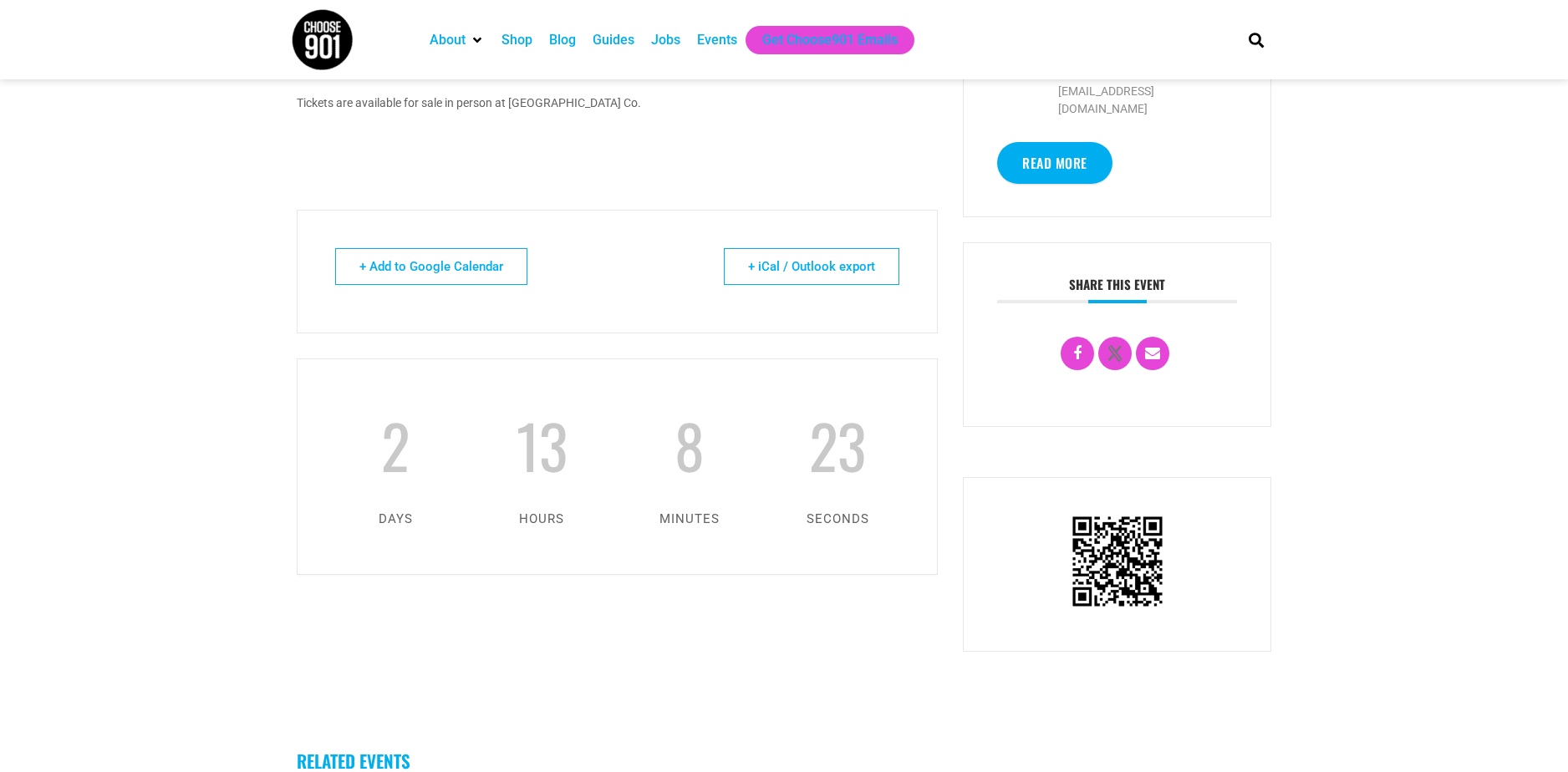
scroll to position [418, 0]
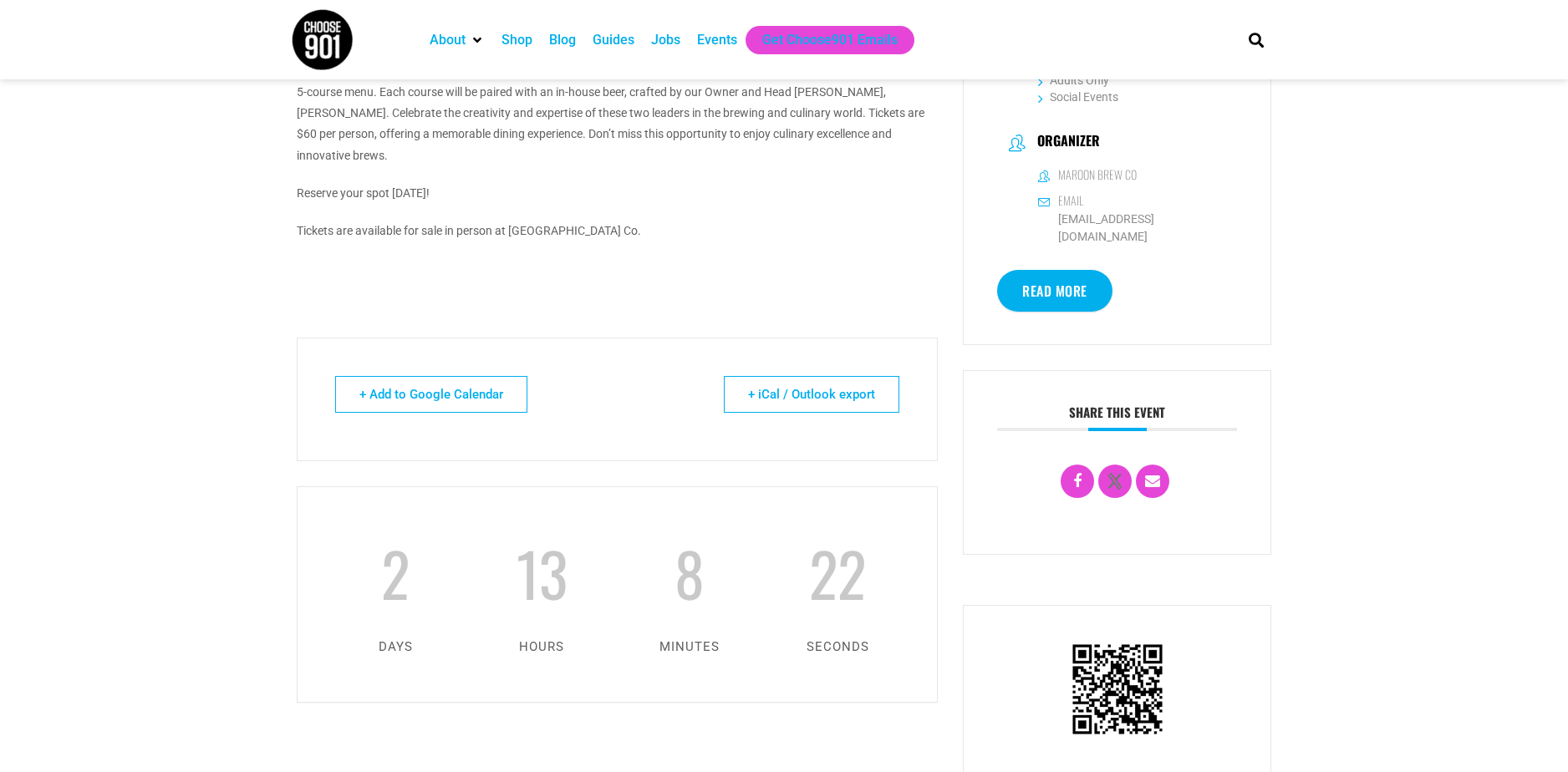
click at [1074, 293] on link "Read More" at bounding box center [1054, 291] width 115 height 42
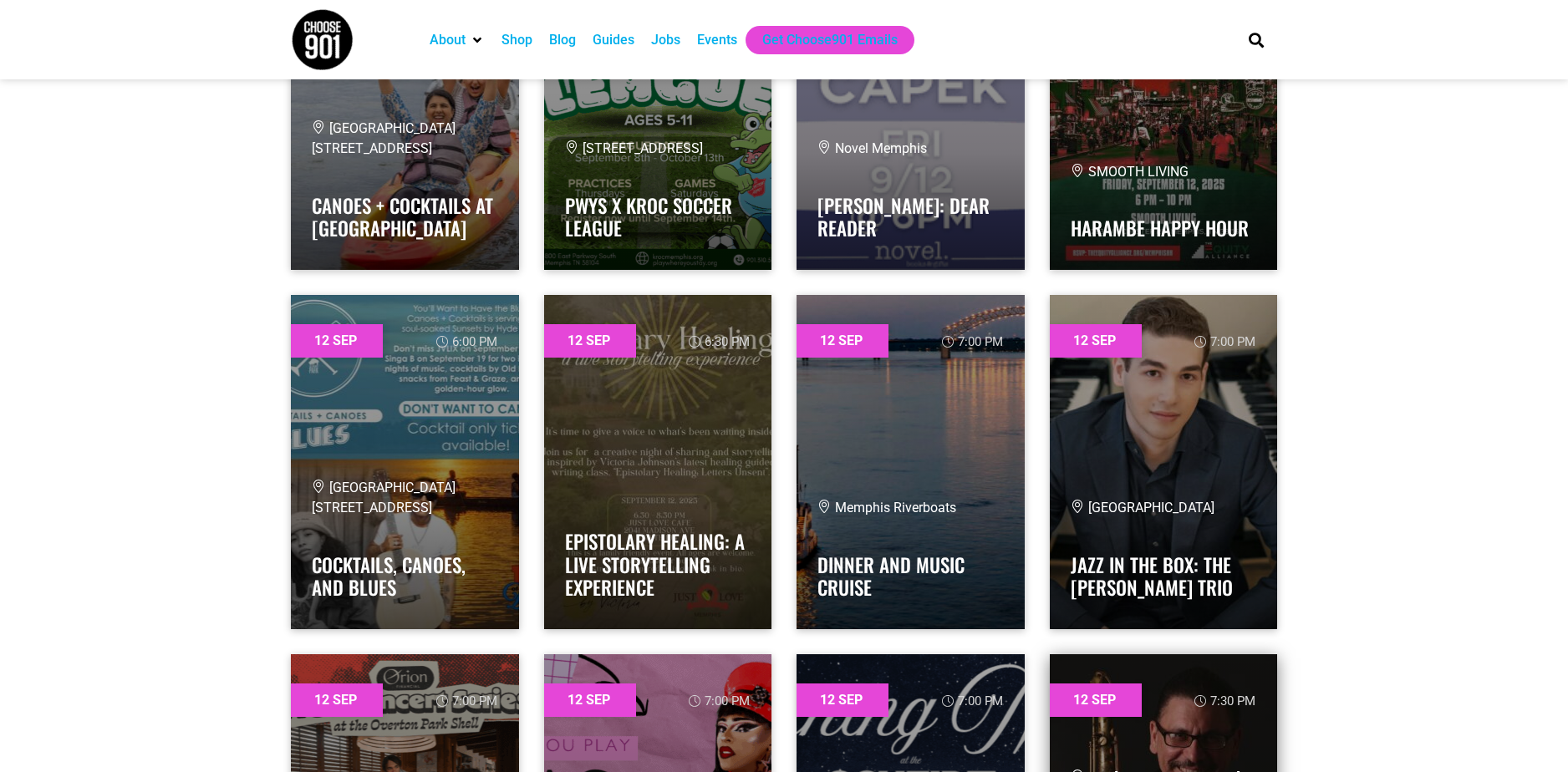
scroll to position [2926, 0]
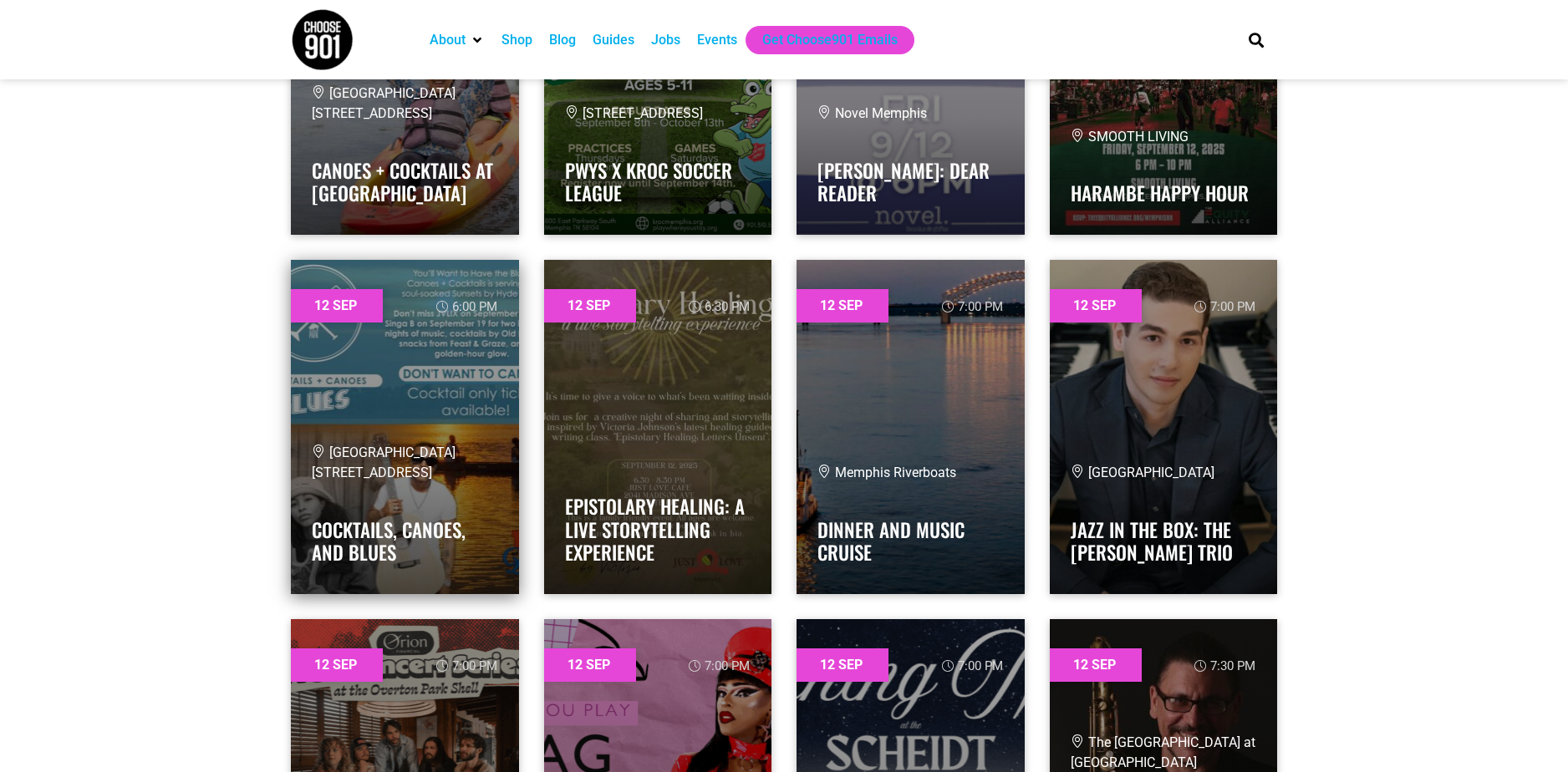
click at [430, 442] on link at bounding box center [405, 427] width 228 height 334
click at [433, 365] on link at bounding box center [405, 427] width 228 height 334
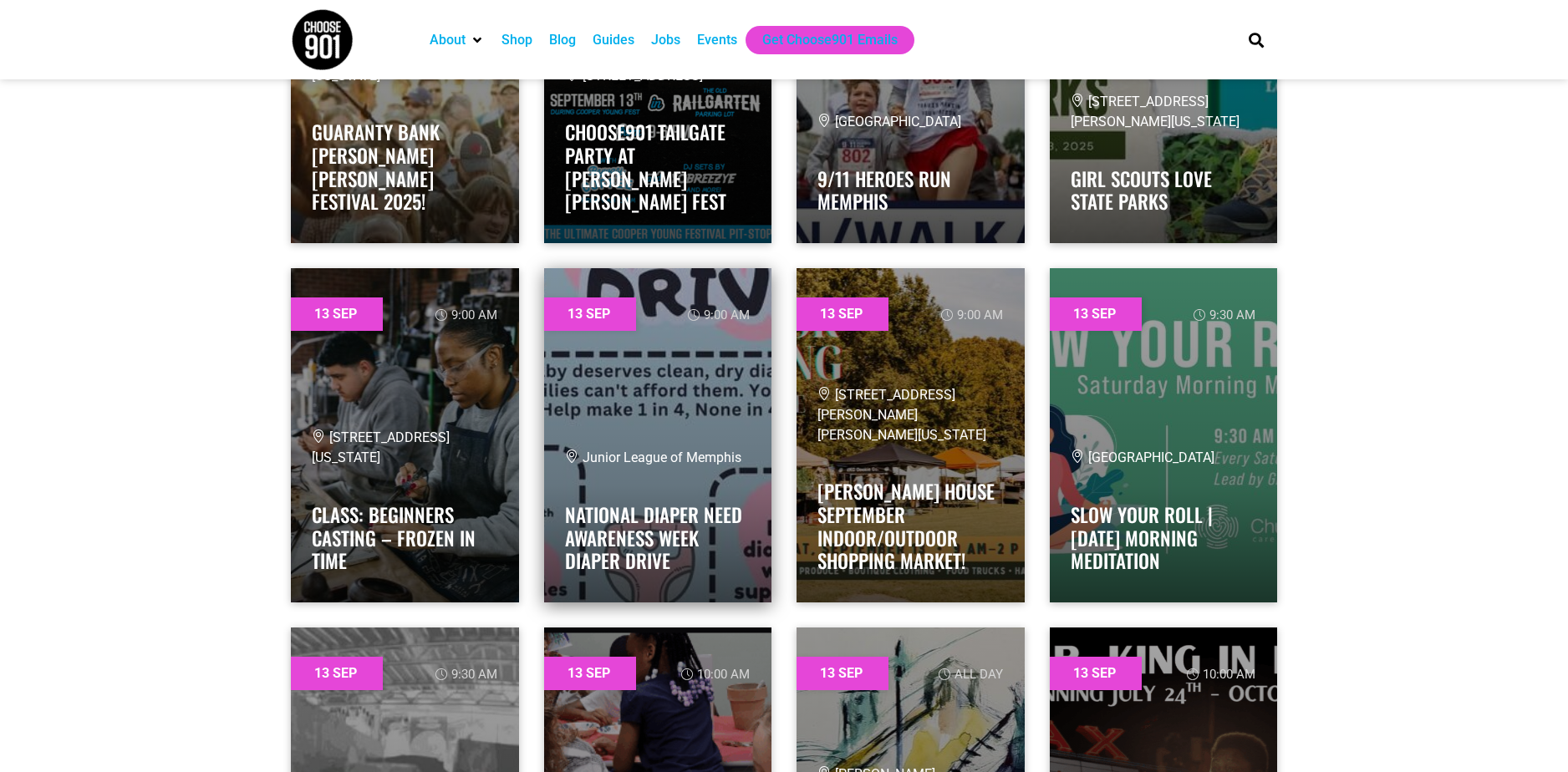
scroll to position [5601, 0]
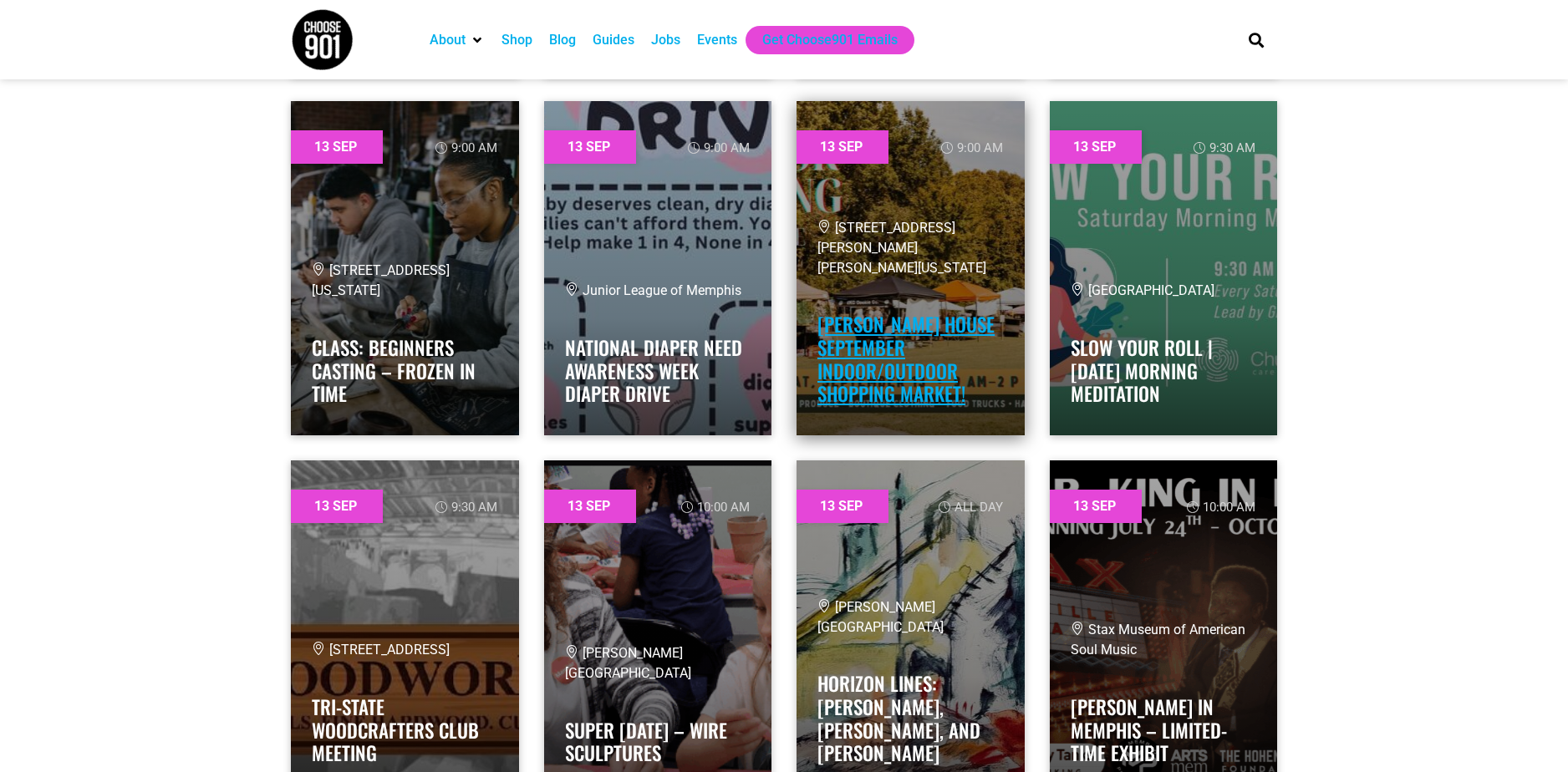
click at [864, 402] on link "Rhodes House September Indoor/Outdoor Shopping Market!" at bounding box center [906, 359] width 177 height 98
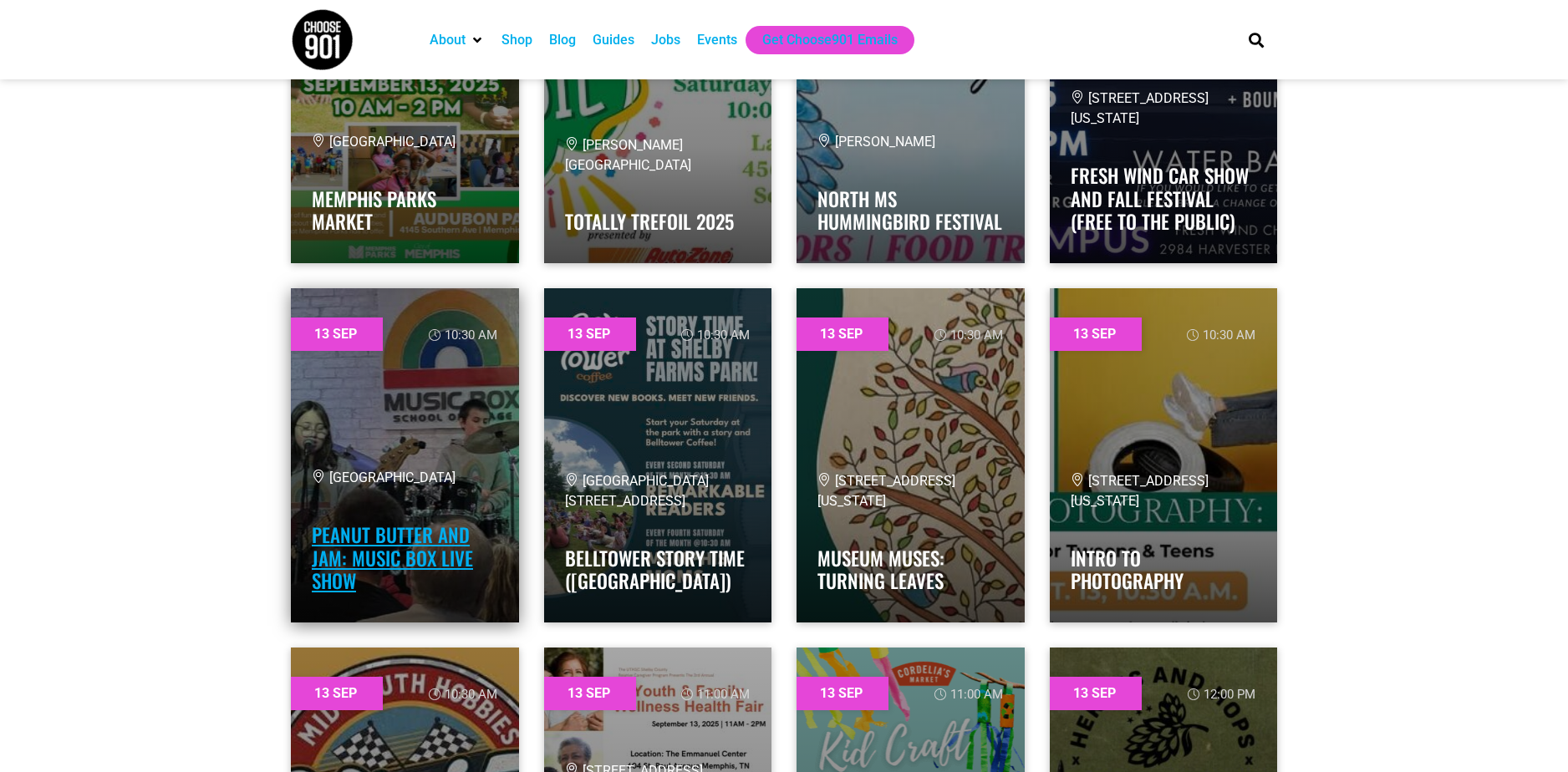
scroll to position [6855, 0]
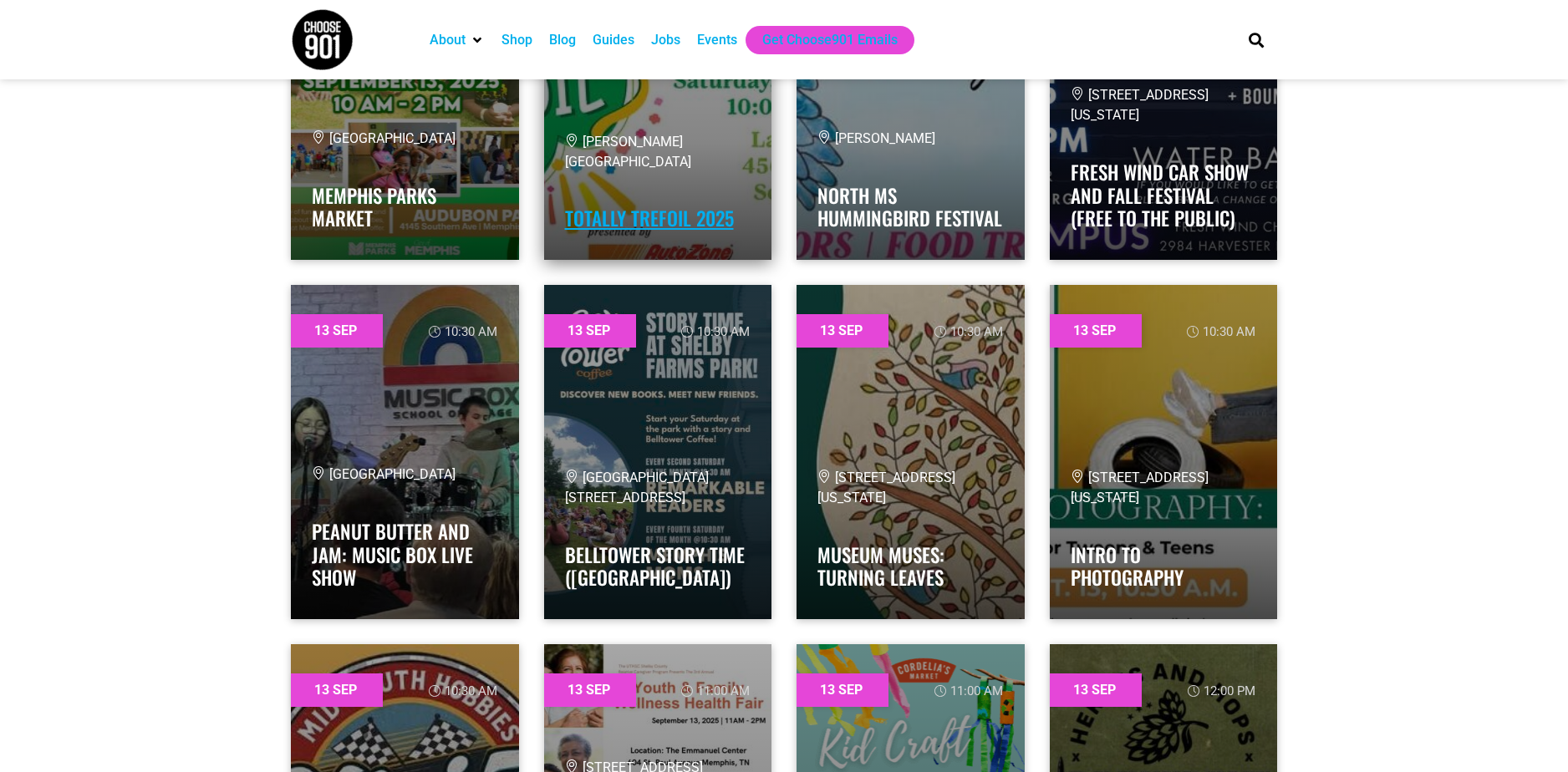
click at [654, 214] on link "Totally Trefoil 2025" at bounding box center [649, 218] width 169 height 28
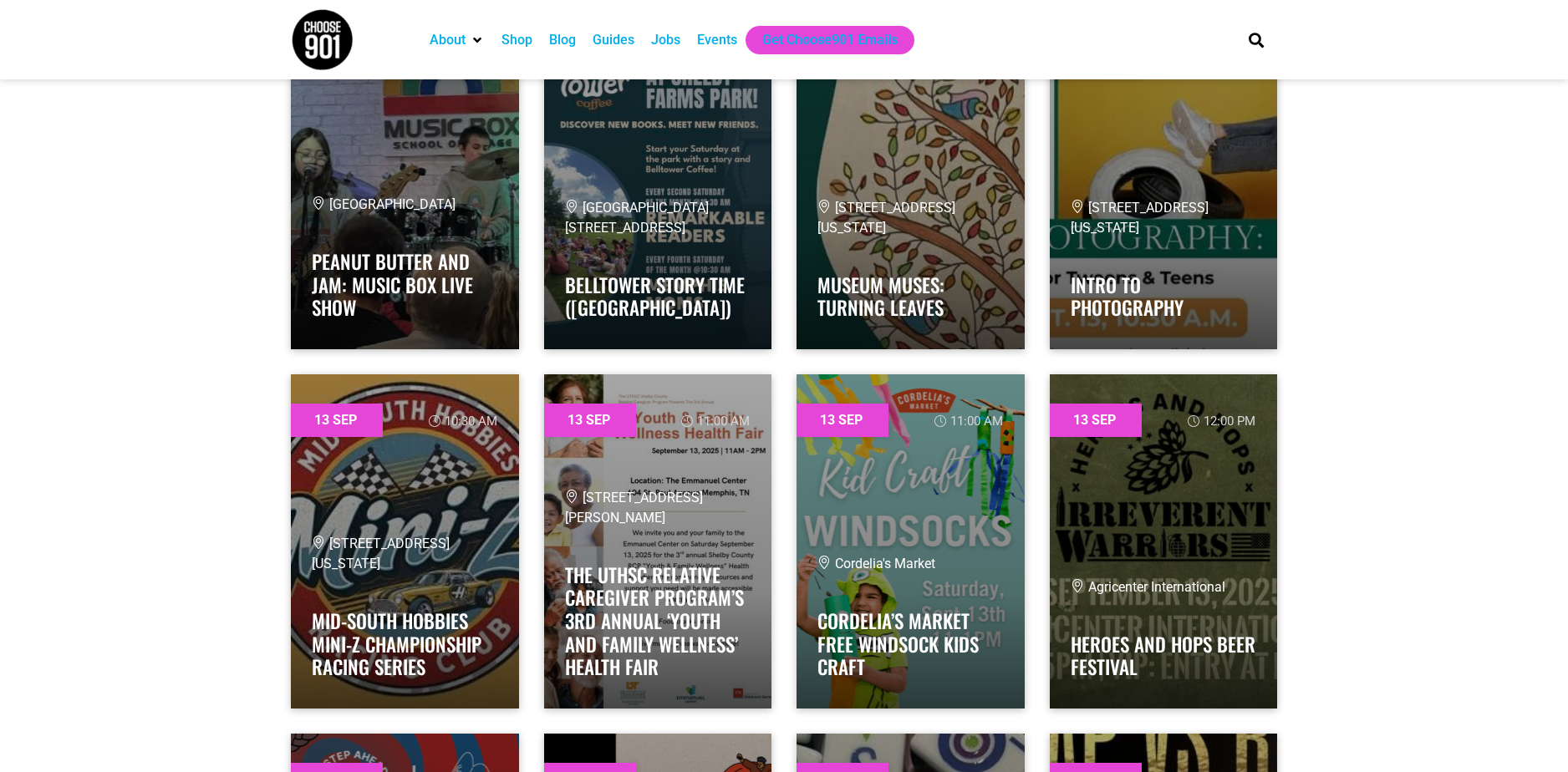
scroll to position [7273, 0]
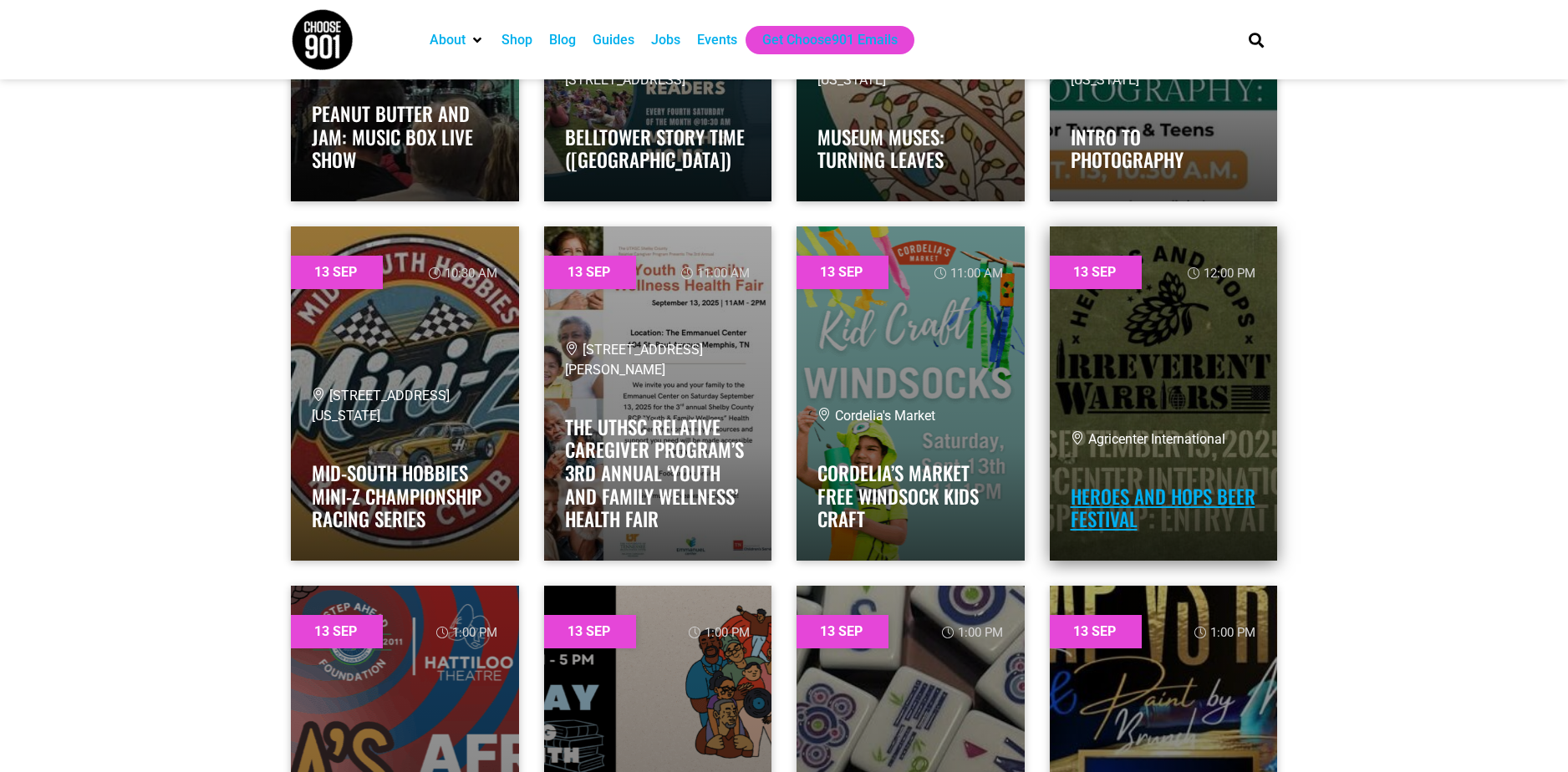
click at [1124, 530] on link "Heroes and Hops Beer Festival" at bounding box center [1163, 508] width 185 height 52
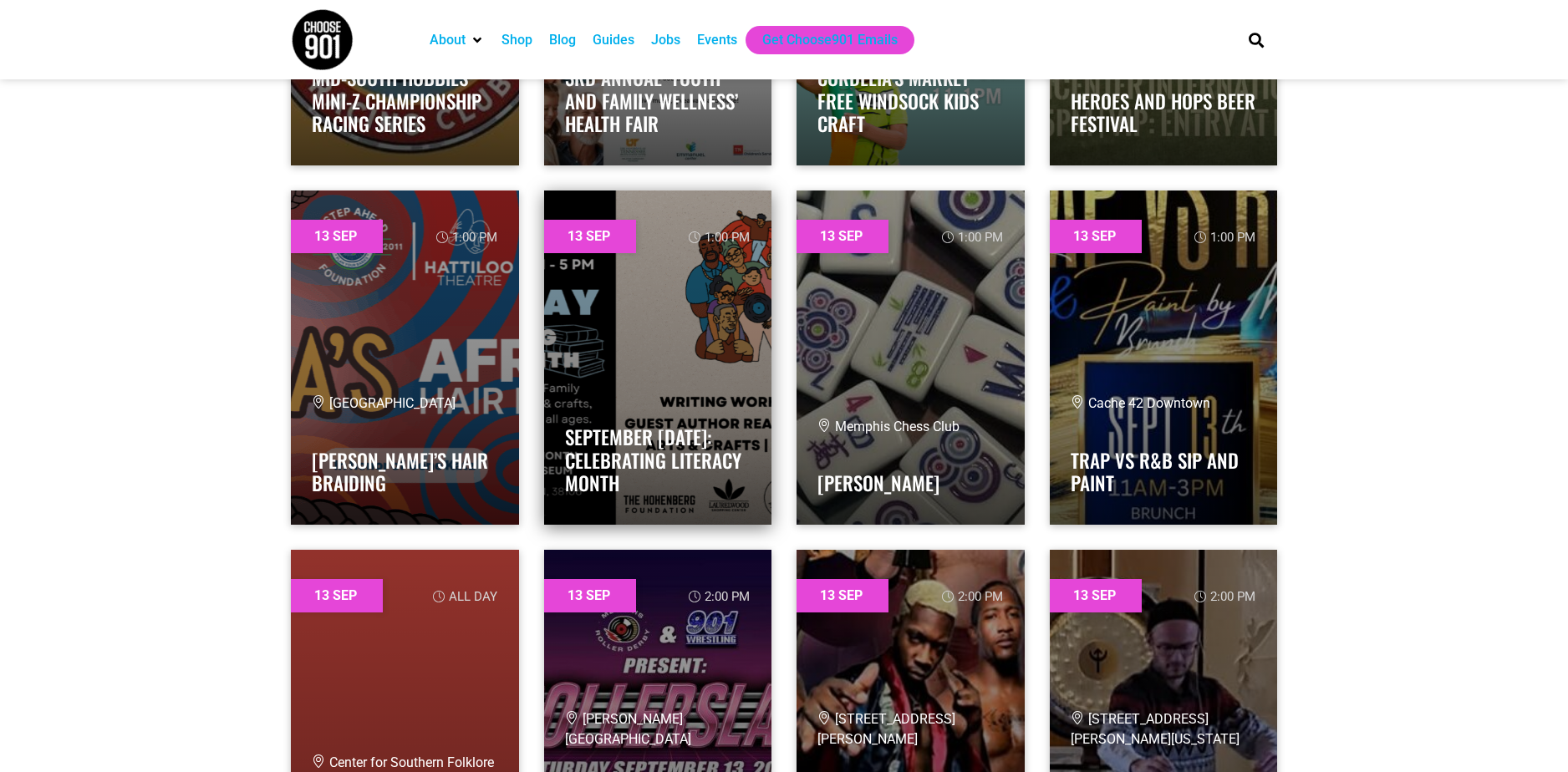
scroll to position [7691, 0]
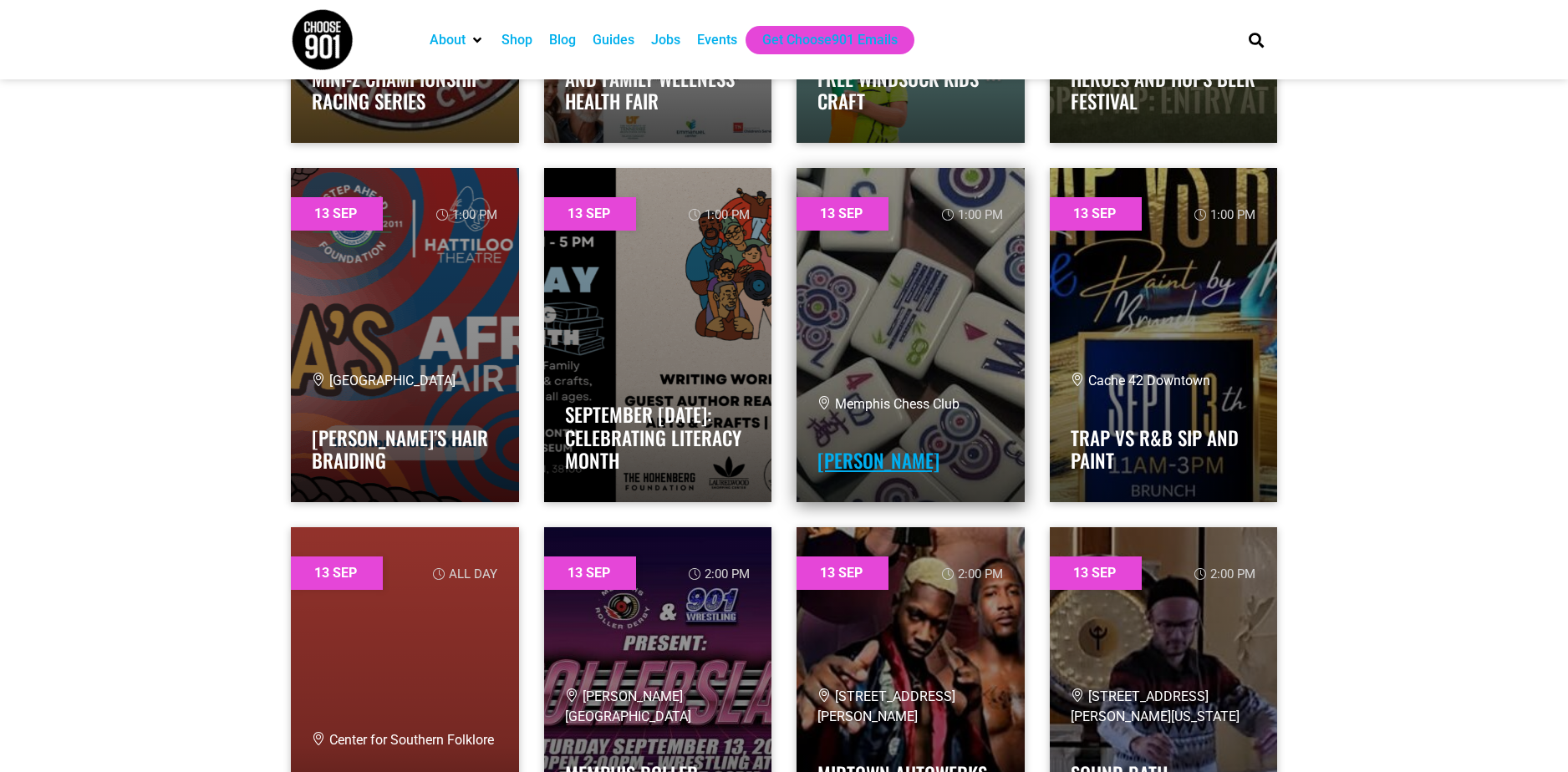
click at [876, 469] on link "Mah Jongg Lessons" at bounding box center [879, 460] width 122 height 28
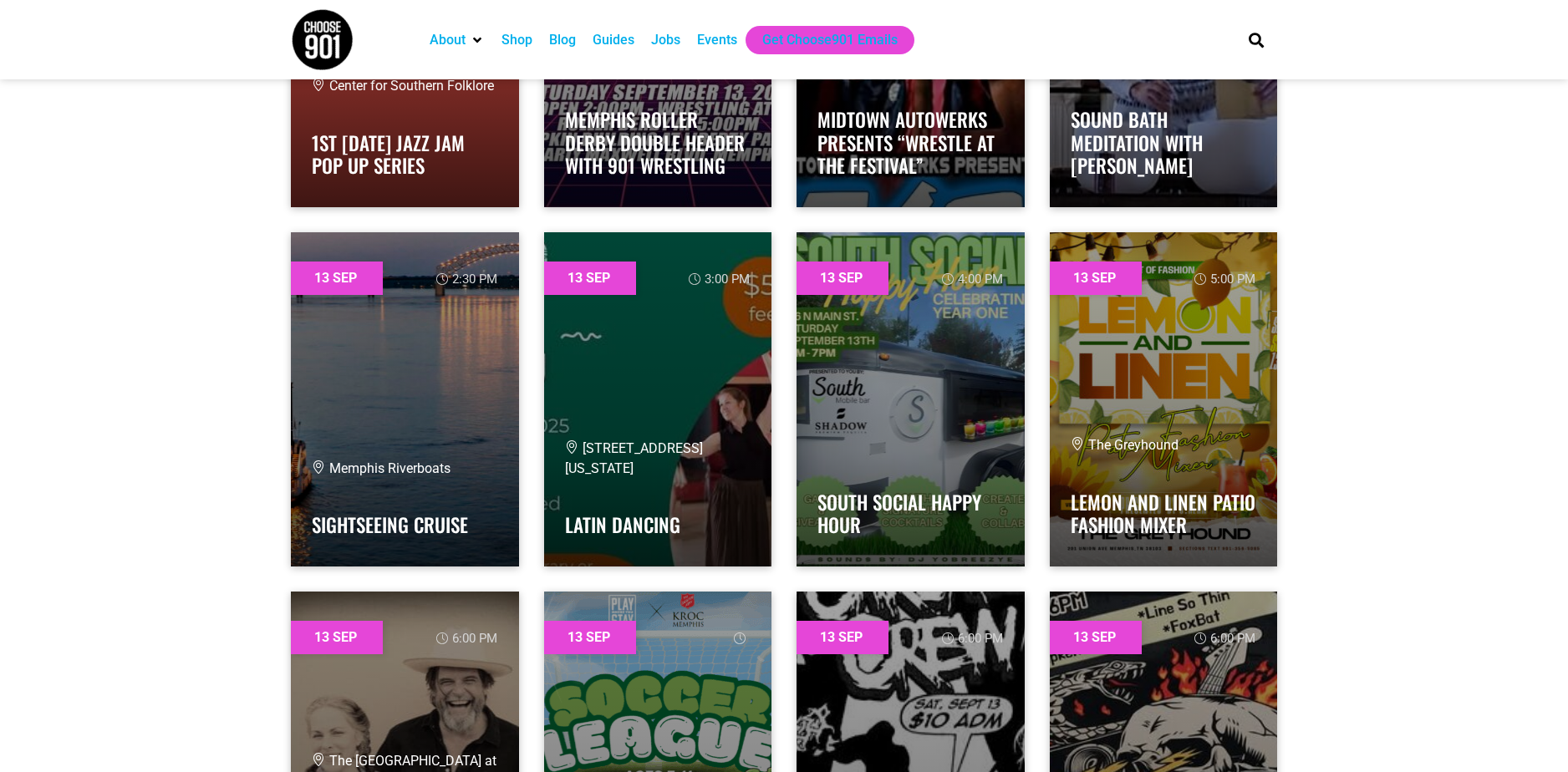
scroll to position [8360, 0]
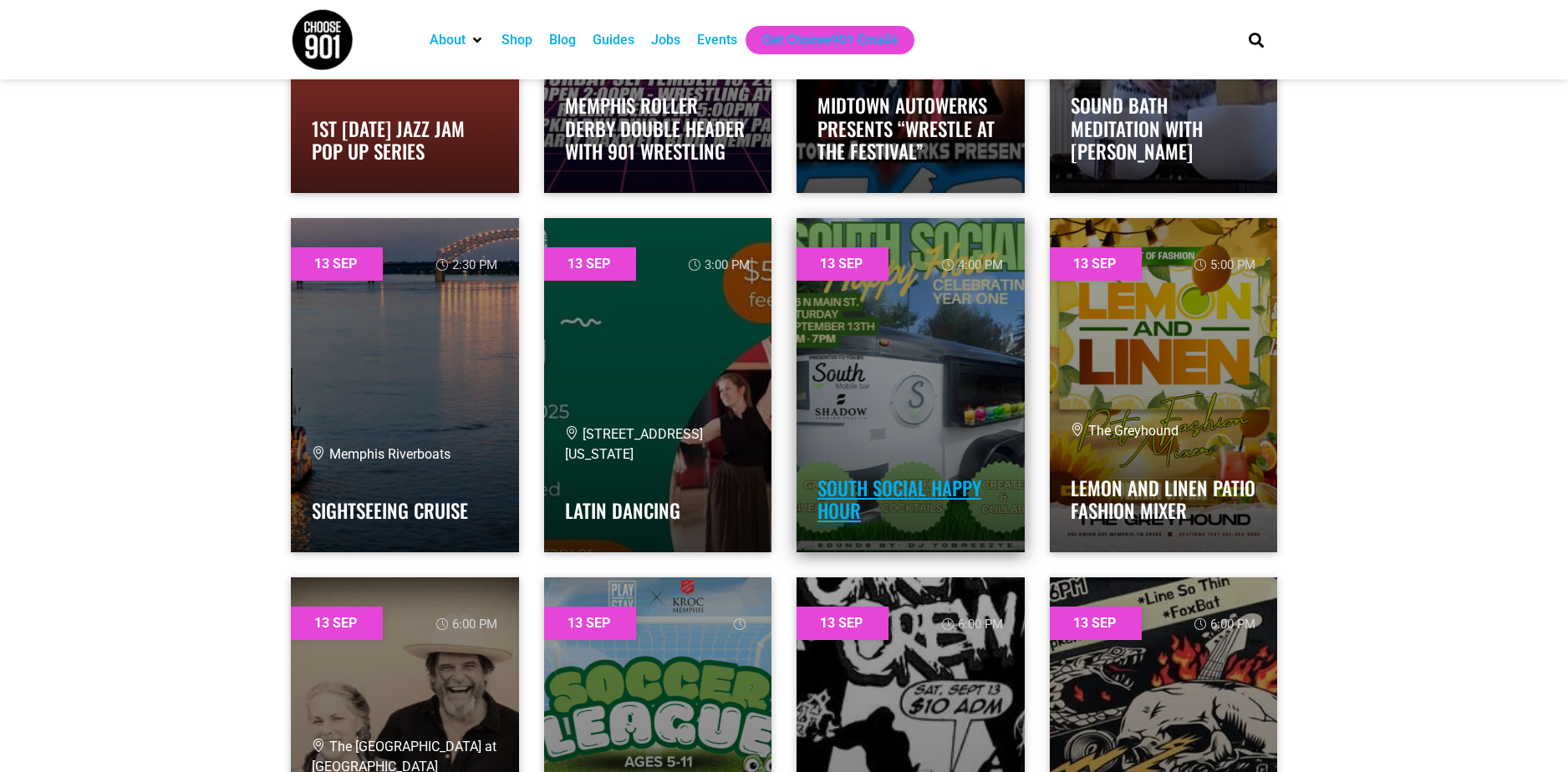
click at [958, 496] on link "South Social Happy Hour" at bounding box center [900, 500] width 164 height 52
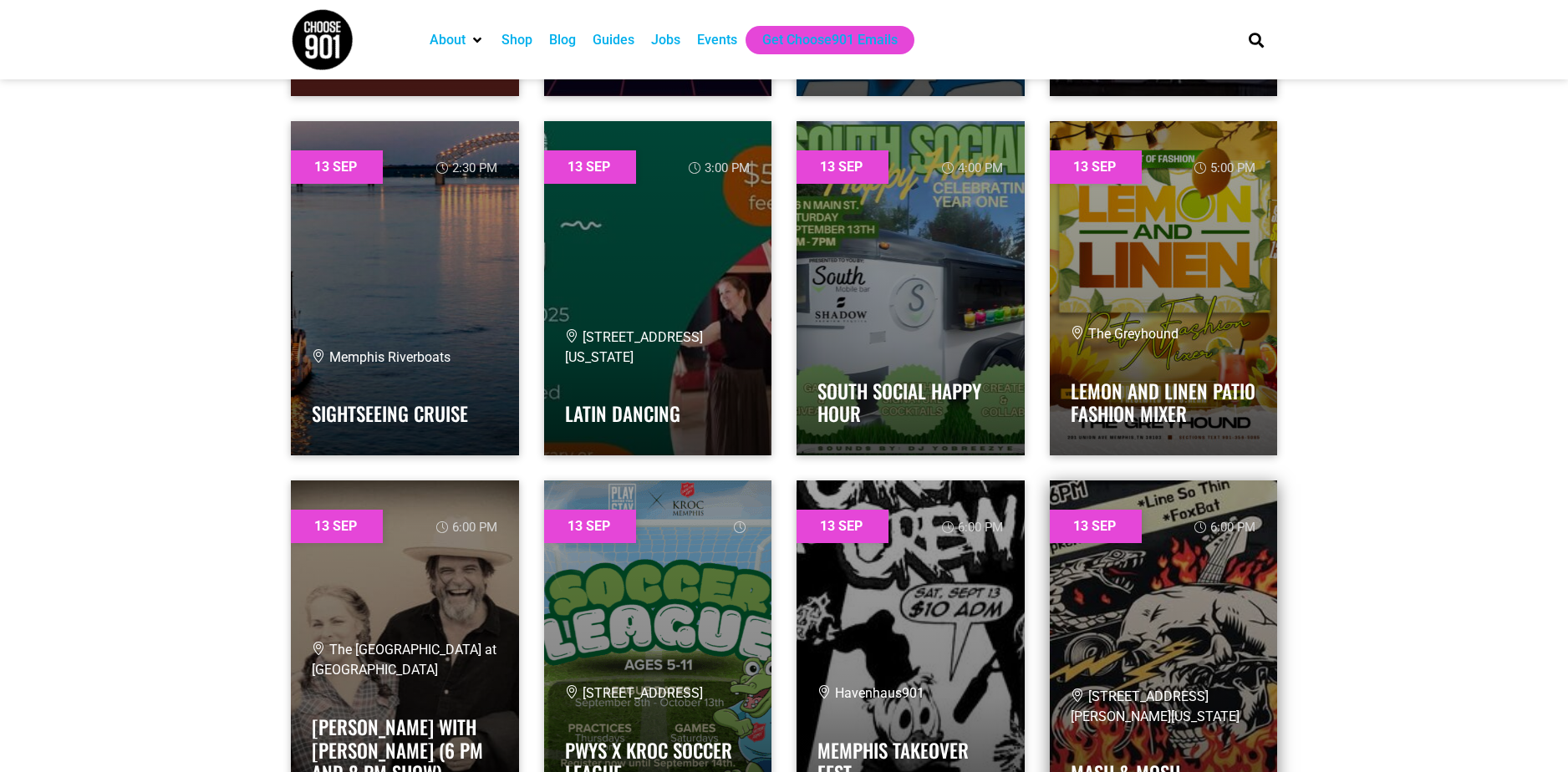
scroll to position [8444, 0]
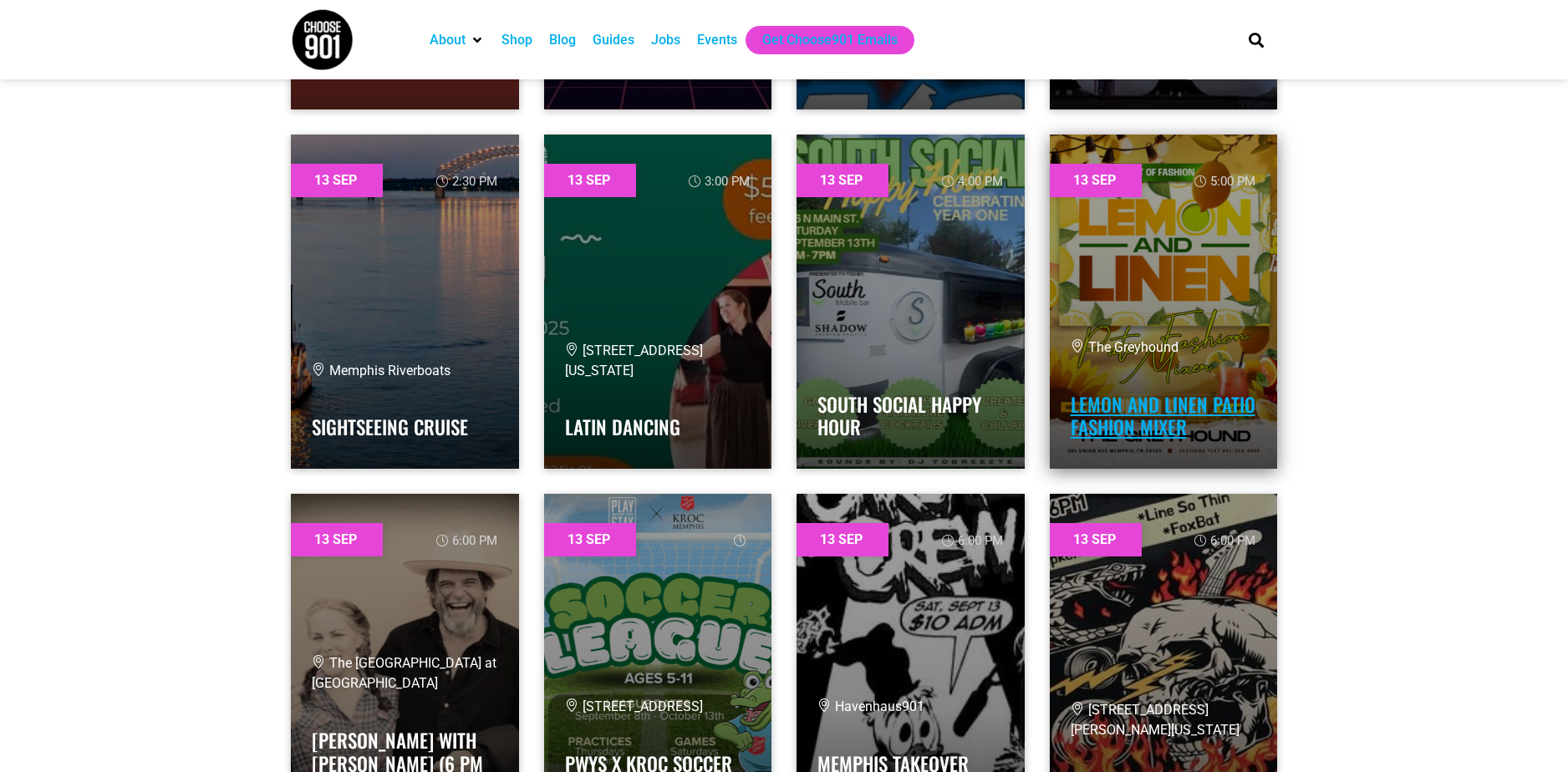
click at [1136, 418] on link "Lemon and Linen Patio Fashion Mixer" at bounding box center [1163, 416] width 185 height 52
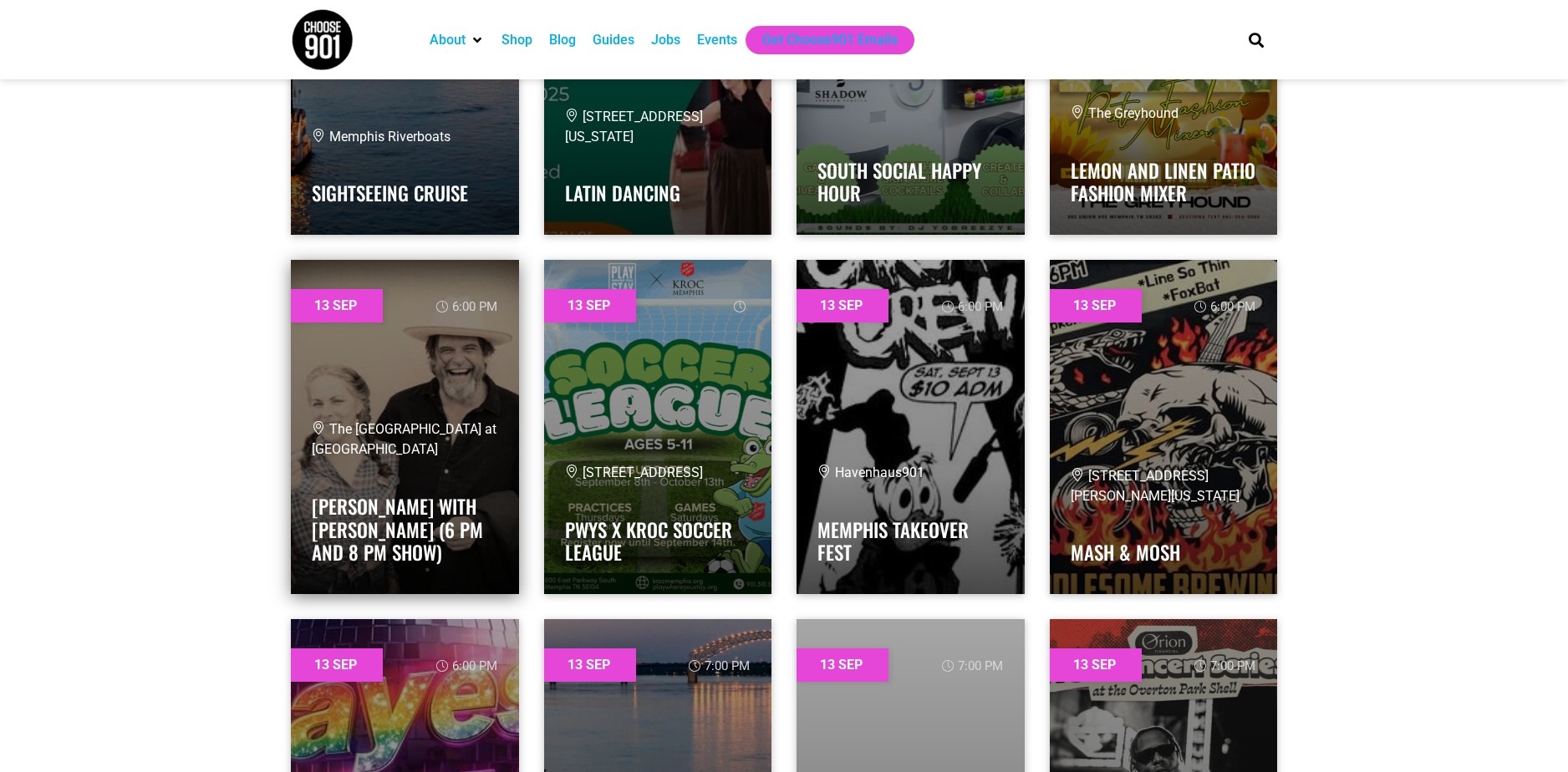
scroll to position [8695, 0]
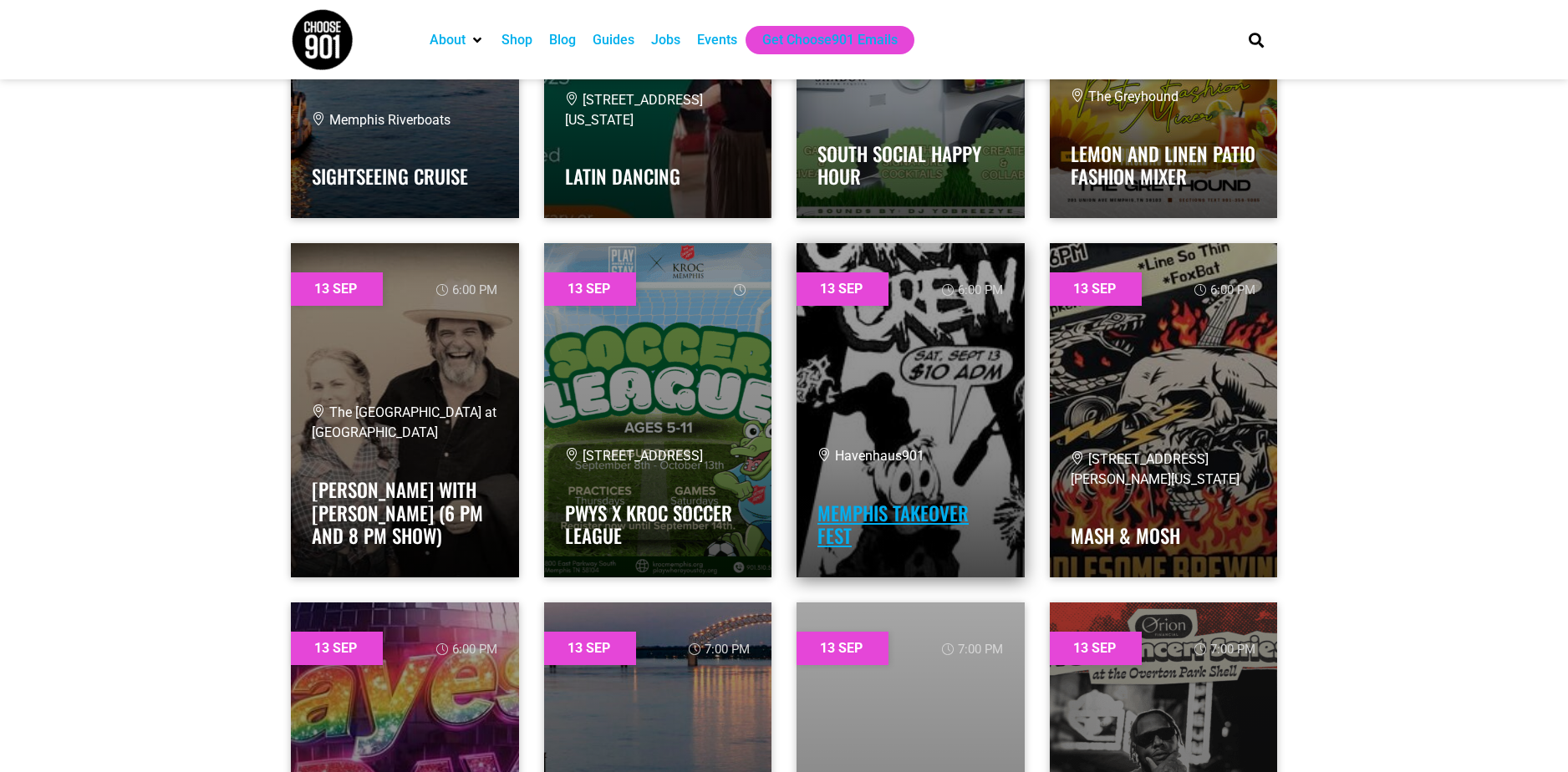
click at [899, 523] on link "Memphis Takeover Fest" at bounding box center [893, 525] width 151 height 52
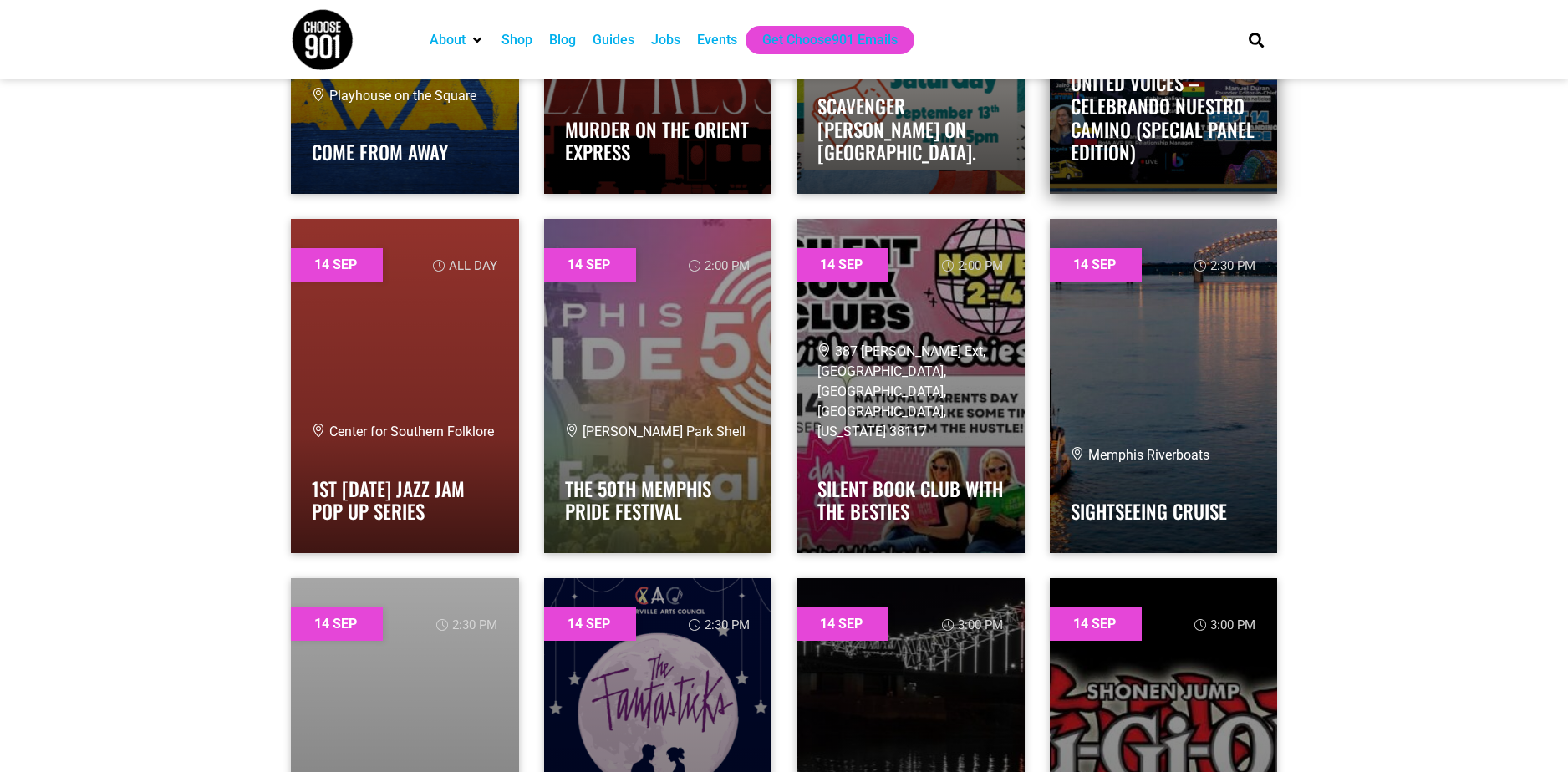
scroll to position [11955, 0]
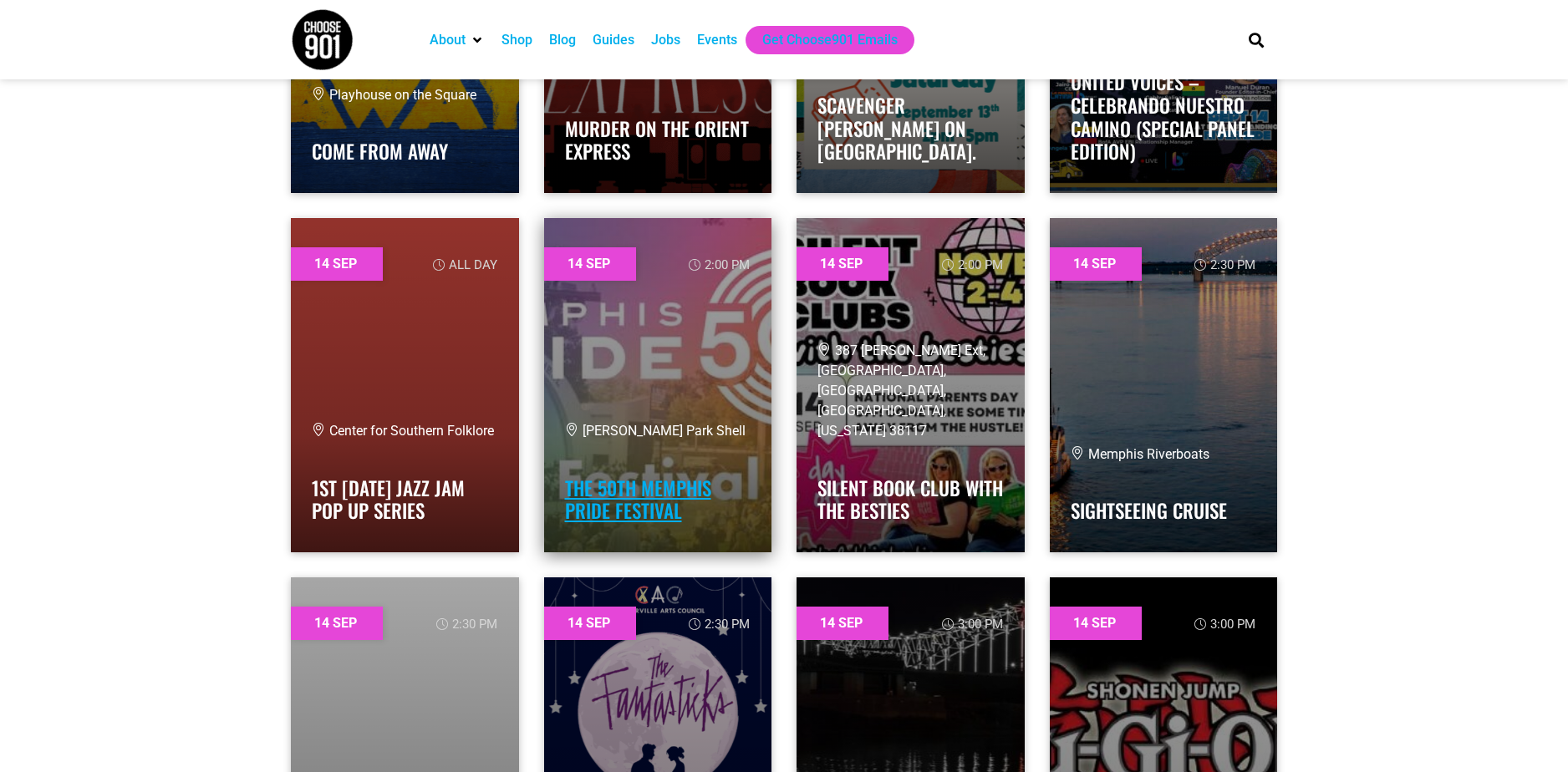
click at [618, 516] on link "The 50th Memphis Pride Festival" at bounding box center [638, 500] width 146 height 52
click at [657, 516] on link "The 50th Memphis Pride Festival" at bounding box center [638, 500] width 146 height 52
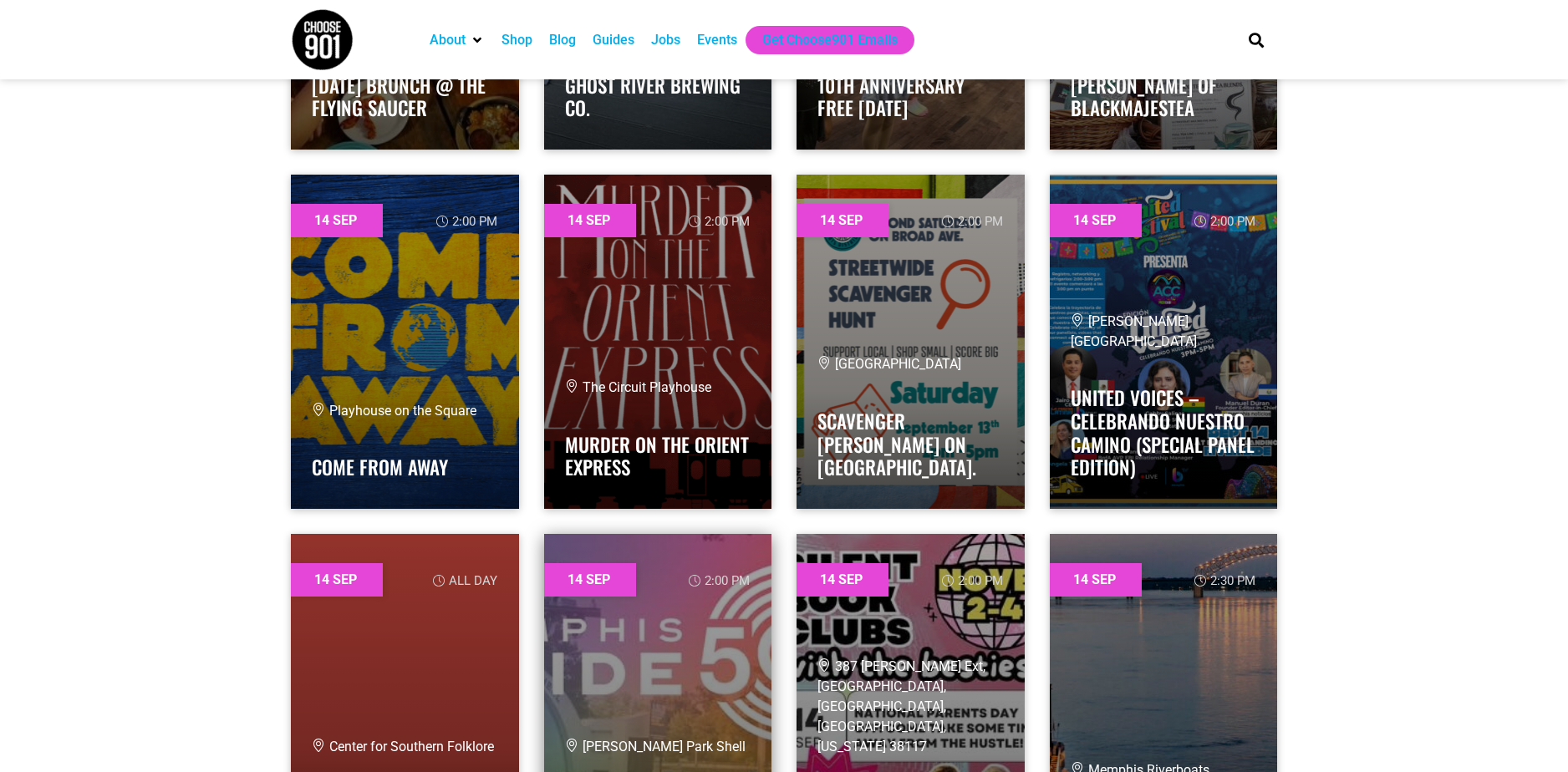
scroll to position [11788, 0]
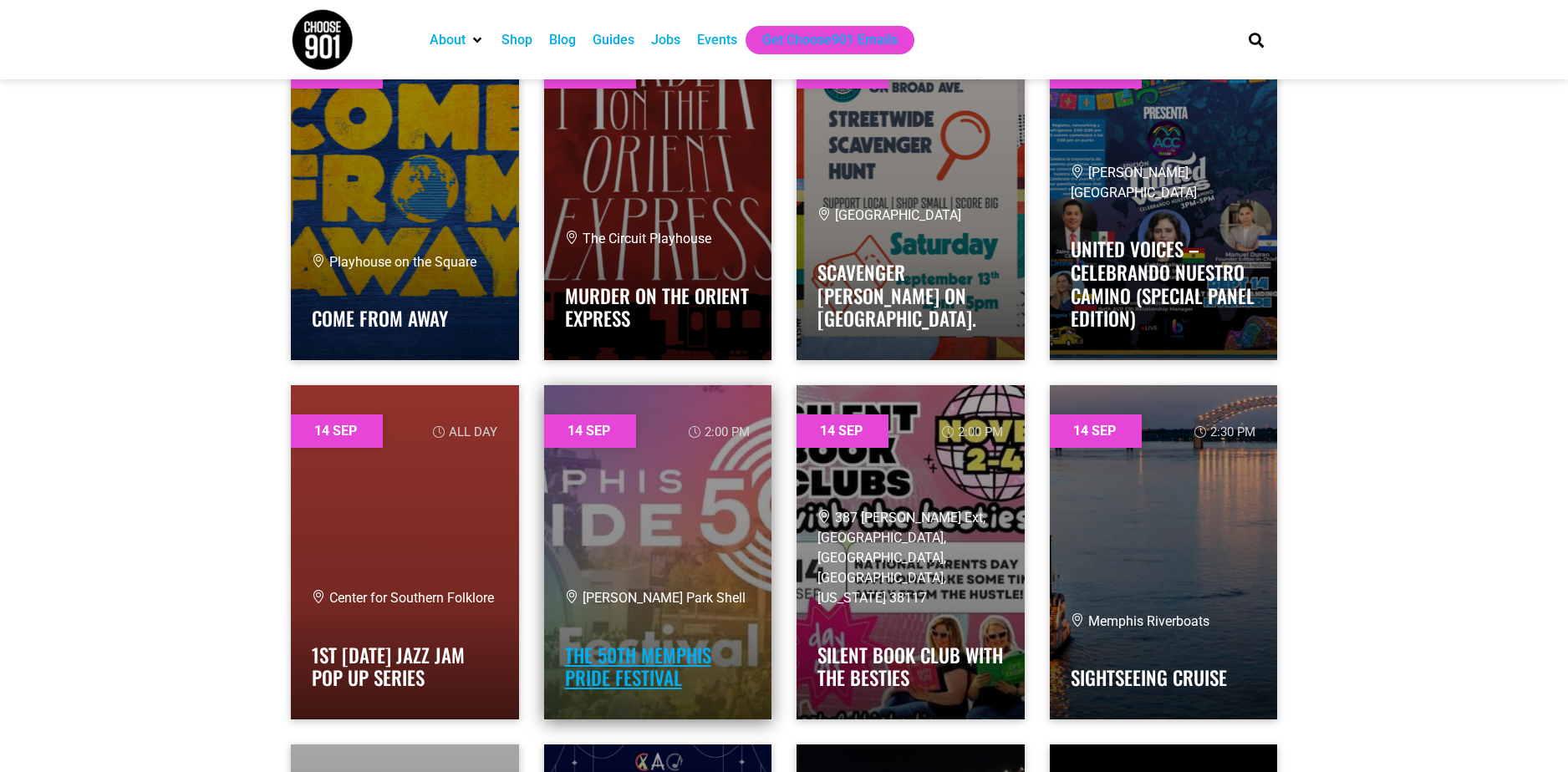
click at [600, 655] on link "The 50th Memphis Pride Festival" at bounding box center [638, 667] width 146 height 52
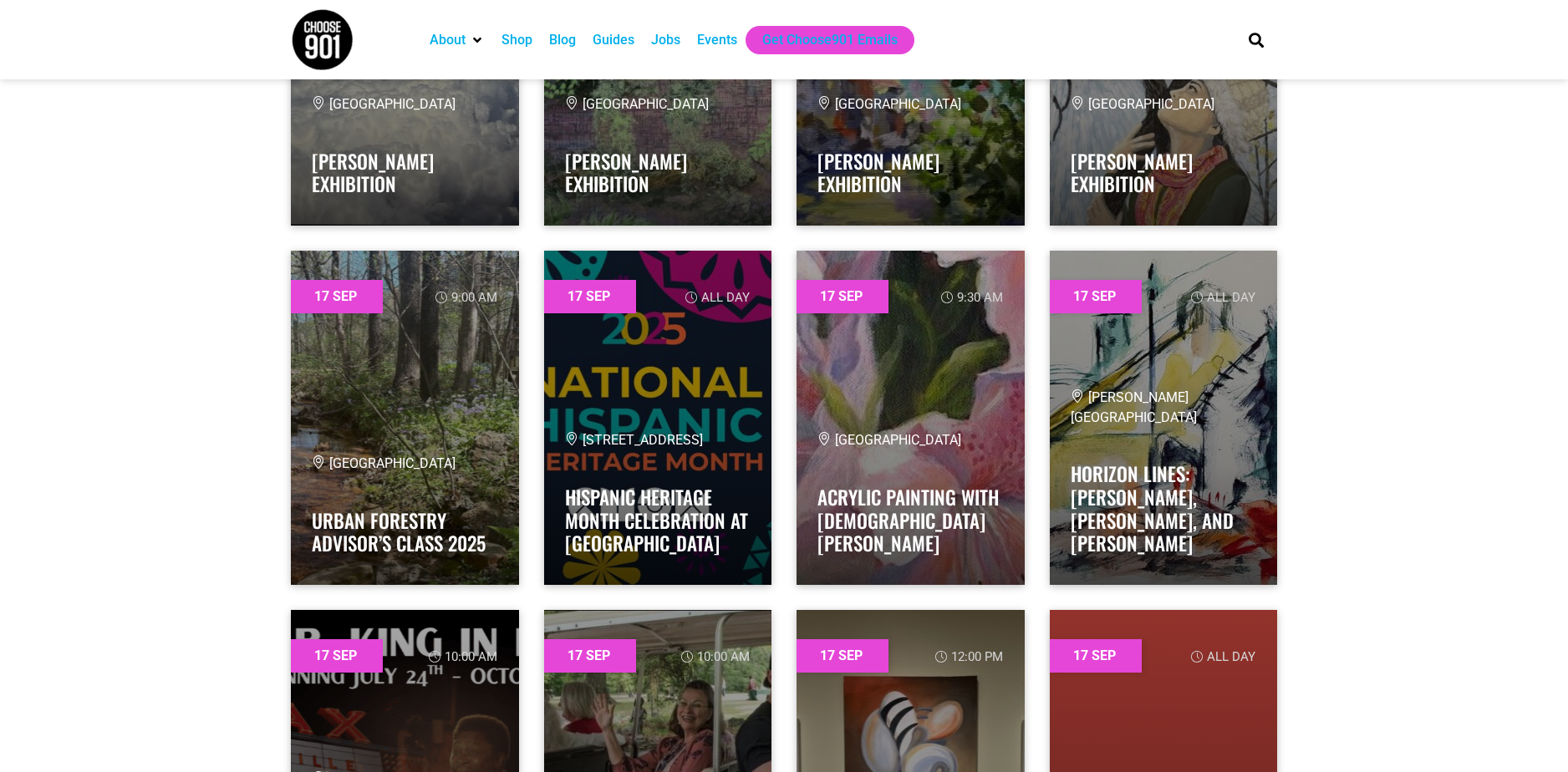
scroll to position [17396, 0]
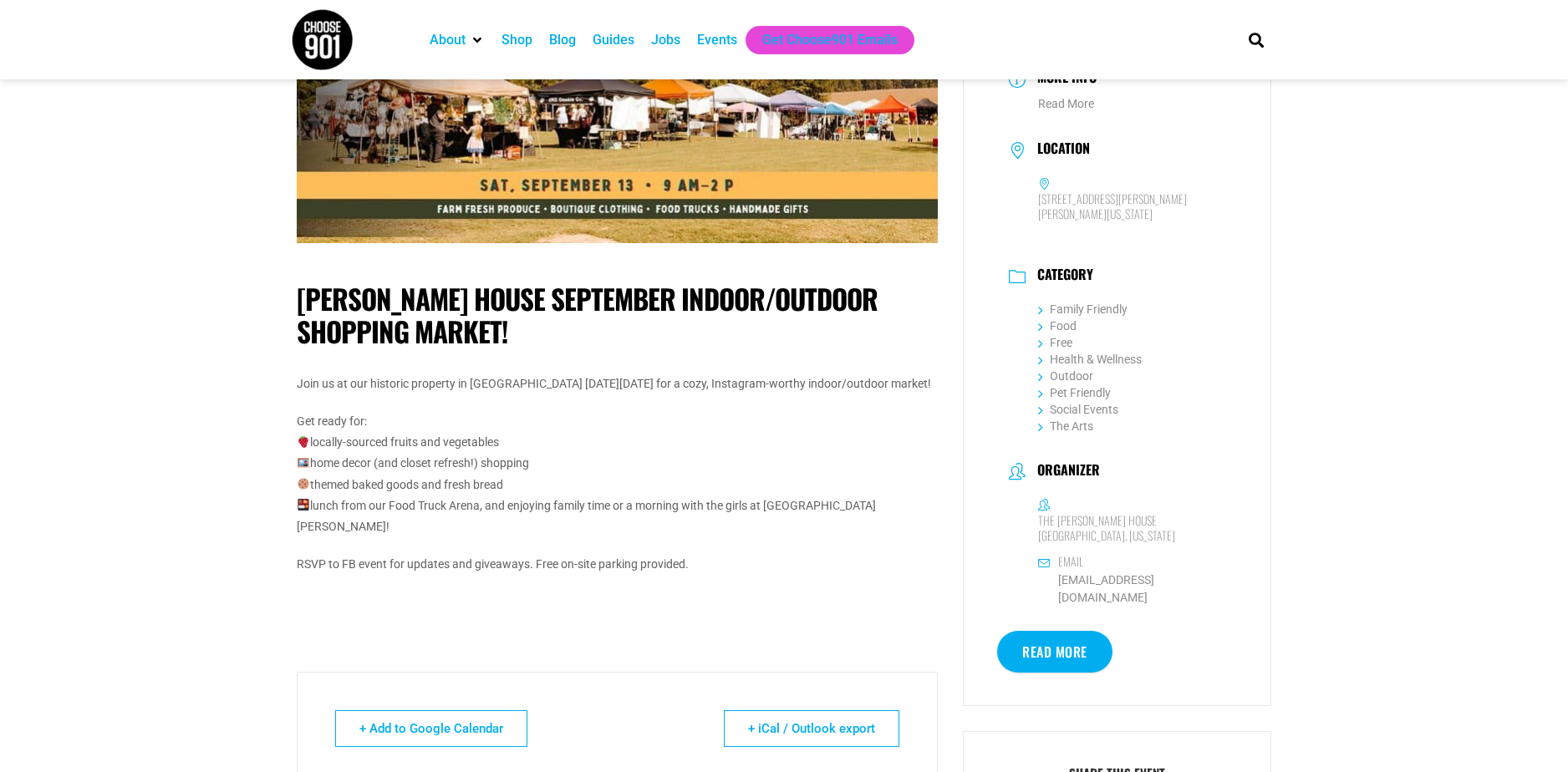
scroll to position [334, 0]
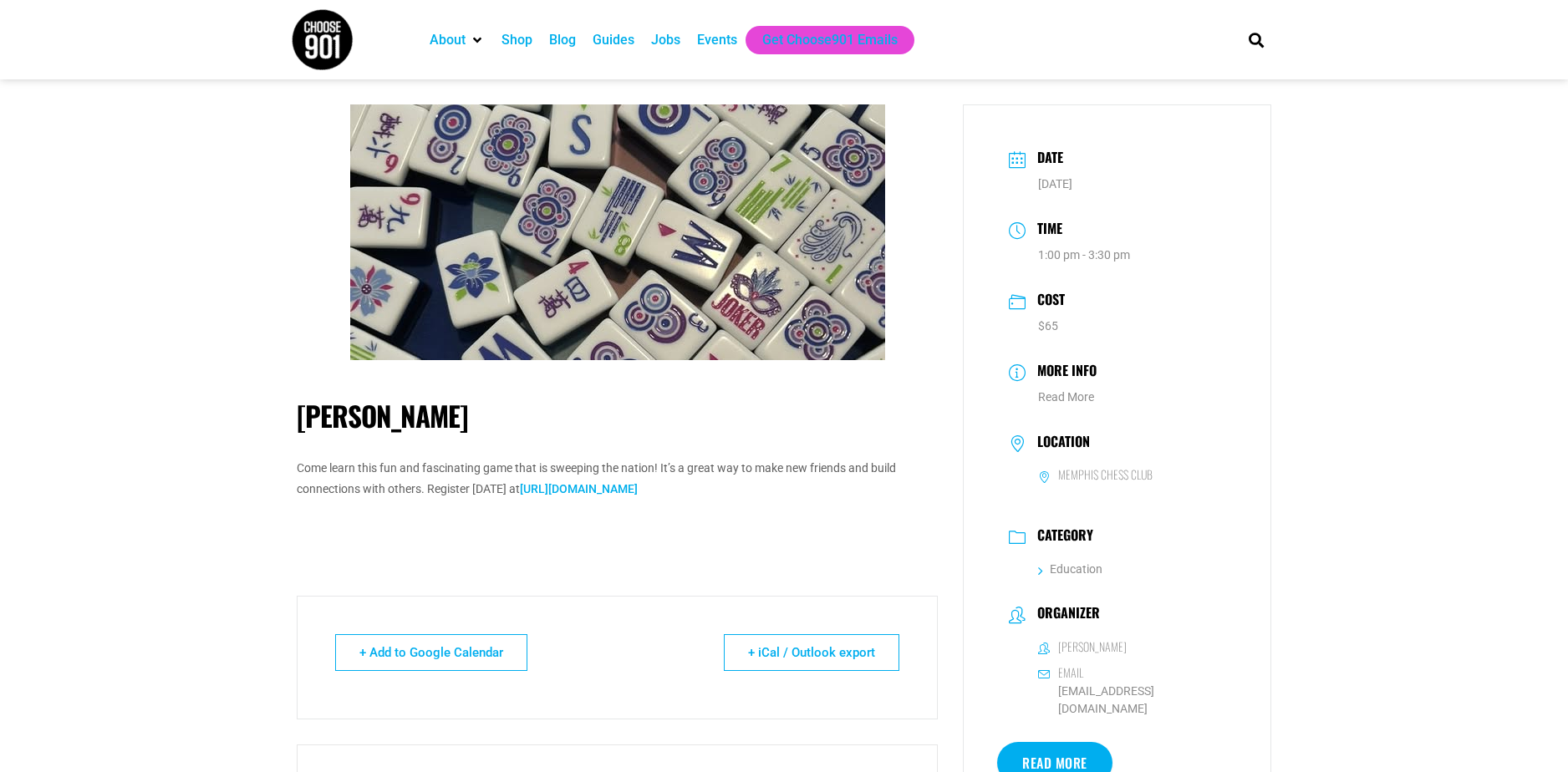
click at [624, 482] on link "[URL][DOMAIN_NAME]" at bounding box center [579, 488] width 118 height 13
